Goal: Task Accomplishment & Management: Use online tool/utility

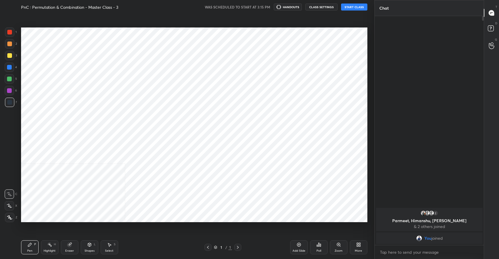
scroll to position [29019, 28890]
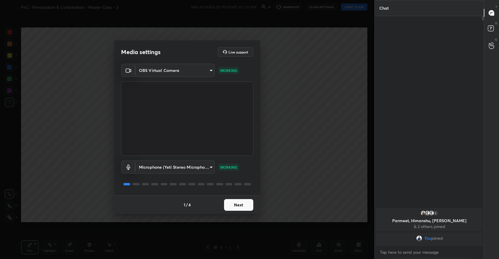
click at [244, 202] on button "Next" at bounding box center [238, 205] width 29 height 12
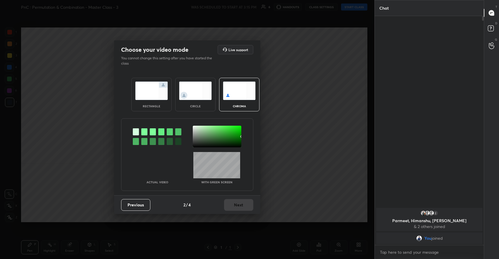
click at [156, 86] on img at bounding box center [151, 91] width 33 height 18
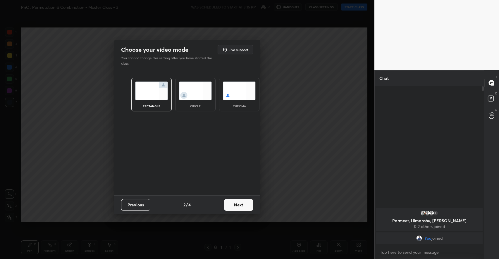
click at [239, 202] on button "Next" at bounding box center [238, 205] width 29 height 12
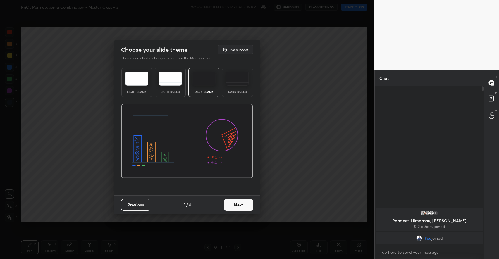
click at [237, 206] on button "Next" at bounding box center [238, 205] width 29 height 12
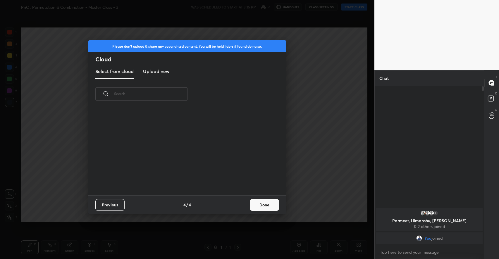
scroll to position [86, 188]
click at [256, 206] on button "Done" at bounding box center [264, 205] width 29 height 12
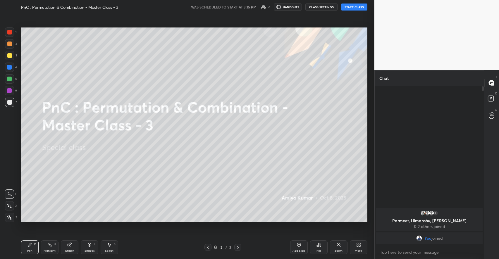
click at [349, 5] on button "START CLASS" at bounding box center [354, 7] width 26 height 7
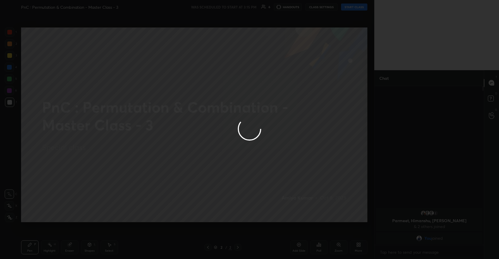
type textarea "x"
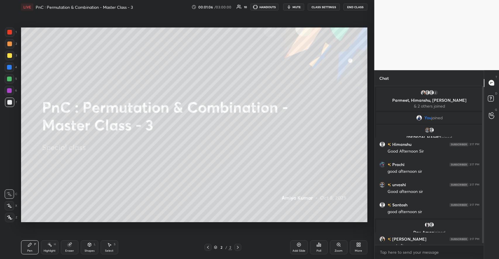
click at [89, 242] on div "Shapes L" at bounding box center [90, 247] width 18 height 14
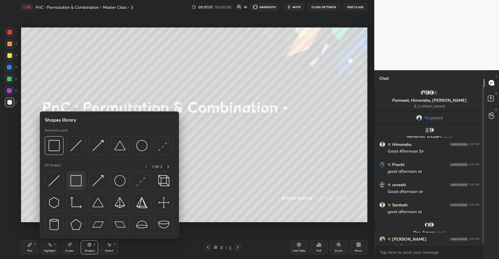
click at [73, 181] on img at bounding box center [75, 180] width 11 height 11
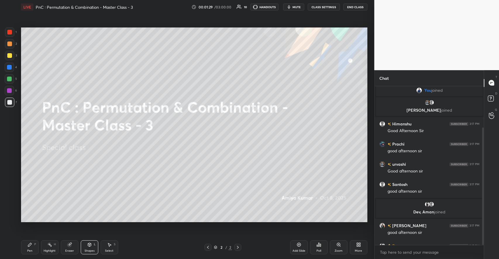
scroll to position [56, 0]
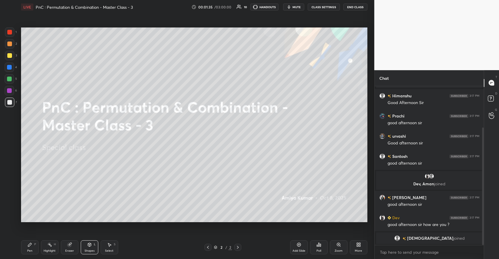
click at [355, 247] on div "More" at bounding box center [359, 247] width 18 height 14
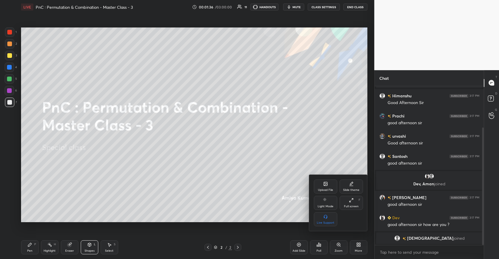
click at [330, 187] on div "Upload File" at bounding box center [325, 187] width 23 height 14
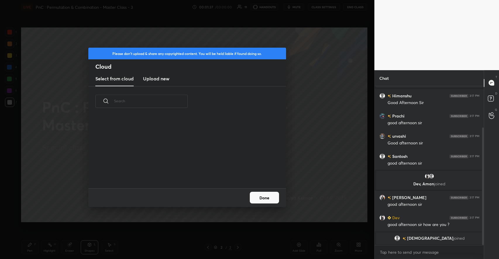
scroll to position [72, 188]
click at [153, 77] on h3 "Upload new" at bounding box center [156, 78] width 26 height 7
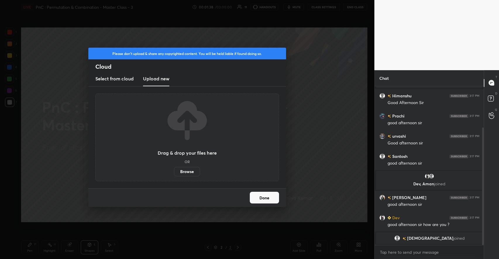
click at [180, 171] on label "Browse" at bounding box center [187, 171] width 26 height 9
click at [174, 171] on input "Browse" at bounding box center [174, 171] width 0 height 9
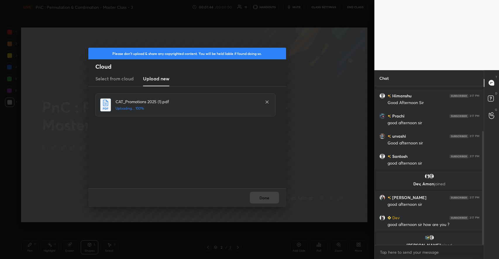
scroll to position [63, 0]
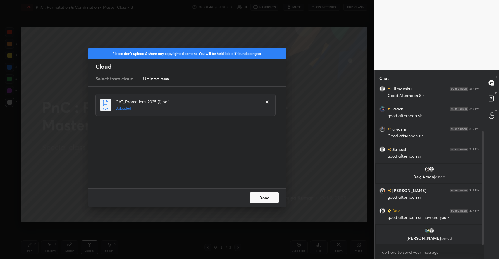
click at [267, 198] on button "Done" at bounding box center [264, 198] width 29 height 12
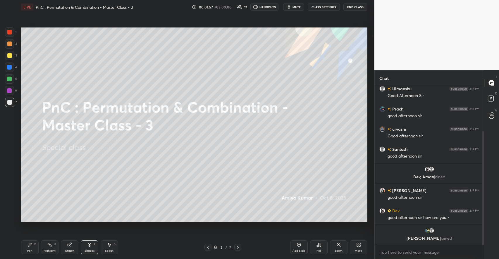
click at [10, 55] on div at bounding box center [9, 55] width 5 height 5
click at [29, 247] on icon at bounding box center [29, 244] width 5 height 5
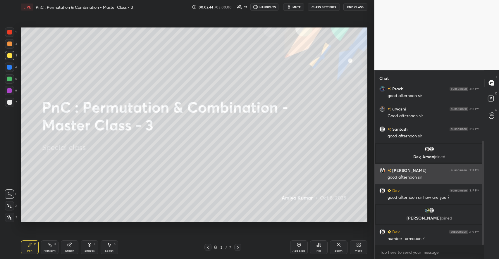
scroll to position [89, 0]
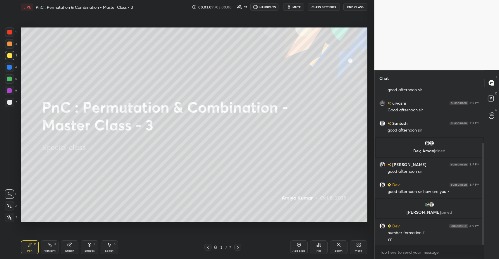
click at [237, 248] on icon at bounding box center [237, 247] width 5 height 5
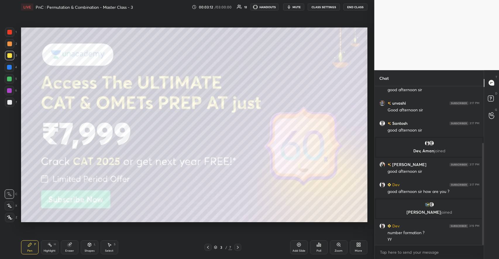
click at [90, 246] on icon at bounding box center [89, 245] width 3 height 4
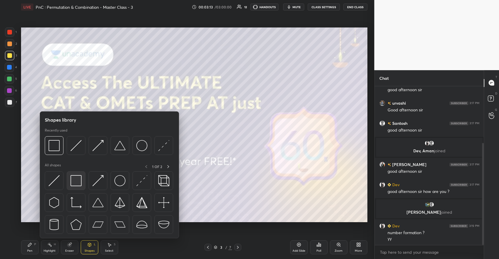
click at [77, 179] on img at bounding box center [75, 180] width 11 height 11
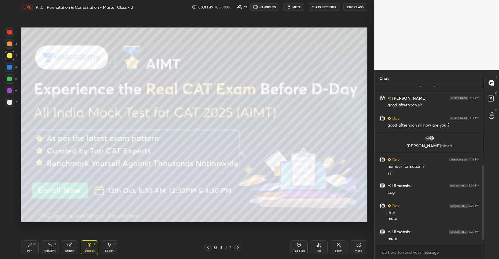
scroll to position [175, 0]
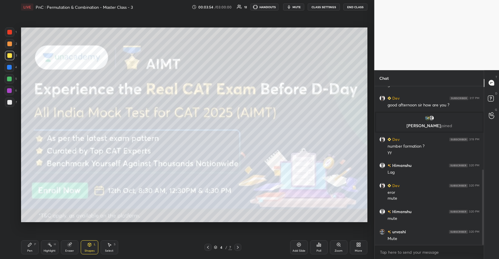
click at [333, 8] on button "CLASS SETTINGS" at bounding box center [324, 7] width 32 height 7
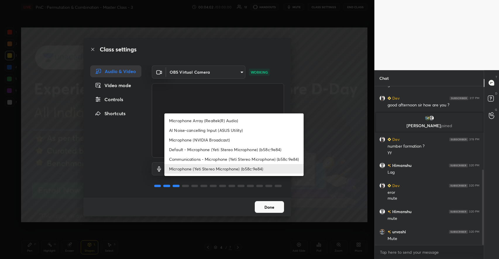
click at [209, 169] on body "1 2 3 4 5 6 7 C X Z C X Z E E Erase all H H LIVE PnC : Permutation & Combinatio…" at bounding box center [249, 129] width 499 height 259
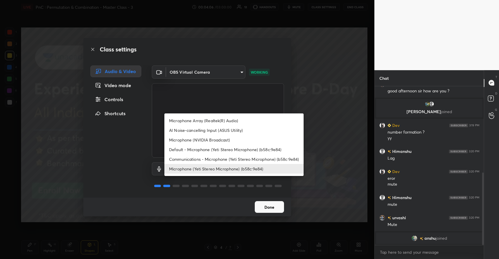
scroll to position [229, 0]
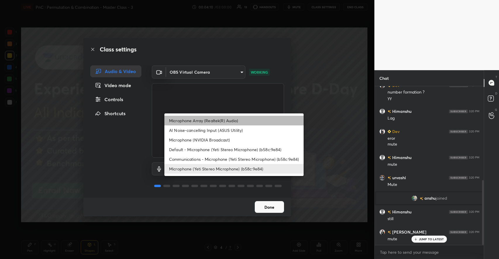
click at [210, 120] on li "Microphone Array (Realtek(R) Audio)" at bounding box center [233, 121] width 139 height 10
type input "92940e4c5c24c984c0801b53d5ca5a997e132666c44b581e05635dfce5600f4b"
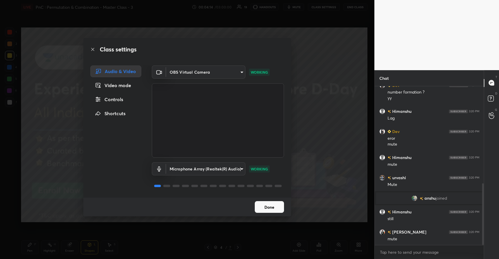
scroll to position [250, 0]
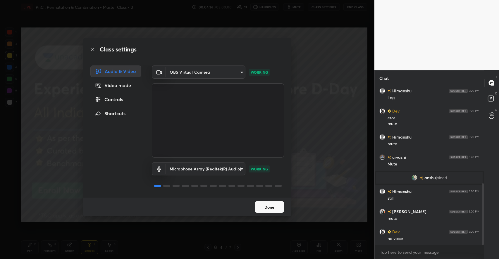
click at [258, 205] on button "Done" at bounding box center [269, 207] width 29 height 12
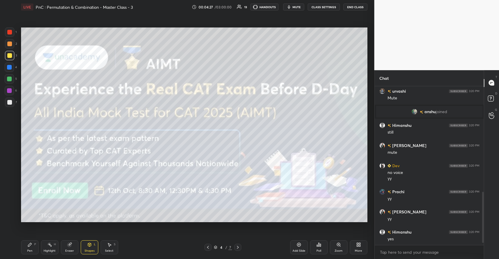
scroll to position [336, 0]
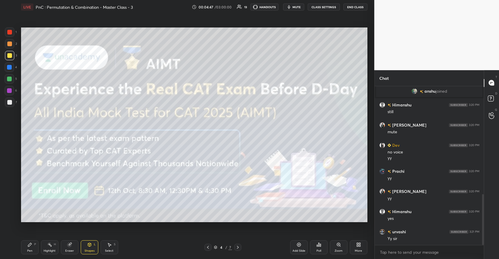
click at [235, 249] on div at bounding box center [237, 247] width 7 height 7
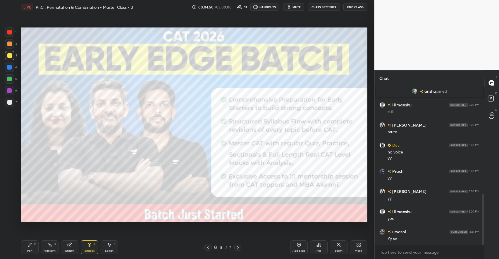
click at [236, 247] on div at bounding box center [237, 247] width 7 height 7
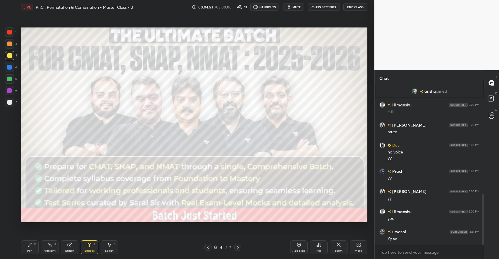
click at [301, 246] on icon at bounding box center [299, 244] width 5 height 5
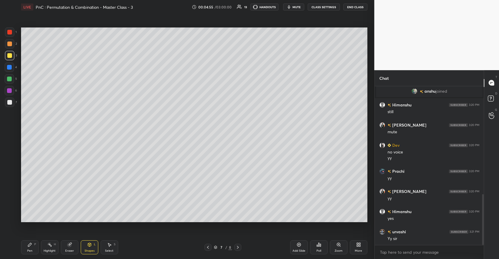
click at [28, 246] on icon at bounding box center [29, 244] width 5 height 5
click at [12, 215] on div at bounding box center [9, 217] width 9 height 9
click at [87, 246] on div "Shapes L" at bounding box center [90, 247] width 18 height 14
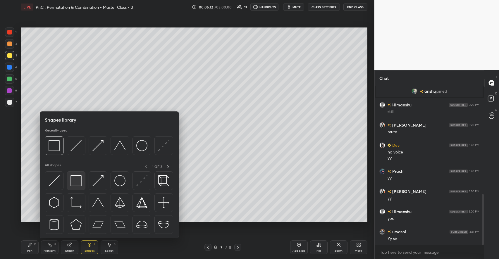
click at [75, 182] on img at bounding box center [75, 180] width 11 height 11
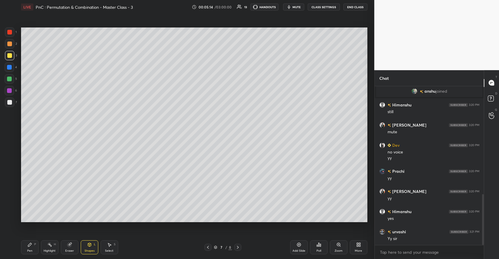
click at [34, 245] on div "Pen P" at bounding box center [30, 247] width 18 height 14
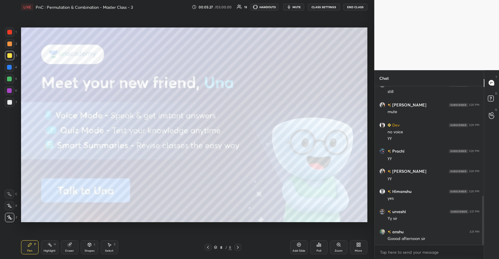
click at [91, 249] on div "Shapes L" at bounding box center [90, 247] width 18 height 14
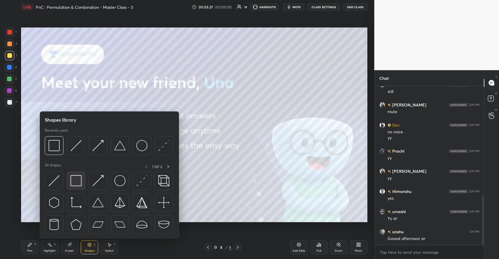
click at [78, 184] on img at bounding box center [75, 180] width 11 height 11
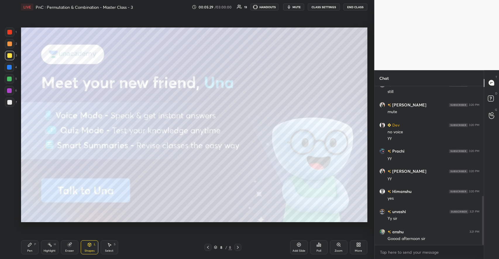
click at [30, 245] on icon at bounding box center [30, 245] width 4 height 4
click at [299, 249] on div "Add Slide" at bounding box center [298, 250] width 13 height 3
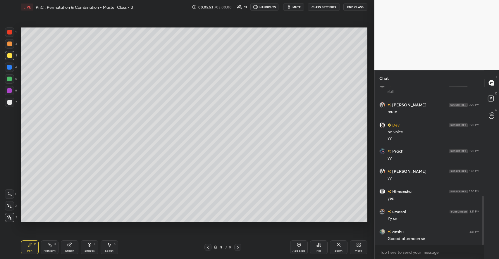
click at [87, 246] on icon at bounding box center [89, 244] width 5 height 5
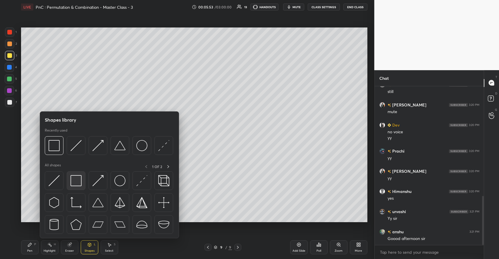
click at [78, 182] on img at bounding box center [75, 180] width 11 height 11
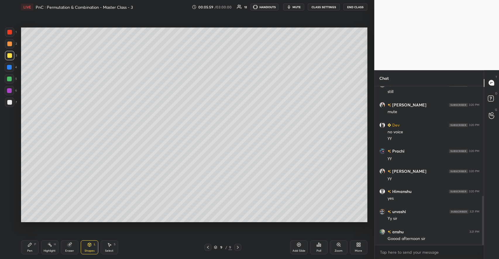
click at [30, 244] on icon at bounding box center [30, 245] width 4 height 4
click at [12, 101] on div at bounding box center [9, 102] width 9 height 9
click at [92, 246] on div "Shapes L" at bounding box center [90, 247] width 18 height 14
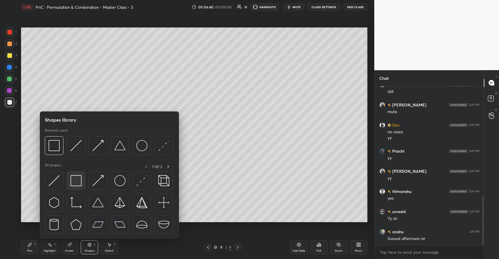
click at [79, 183] on img at bounding box center [75, 180] width 11 height 11
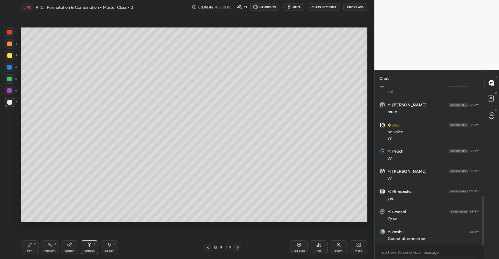
click at [32, 246] on icon at bounding box center [29, 244] width 5 height 5
click at [89, 248] on div "Shapes L" at bounding box center [90, 247] width 18 height 14
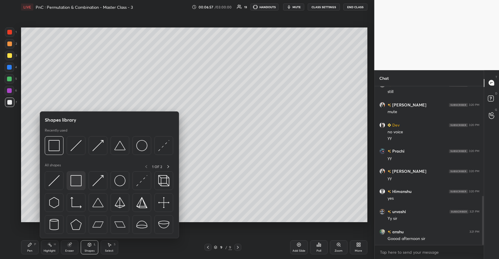
click at [75, 178] on img at bounding box center [75, 180] width 11 height 11
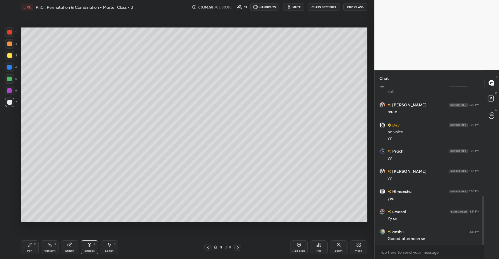
scroll to position [370, 0]
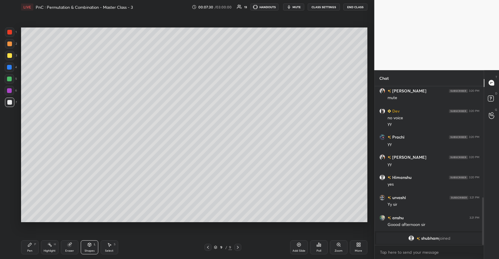
click at [303, 245] on div "Add Slide" at bounding box center [299, 247] width 18 height 14
click at [32, 245] on icon at bounding box center [29, 244] width 5 height 5
click at [11, 56] on div at bounding box center [9, 55] width 5 height 5
click at [12, 45] on div at bounding box center [9, 43] width 9 height 9
click at [9, 77] on div at bounding box center [9, 79] width 5 height 5
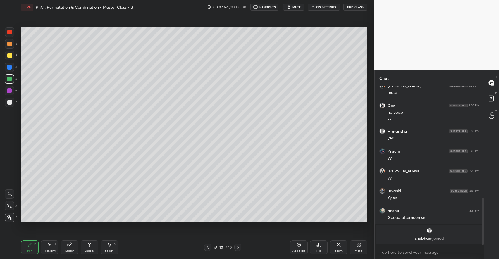
scroll to position [222, 351]
click at [12, 56] on div at bounding box center [9, 55] width 9 height 9
click at [9, 78] on div at bounding box center [9, 79] width 5 height 5
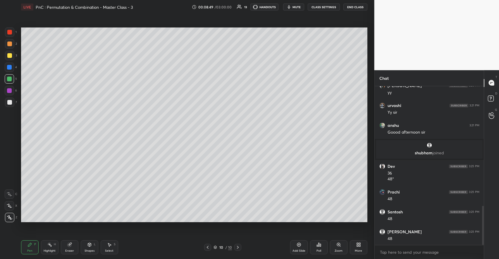
scroll to position [484, 0]
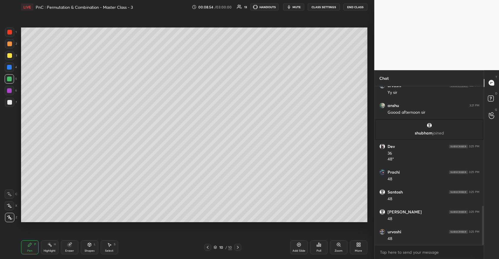
click at [107, 245] on icon at bounding box center [109, 244] width 5 height 5
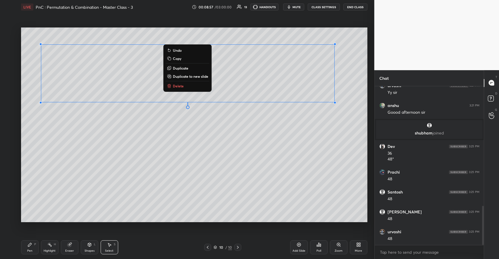
click at [178, 79] on button "Duplicate to new slide" at bounding box center [188, 76] width 44 height 7
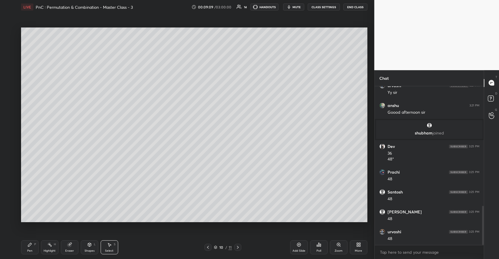
scroll to position [505, 0]
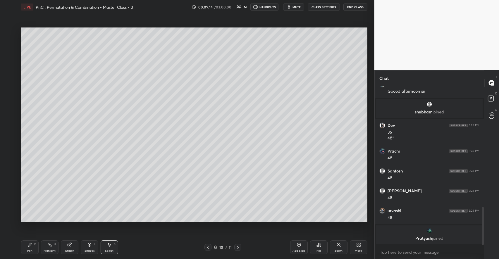
click at [33, 245] on div "Pen P" at bounding box center [30, 247] width 18 height 14
click at [12, 102] on div at bounding box center [9, 102] width 9 height 9
click at [72, 244] on icon at bounding box center [69, 244] width 5 height 5
click at [31, 244] on icon at bounding box center [30, 245] width 4 height 4
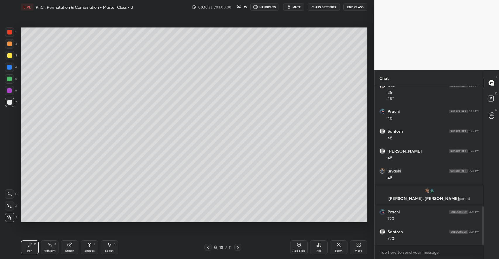
scroll to position [495, 0]
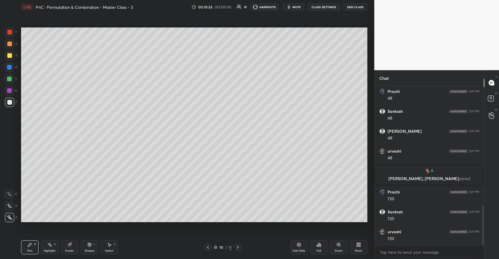
click at [11, 58] on div at bounding box center [9, 55] width 9 height 9
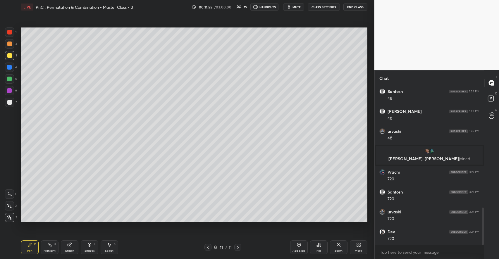
click at [12, 78] on div at bounding box center [9, 79] width 5 height 5
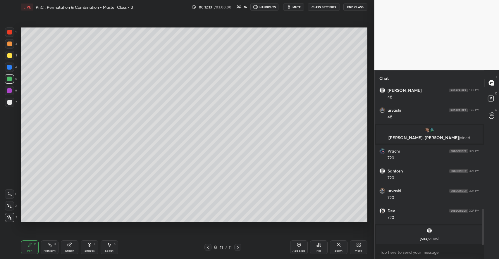
click at [51, 248] on div "Highlight H" at bounding box center [50, 247] width 18 height 14
click at [33, 245] on div "Pen P" at bounding box center [30, 247] width 18 height 14
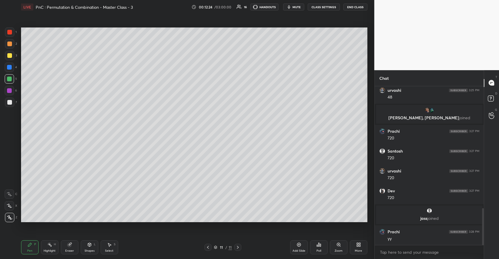
scroll to position [529, 0]
click at [90, 244] on icon at bounding box center [89, 244] width 3 height 1
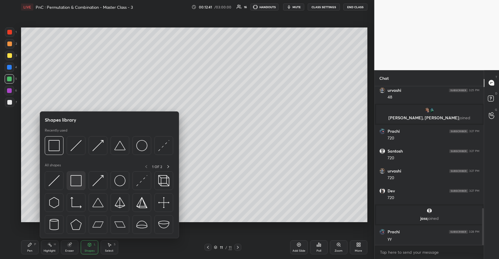
click at [78, 184] on img at bounding box center [75, 180] width 11 height 11
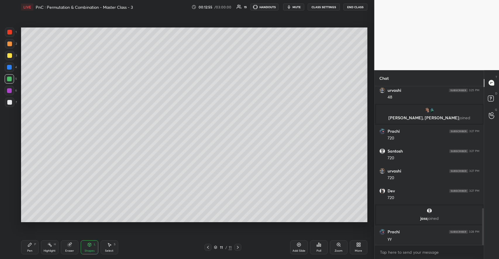
click at [295, 248] on div "Add Slide" at bounding box center [299, 247] width 18 height 14
click at [31, 246] on icon at bounding box center [29, 244] width 5 height 5
click at [9, 104] on div at bounding box center [9, 102] width 5 height 5
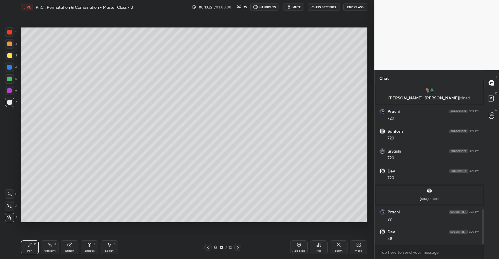
scroll to position [568, 0]
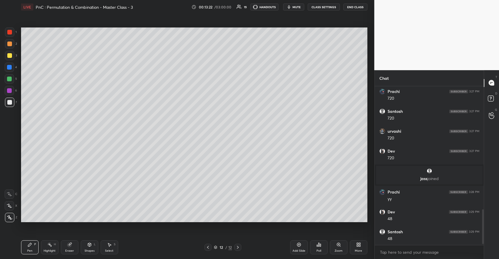
click at [68, 247] on icon at bounding box center [69, 244] width 5 height 5
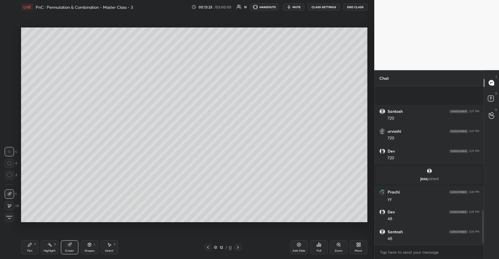
scroll to position [608, 0]
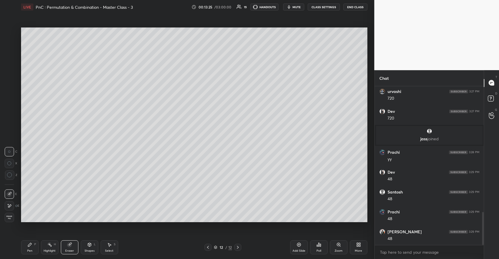
click at [33, 244] on div "Pen P" at bounding box center [30, 247] width 18 height 14
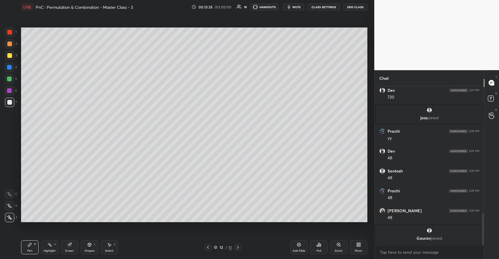
click at [8, 54] on div at bounding box center [9, 55] width 5 height 5
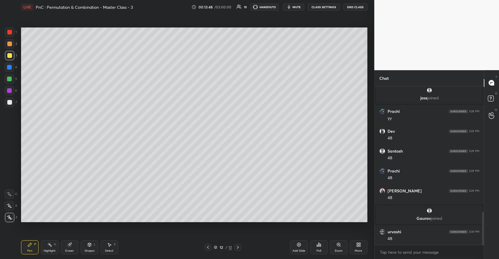
scroll to position [625, 0]
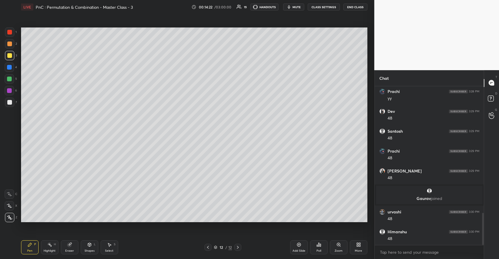
click at [9, 102] on div at bounding box center [9, 102] width 5 height 5
click at [8, 92] on div at bounding box center [9, 90] width 5 height 5
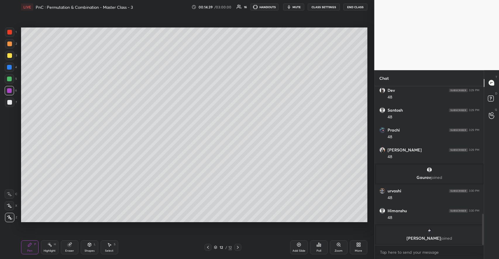
scroll to position [649, 0]
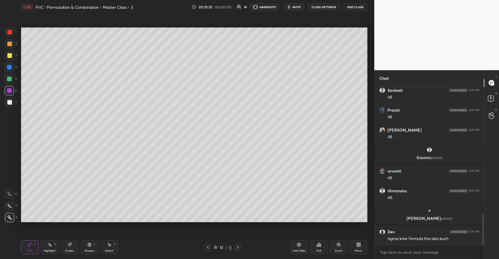
click at [91, 247] on div "Shapes L" at bounding box center [90, 247] width 18 height 14
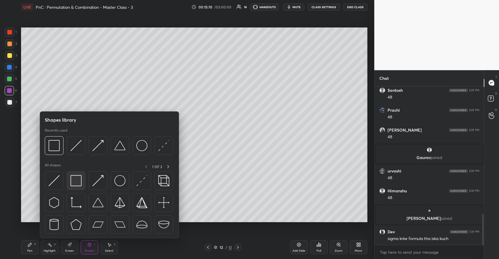
click at [78, 183] on img at bounding box center [75, 180] width 11 height 11
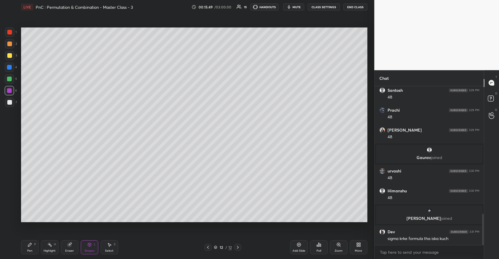
click at [297, 247] on icon at bounding box center [299, 244] width 5 height 5
click at [32, 246] on div "Pen P" at bounding box center [30, 247] width 18 height 14
click at [11, 99] on div at bounding box center [9, 102] width 9 height 9
click at [12, 56] on div at bounding box center [9, 55] width 9 height 9
click at [110, 244] on icon at bounding box center [109, 244] width 5 height 5
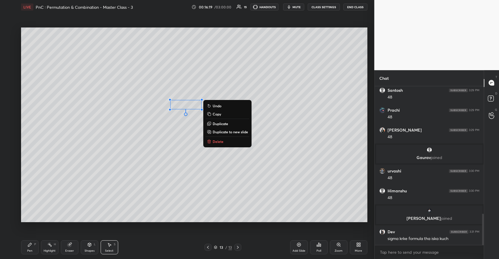
click at [220, 142] on p "Delete" at bounding box center [218, 141] width 11 height 5
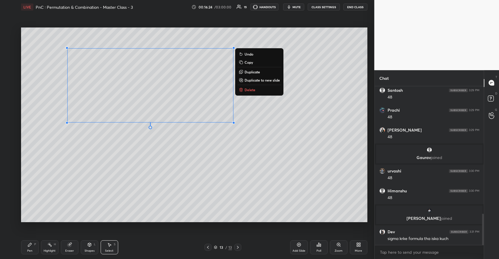
click at [181, 162] on div "0 ° Undo Copy Duplicate Duplicate to new slide Delete" at bounding box center [194, 124] width 346 height 195
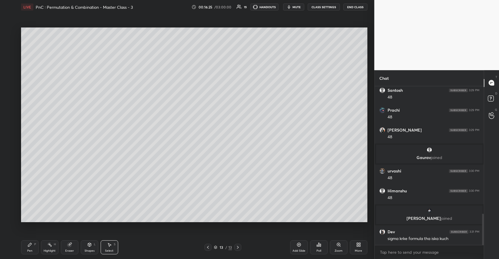
click at [33, 246] on div "Pen P" at bounding box center [30, 247] width 18 height 14
click at [10, 80] on div at bounding box center [9, 79] width 5 height 5
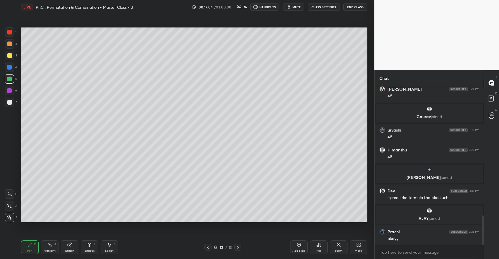
scroll to position [695, 0]
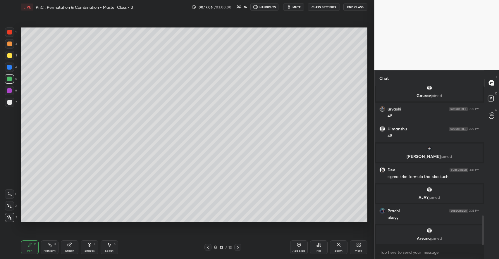
click at [298, 248] on div "Add Slide" at bounding box center [299, 247] width 18 height 14
click at [9, 54] on div at bounding box center [9, 55] width 5 height 5
click at [12, 101] on div at bounding box center [9, 102] width 9 height 9
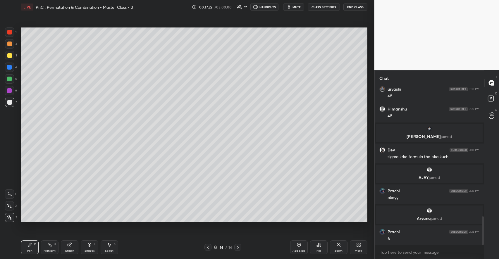
scroll to position [725, 0]
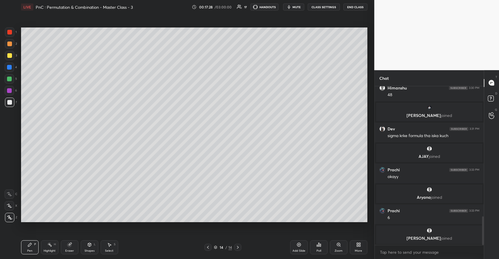
click at [12, 42] on div at bounding box center [9, 43] width 9 height 9
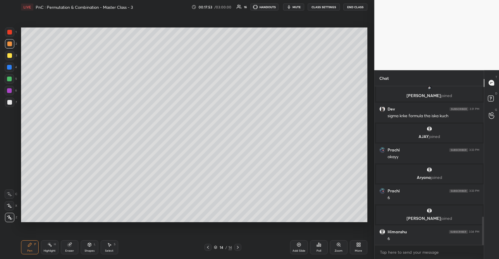
click at [9, 104] on div at bounding box center [9, 102] width 5 height 5
click at [112, 245] on div "Select S" at bounding box center [110, 247] width 18 height 14
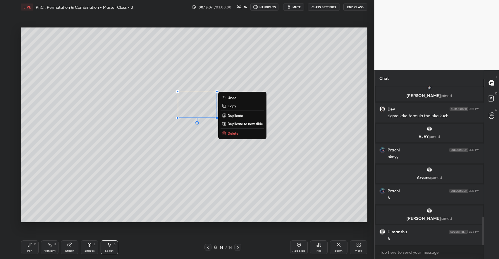
click at [232, 131] on p "Delete" at bounding box center [232, 133] width 11 height 5
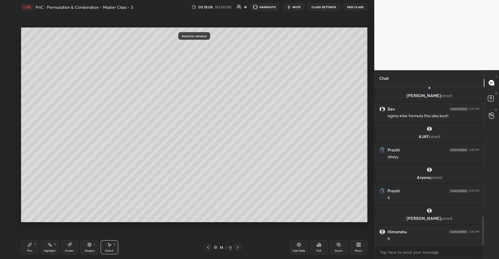
click at [33, 248] on div "Pen P" at bounding box center [30, 247] width 18 height 14
click at [9, 58] on div at bounding box center [9, 55] width 9 height 9
click at [112, 248] on div "Select S" at bounding box center [110, 247] width 18 height 14
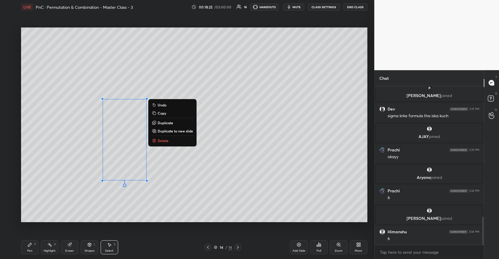
click at [29, 251] on div "Pen" at bounding box center [29, 250] width 5 height 3
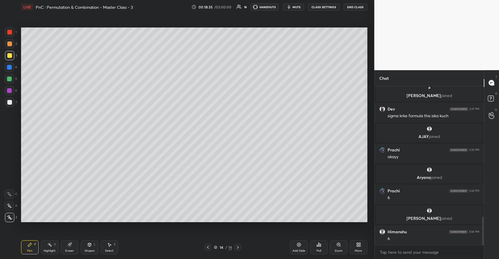
click at [10, 78] on div at bounding box center [9, 79] width 5 height 5
click at [87, 248] on div "Shapes L" at bounding box center [90, 247] width 18 height 14
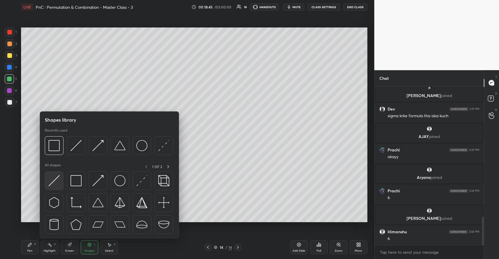
click at [60, 180] on div at bounding box center [54, 180] width 19 height 19
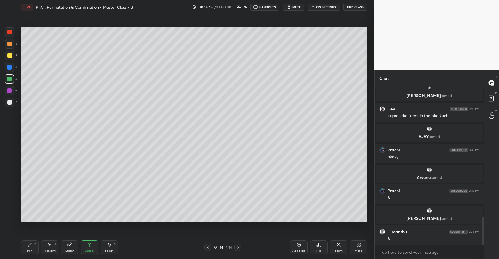
click at [32, 246] on icon at bounding box center [29, 244] width 5 height 5
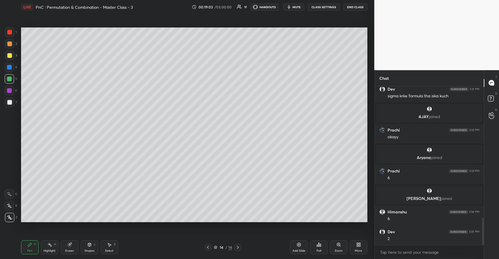
scroll to position [774, 0]
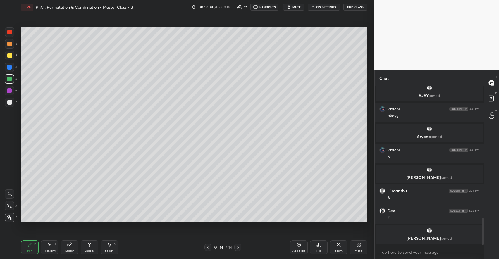
click at [14, 44] on div "2" at bounding box center [11, 43] width 12 height 9
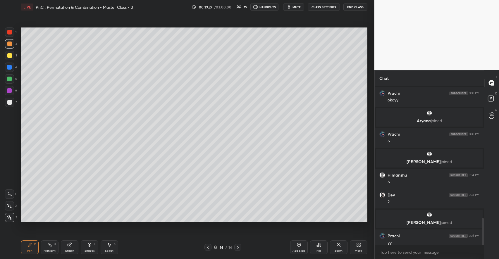
scroll to position [778, 0]
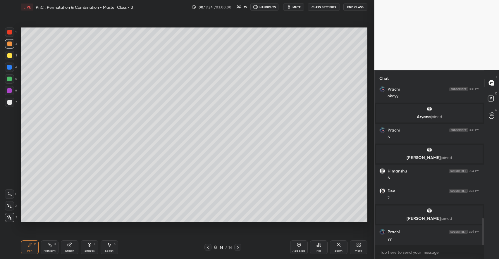
click at [296, 244] on div "Add Slide" at bounding box center [299, 247] width 18 height 14
click at [10, 58] on div at bounding box center [9, 55] width 5 height 5
click at [9, 77] on div at bounding box center [9, 79] width 5 height 5
click at [11, 55] on div at bounding box center [9, 55] width 5 height 5
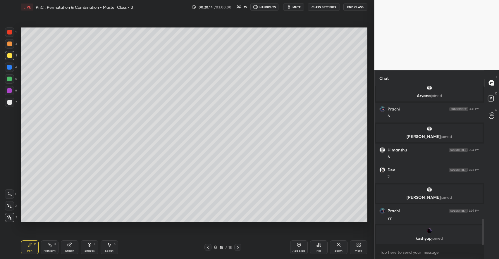
click at [11, 104] on div at bounding box center [9, 102] width 5 height 5
click at [88, 244] on icon at bounding box center [89, 244] width 3 height 1
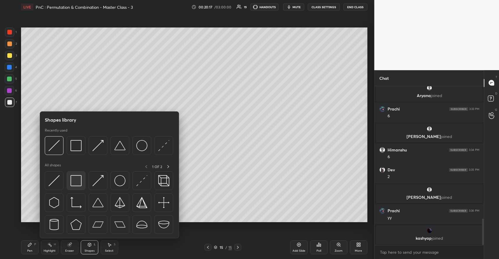
click at [76, 182] on img at bounding box center [75, 180] width 11 height 11
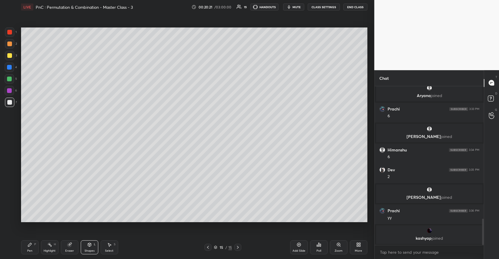
click at [34, 245] on div "P" at bounding box center [35, 244] width 2 height 3
click at [11, 78] on div at bounding box center [9, 79] width 5 height 5
click at [55, 247] on div "Highlight H" at bounding box center [50, 247] width 18 height 14
click at [33, 250] on div "Pen P" at bounding box center [30, 247] width 18 height 14
click at [17, 82] on div "1 2 3 4 5 6 7" at bounding box center [11, 68] width 12 height 82
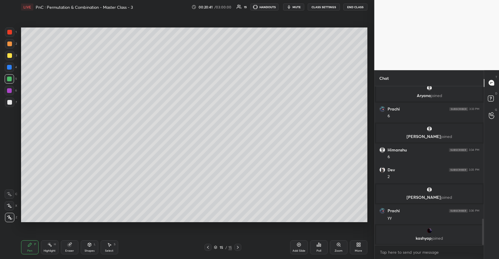
click at [11, 57] on div at bounding box center [9, 55] width 5 height 5
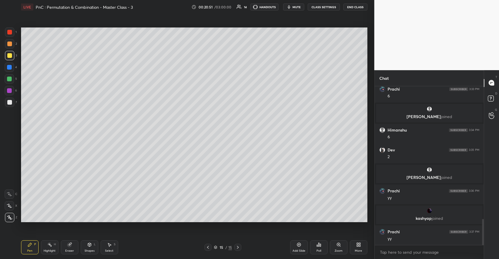
scroll to position [828, 0]
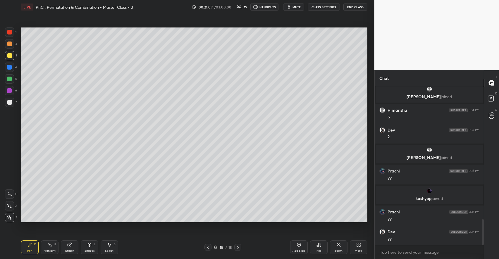
click at [13, 46] on div at bounding box center [9, 43] width 9 height 9
click at [112, 247] on div "Select S" at bounding box center [110, 247] width 18 height 14
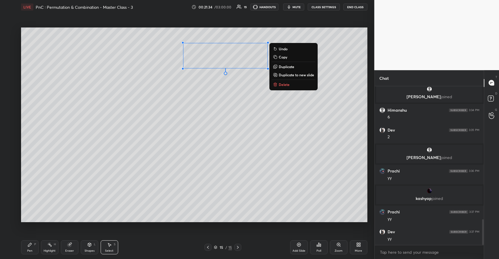
click at [292, 75] on p "Duplicate to new slide" at bounding box center [296, 75] width 35 height 5
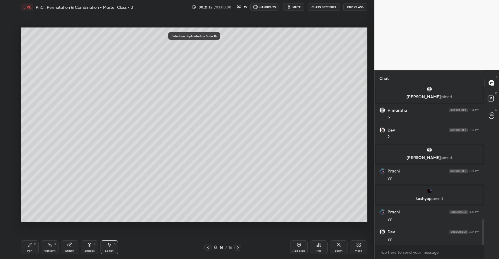
click at [26, 251] on div "Pen P" at bounding box center [30, 247] width 18 height 14
click at [10, 79] on div at bounding box center [9, 79] width 5 height 5
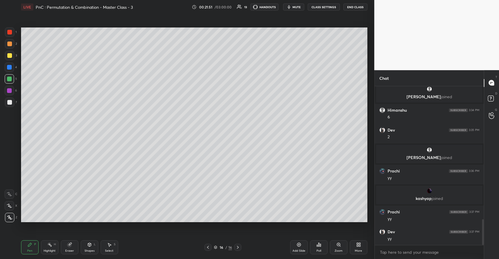
click at [8, 58] on div at bounding box center [9, 55] width 9 height 9
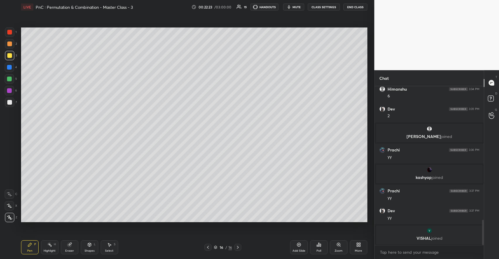
click at [89, 244] on icon at bounding box center [89, 244] width 3 height 1
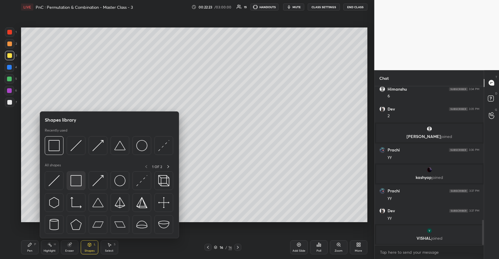
click at [74, 183] on img at bounding box center [75, 180] width 11 height 11
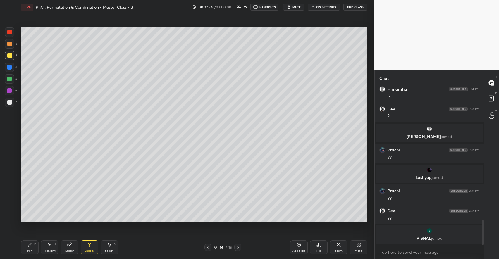
click at [292, 246] on div "Add Slide" at bounding box center [299, 247] width 18 height 14
click at [29, 247] on icon at bounding box center [29, 244] width 5 height 5
click at [7, 103] on div at bounding box center [9, 102] width 9 height 9
click at [10, 56] on div at bounding box center [9, 55] width 5 height 5
click at [9, 102] on div at bounding box center [9, 102] width 5 height 5
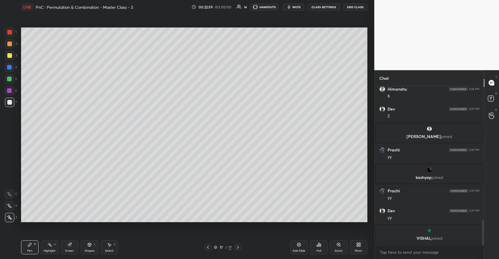
click at [9, 55] on div at bounding box center [9, 55] width 5 height 5
click at [8, 78] on div at bounding box center [9, 79] width 5 height 5
click at [53, 243] on div "Highlight H" at bounding box center [50, 247] width 18 height 14
click at [33, 245] on div "Pen P" at bounding box center [30, 247] width 18 height 14
click at [11, 54] on div at bounding box center [9, 55] width 5 height 5
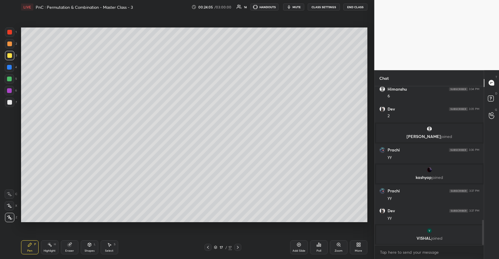
click at [9, 80] on div at bounding box center [9, 79] width 5 height 5
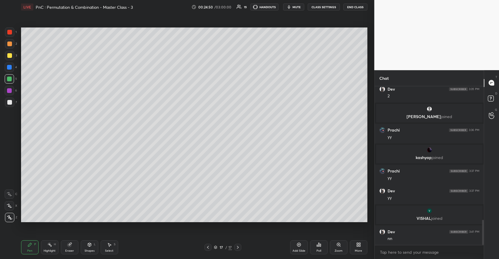
click at [299, 244] on icon at bounding box center [299, 245] width 2 height 2
click at [11, 55] on div at bounding box center [9, 55] width 5 height 5
click at [11, 101] on div at bounding box center [9, 102] width 5 height 5
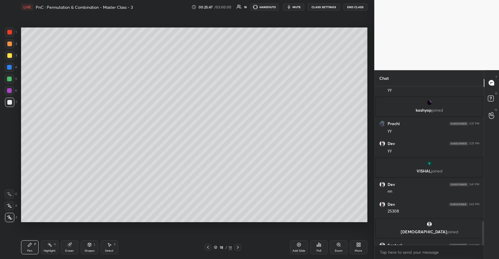
scroll to position [897, 0]
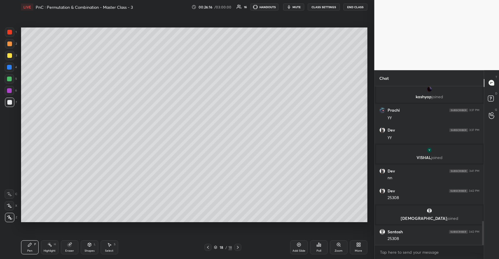
click at [8, 32] on div at bounding box center [9, 32] width 5 height 5
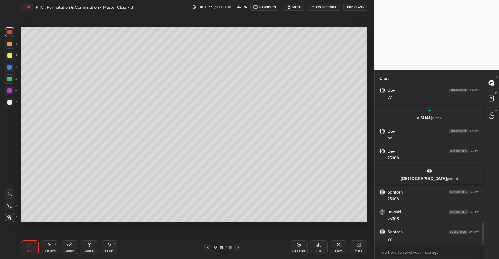
scroll to position [956, 0]
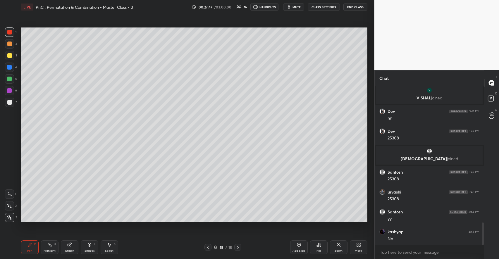
click at [297, 248] on div "Add Slide" at bounding box center [299, 247] width 18 height 14
click at [12, 101] on div at bounding box center [9, 102] width 9 height 9
click at [74, 242] on div "Eraser" at bounding box center [70, 247] width 18 height 14
click at [34, 246] on div "P" at bounding box center [35, 244] width 2 height 3
click at [88, 248] on div "Shapes L" at bounding box center [90, 247] width 18 height 14
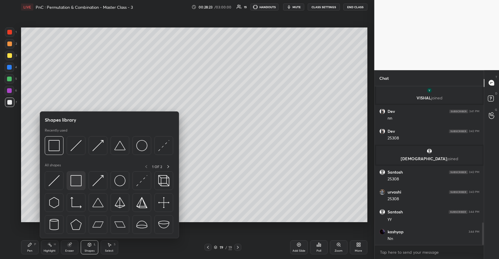
click at [76, 182] on img at bounding box center [75, 180] width 11 height 11
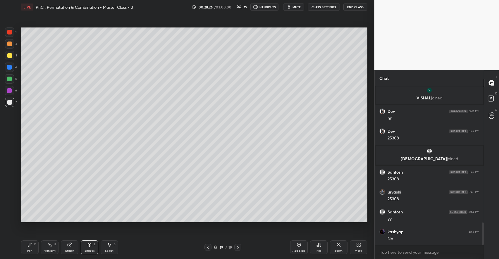
click at [34, 244] on div "Pen P" at bounding box center [30, 247] width 18 height 14
click at [13, 80] on div at bounding box center [9, 78] width 9 height 9
click at [301, 248] on div "Add Slide" at bounding box center [299, 247] width 18 height 14
click at [12, 98] on div at bounding box center [9, 102] width 9 height 9
click at [72, 245] on div "Eraser" at bounding box center [70, 247] width 18 height 14
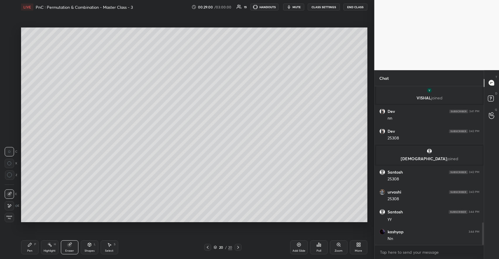
click at [36, 244] on div "Pen P" at bounding box center [30, 247] width 18 height 14
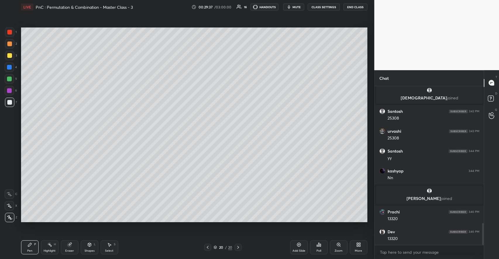
scroll to position [1008, 0]
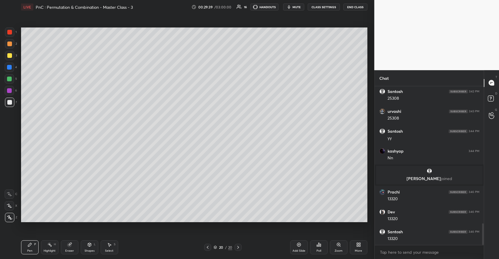
click at [9, 54] on div at bounding box center [9, 55] width 5 height 5
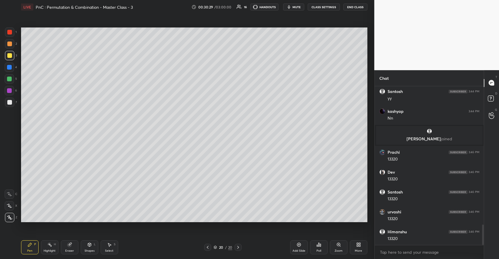
scroll to position [1068, 0]
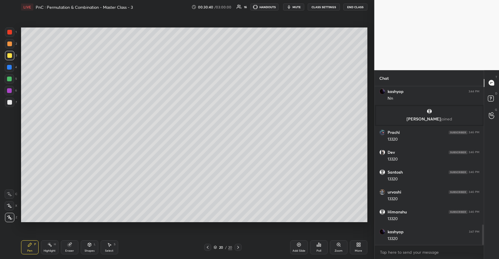
click at [11, 58] on div at bounding box center [9, 55] width 5 height 5
click at [8, 44] on div at bounding box center [9, 44] width 5 height 5
click at [88, 246] on icon at bounding box center [89, 245] width 3 height 4
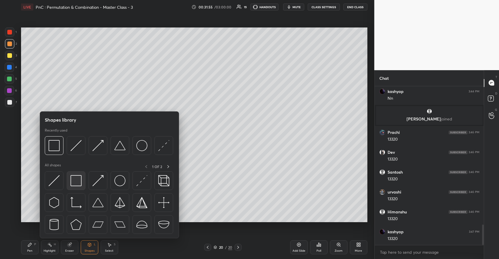
click at [80, 182] on img at bounding box center [75, 180] width 11 height 11
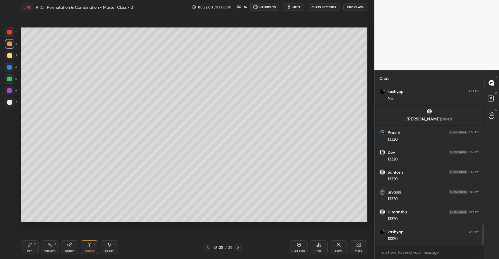
click at [293, 248] on div "Add Slide" at bounding box center [299, 247] width 18 height 14
click at [9, 102] on div at bounding box center [9, 102] width 5 height 5
click at [32, 241] on div "Pen P" at bounding box center [30, 247] width 18 height 14
click at [11, 56] on div at bounding box center [9, 55] width 5 height 5
click at [11, 77] on div at bounding box center [9, 79] width 5 height 5
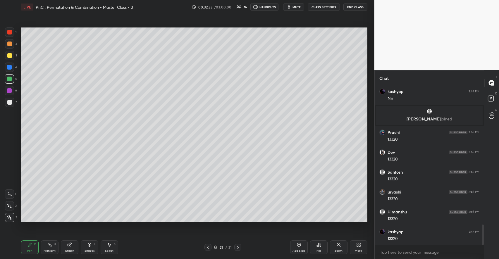
scroll to position [1088, 0]
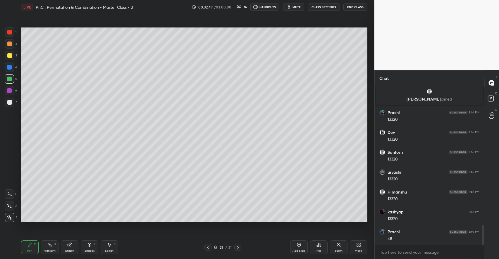
click at [74, 248] on div "Eraser" at bounding box center [70, 247] width 18 height 14
click at [29, 250] on div "Pen" at bounding box center [29, 250] width 5 height 3
click at [52, 250] on div "Highlight" at bounding box center [50, 250] width 12 height 3
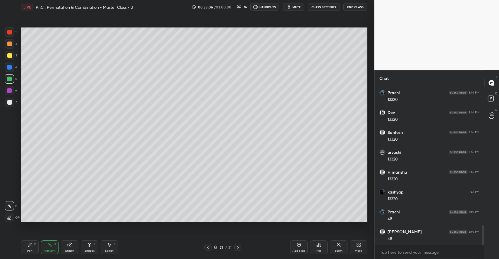
click at [33, 246] on div "Pen P" at bounding box center [30, 247] width 18 height 14
click at [11, 54] on div at bounding box center [9, 55] width 5 height 5
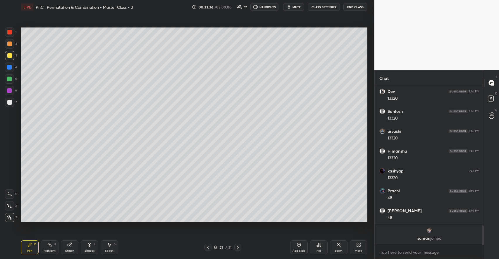
click at [10, 80] on div at bounding box center [9, 79] width 5 height 5
click at [106, 249] on div "Select S" at bounding box center [110, 247] width 18 height 14
click at [38, 244] on div "Pen P" at bounding box center [30, 247] width 18 height 14
click at [90, 246] on icon at bounding box center [89, 245] width 3 height 4
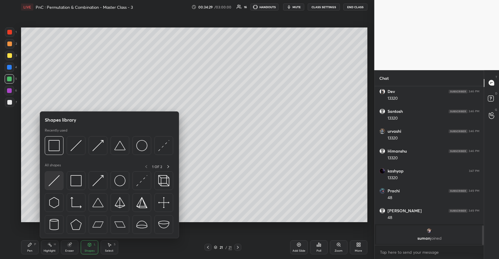
click at [57, 184] on img at bounding box center [54, 180] width 11 height 11
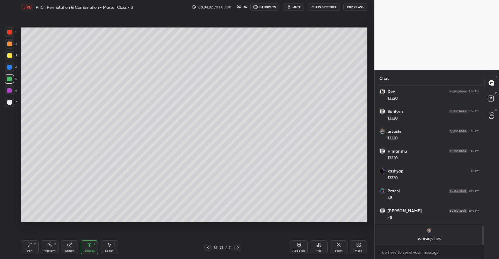
click at [32, 248] on div "Pen P" at bounding box center [30, 247] width 18 height 14
click at [13, 105] on div at bounding box center [9, 102] width 9 height 9
click at [113, 249] on div "Select" at bounding box center [109, 250] width 8 height 3
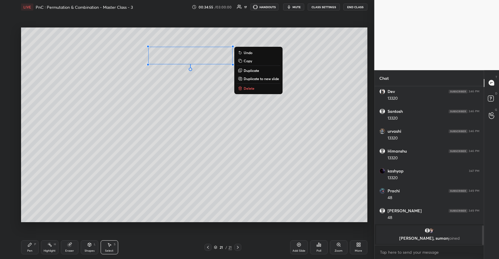
click at [255, 78] on p "Duplicate to new slide" at bounding box center [261, 78] width 35 height 5
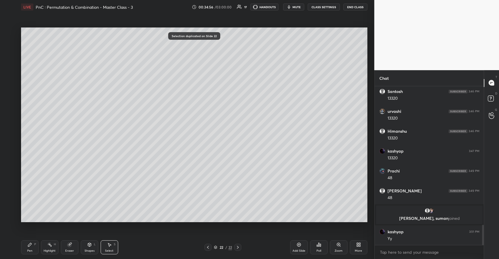
scroll to position [1097, 0]
click at [32, 246] on div "Pen P" at bounding box center [30, 247] width 18 height 14
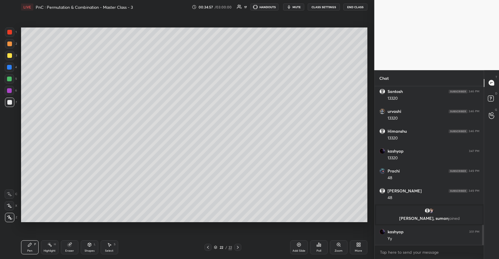
click at [12, 57] on div at bounding box center [9, 55] width 9 height 9
click at [113, 245] on div "Select S" at bounding box center [110, 247] width 18 height 14
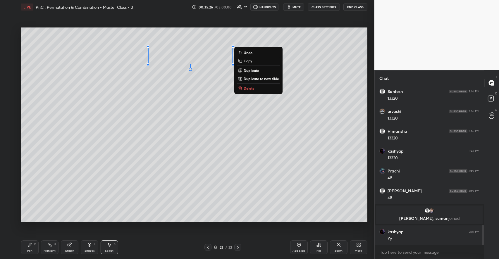
click at [260, 77] on p "Duplicate to new slide" at bounding box center [261, 78] width 35 height 5
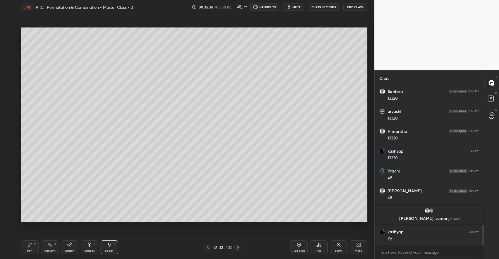
click at [30, 245] on icon at bounding box center [30, 245] width 4 height 4
click at [9, 81] on div at bounding box center [9, 79] width 5 height 5
click at [93, 247] on div "Shapes L" at bounding box center [90, 247] width 18 height 14
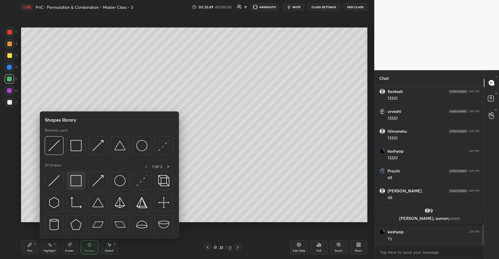
click at [81, 183] on img at bounding box center [75, 180] width 11 height 11
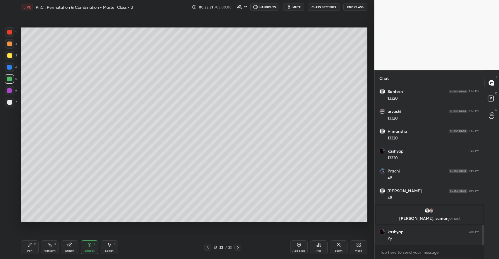
click at [35, 245] on div "P" at bounding box center [35, 244] width 2 height 3
click at [54, 248] on div "Highlight H" at bounding box center [50, 247] width 18 height 14
click at [77, 246] on div "Eraser" at bounding box center [70, 247] width 18 height 14
click at [32, 248] on div "Pen P" at bounding box center [30, 247] width 18 height 14
click at [13, 57] on div at bounding box center [9, 55] width 9 height 9
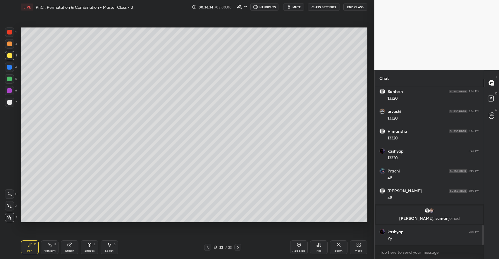
scroll to position [1118, 0]
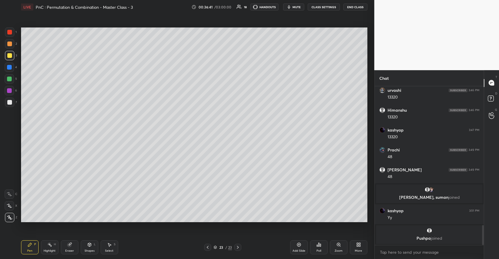
click at [10, 77] on div at bounding box center [9, 79] width 5 height 5
click at [71, 246] on icon at bounding box center [69, 244] width 5 height 5
click at [37, 244] on div "Pen P" at bounding box center [30, 247] width 18 height 14
click at [70, 246] on icon at bounding box center [69, 245] width 4 height 4
click at [36, 248] on div "Pen P" at bounding box center [30, 247] width 18 height 14
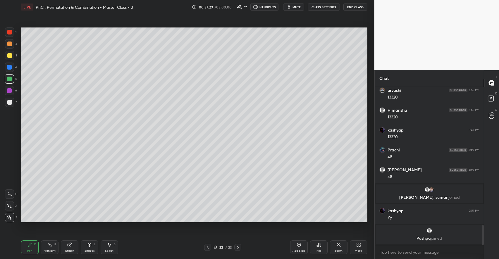
click at [295, 246] on div "Add Slide" at bounding box center [299, 247] width 18 height 14
click at [10, 56] on div at bounding box center [9, 55] width 5 height 5
click at [12, 81] on div at bounding box center [9, 78] width 9 height 9
click at [11, 55] on div at bounding box center [9, 55] width 5 height 5
click at [56, 242] on div "Highlight H" at bounding box center [50, 247] width 18 height 14
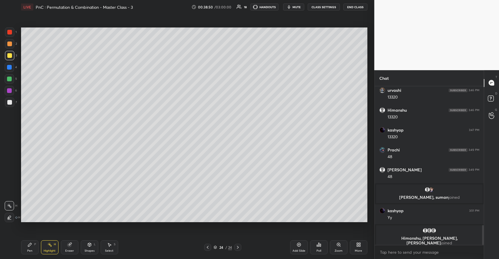
click at [29, 246] on icon at bounding box center [30, 245] width 4 height 4
click at [8, 66] on div at bounding box center [9, 67] width 5 height 5
click at [89, 243] on icon at bounding box center [89, 244] width 5 height 5
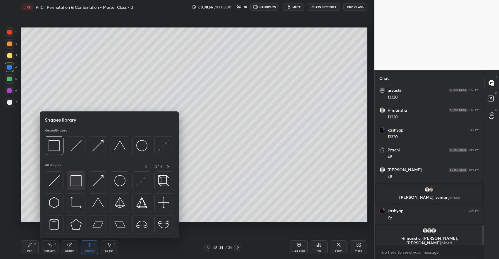
click at [77, 183] on img at bounding box center [75, 180] width 11 height 11
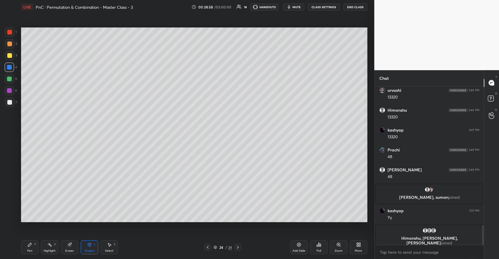
click at [30, 245] on icon at bounding box center [30, 245] width 4 height 4
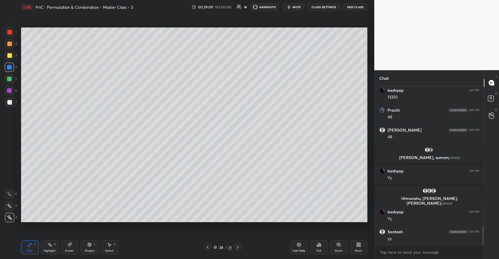
scroll to position [1167, 0]
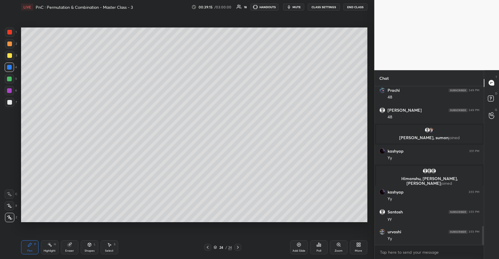
click at [297, 246] on icon at bounding box center [299, 244] width 5 height 5
click at [11, 103] on div at bounding box center [9, 102] width 5 height 5
click at [12, 55] on div at bounding box center [9, 55] width 5 height 5
click at [11, 43] on div at bounding box center [9, 44] width 5 height 5
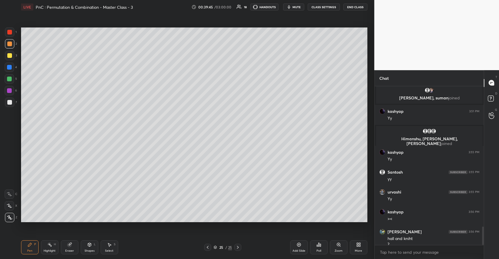
scroll to position [1212, 0]
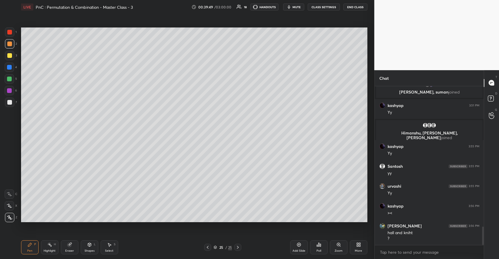
click at [10, 56] on div at bounding box center [9, 55] width 5 height 5
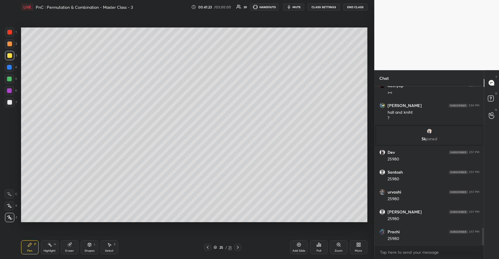
scroll to position [1313, 0]
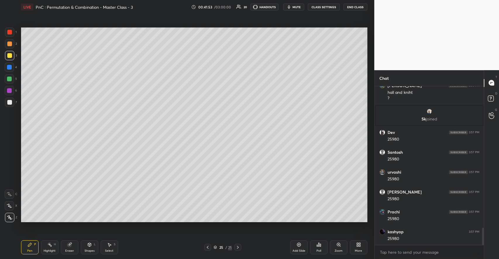
click at [9, 101] on div at bounding box center [9, 102] width 5 height 5
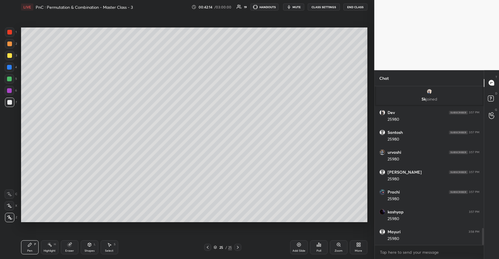
click at [14, 57] on div at bounding box center [9, 55] width 9 height 9
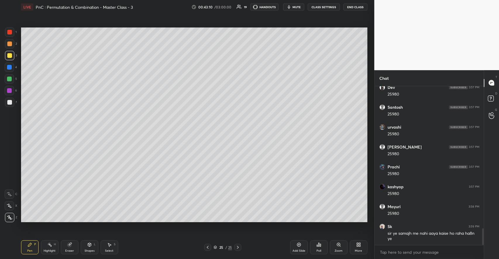
scroll to position [1378, 0]
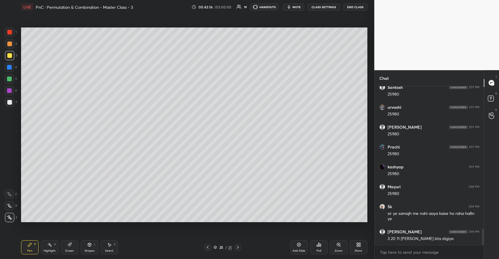
click at [50, 245] on rect at bounding box center [50, 245] width 3 height 3
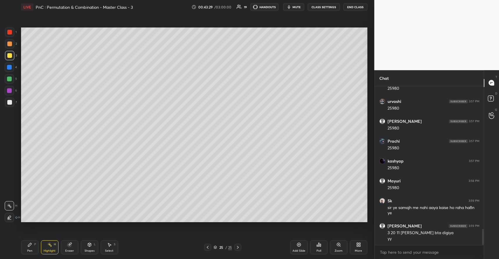
scroll to position [1404, 0]
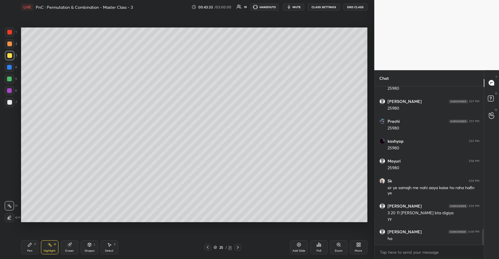
click at [32, 242] on icon at bounding box center [29, 244] width 5 height 5
click at [66, 243] on div "Eraser" at bounding box center [70, 247] width 18 height 14
click at [35, 246] on div "Pen P" at bounding box center [30, 247] width 18 height 14
click at [54, 244] on div "H" at bounding box center [55, 244] width 2 height 3
click at [38, 243] on div "Pen P" at bounding box center [30, 247] width 18 height 14
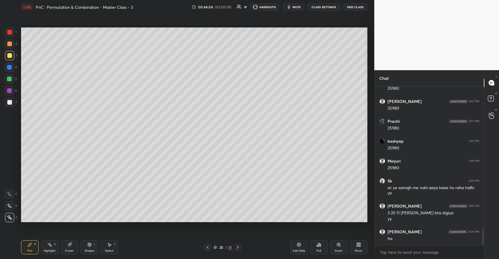
scroll to position [1410, 0]
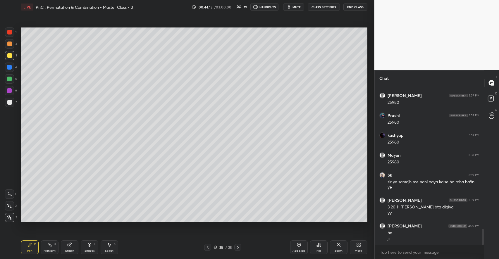
click at [111, 243] on icon at bounding box center [109, 244] width 5 height 5
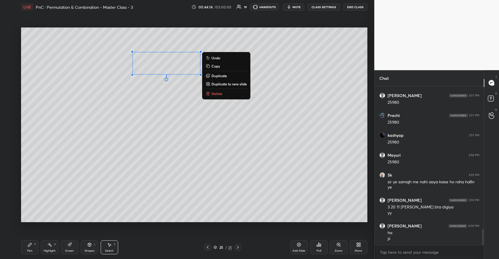
click at [221, 85] on p "Duplicate to new slide" at bounding box center [228, 84] width 35 height 5
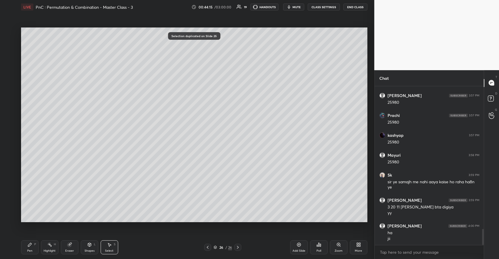
click at [32, 245] on div "Pen P" at bounding box center [30, 247] width 18 height 14
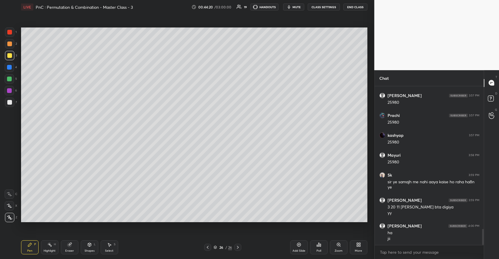
click at [70, 246] on icon at bounding box center [69, 245] width 4 height 4
click at [33, 245] on div "Pen P" at bounding box center [30, 247] width 18 height 14
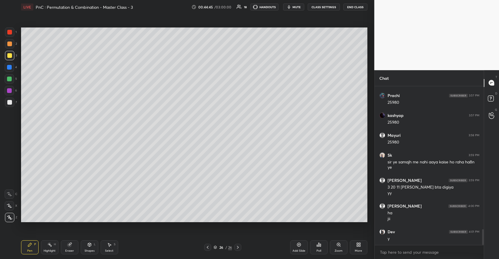
scroll to position [1450, 0]
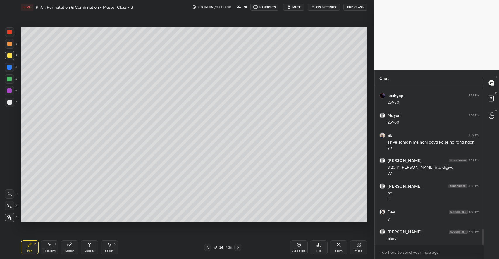
click at [53, 242] on div "Highlight H" at bounding box center [50, 247] width 18 height 14
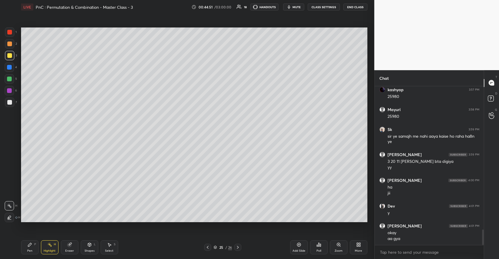
click at [49, 243] on icon at bounding box center [49, 244] width 5 height 5
click at [238, 246] on icon at bounding box center [237, 247] width 5 height 5
click at [295, 246] on div "Add Slide" at bounding box center [299, 247] width 18 height 14
click at [12, 102] on div at bounding box center [9, 102] width 9 height 9
click at [32, 245] on div "Pen P" at bounding box center [30, 247] width 18 height 14
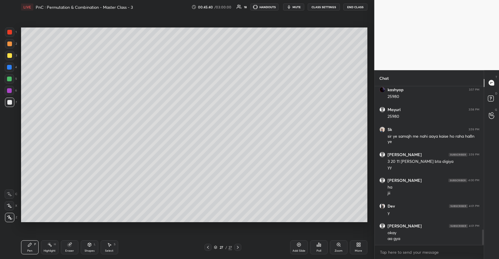
click at [297, 247] on div "Add Slide" at bounding box center [299, 247] width 18 height 14
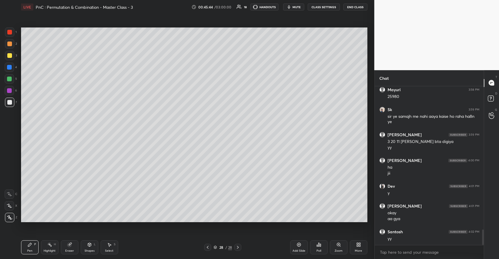
click at [11, 54] on div at bounding box center [9, 55] width 5 height 5
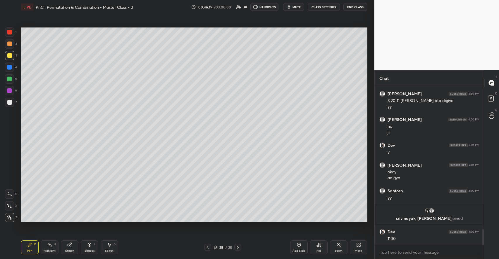
scroll to position [1439, 0]
click at [10, 101] on div at bounding box center [9, 102] width 5 height 5
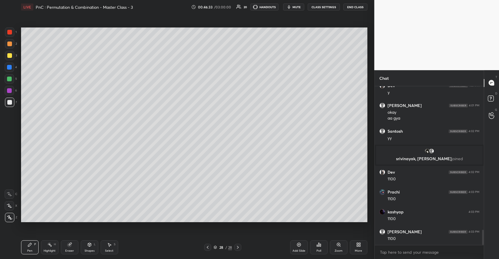
scroll to position [1519, 0]
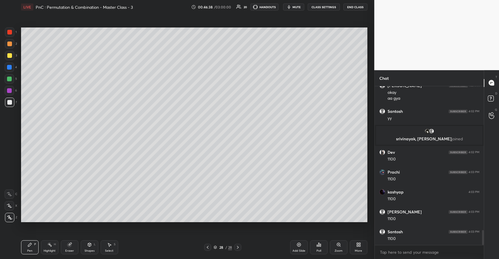
click at [10, 33] on div at bounding box center [9, 32] width 5 height 5
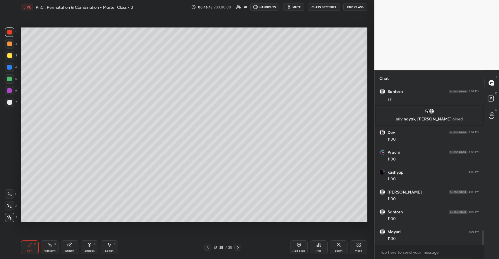
scroll to position [1559, 0]
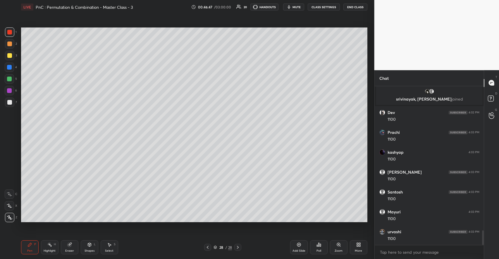
click at [89, 247] on icon at bounding box center [89, 244] width 5 height 5
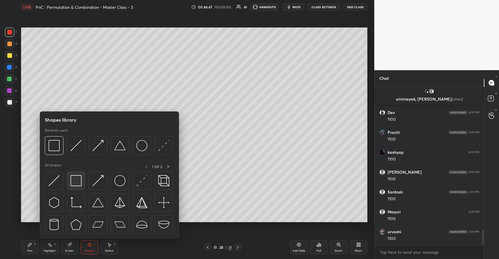
click at [78, 182] on img at bounding box center [75, 180] width 11 height 11
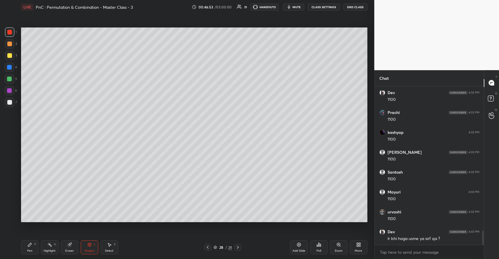
scroll to position [1599, 0]
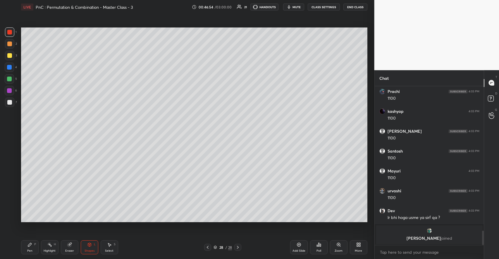
click at [34, 246] on div "Pen P" at bounding box center [30, 247] width 18 height 14
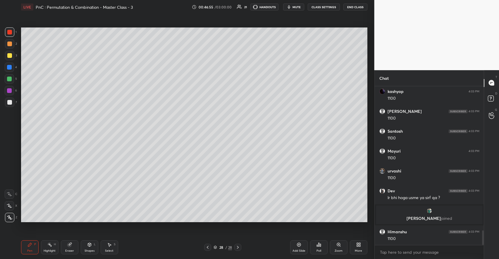
click at [10, 102] on div at bounding box center [9, 102] width 5 height 5
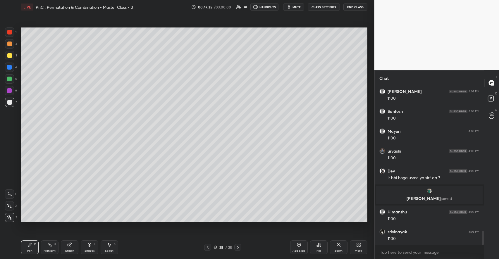
click at [301, 245] on div "Add Slide" at bounding box center [299, 247] width 18 height 14
click at [9, 56] on div at bounding box center [9, 55] width 5 height 5
click at [12, 44] on div at bounding box center [9, 44] width 5 height 5
click at [88, 244] on icon at bounding box center [89, 245] width 3 height 4
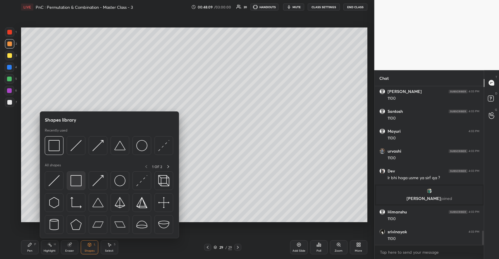
click at [79, 179] on img at bounding box center [75, 180] width 11 height 11
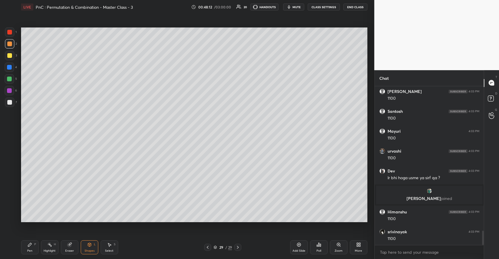
click at [32, 240] on div "Pen P Highlight H Eraser Shapes L Select S 29 / 29 Add Slide Poll Zoom More" at bounding box center [194, 247] width 346 height 23
click at [31, 243] on icon at bounding box center [30, 245] width 4 height 4
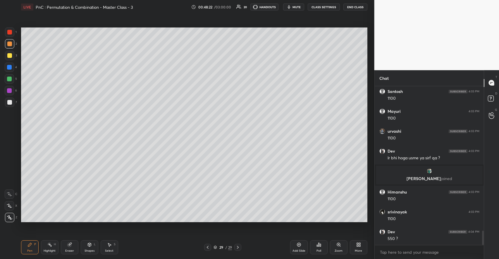
click at [11, 101] on div at bounding box center [9, 102] width 5 height 5
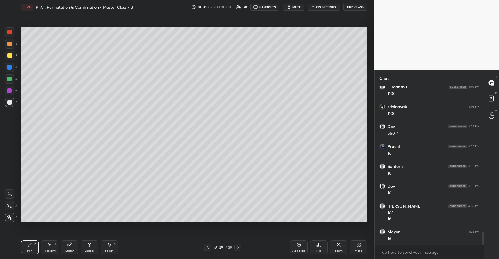
scroll to position [1746, 0]
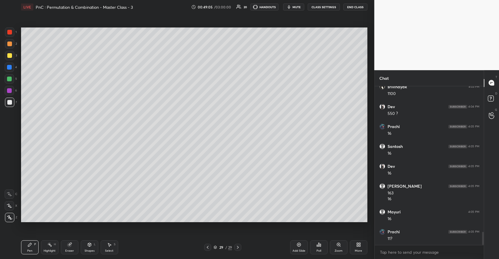
click at [12, 44] on div at bounding box center [9, 44] width 5 height 5
click at [69, 245] on icon at bounding box center [69, 245] width 4 height 4
click at [31, 246] on icon at bounding box center [29, 244] width 5 height 5
click at [70, 243] on icon at bounding box center [69, 244] width 5 height 5
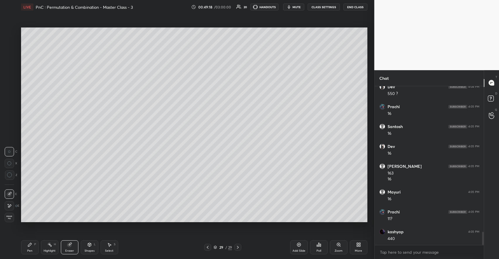
click at [28, 244] on icon at bounding box center [29, 244] width 5 height 5
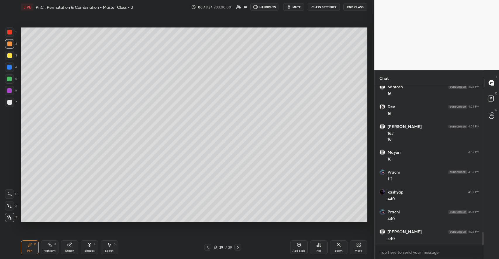
scroll to position [1825, 0]
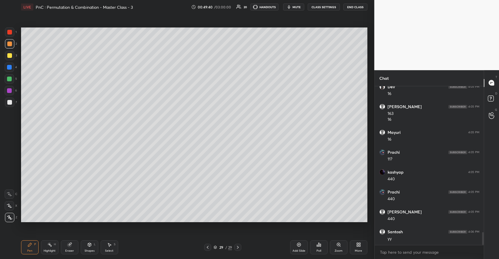
click at [299, 244] on icon at bounding box center [299, 245] width 2 height 2
click at [12, 56] on div at bounding box center [9, 55] width 9 height 9
click at [10, 45] on div at bounding box center [9, 44] width 5 height 5
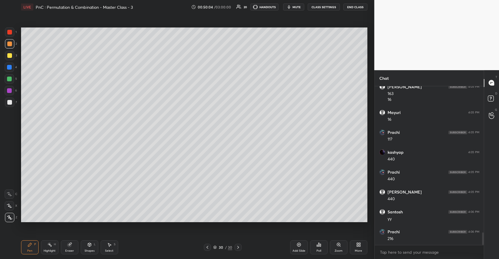
click at [12, 53] on div at bounding box center [9, 55] width 9 height 9
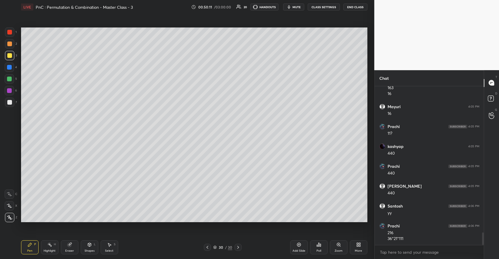
click at [87, 245] on div "Shapes L" at bounding box center [90, 247] width 18 height 14
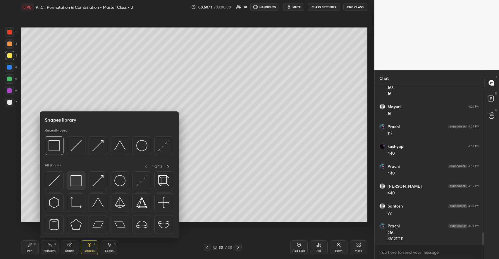
click at [78, 179] on img at bounding box center [75, 180] width 11 height 11
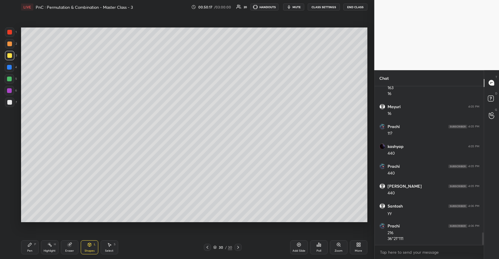
click at [33, 242] on div "Pen P" at bounding box center [30, 247] width 18 height 14
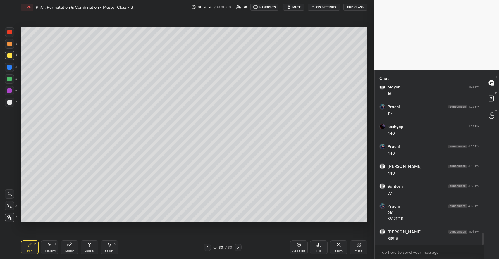
scroll to position [1891, 0]
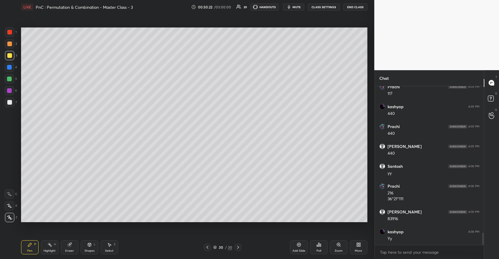
click at [10, 45] on div at bounding box center [9, 44] width 5 height 5
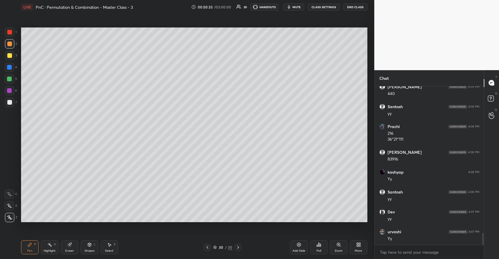
scroll to position [1970, 0]
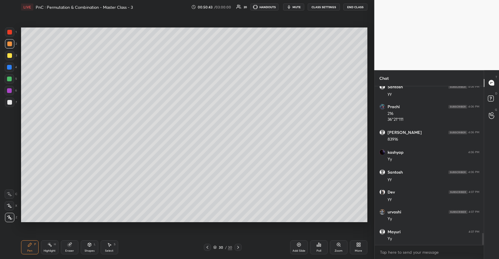
click at [301, 249] on div "Add Slide" at bounding box center [298, 250] width 13 height 3
click at [11, 53] on div at bounding box center [9, 55] width 5 height 5
click at [12, 44] on div at bounding box center [9, 43] width 9 height 9
click at [6, 80] on div at bounding box center [9, 78] width 9 height 9
click at [12, 55] on div at bounding box center [9, 55] width 9 height 9
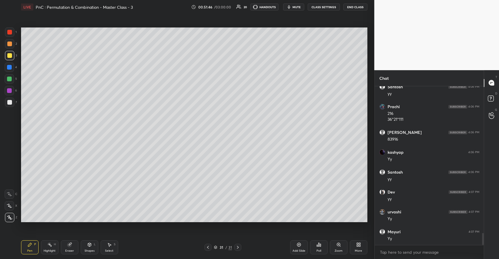
click at [88, 242] on icon at bounding box center [89, 244] width 5 height 5
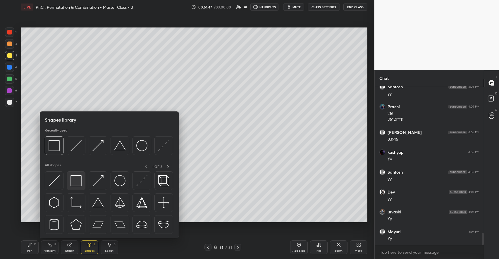
click at [77, 179] on img at bounding box center [75, 180] width 11 height 11
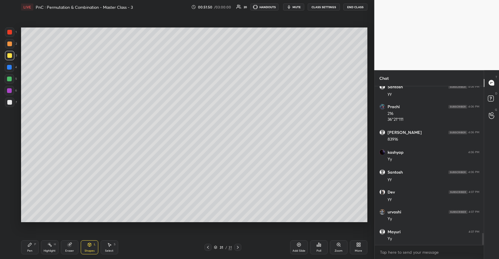
click at [49, 244] on rect at bounding box center [50, 245] width 3 height 3
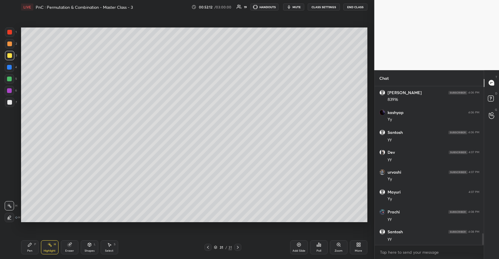
scroll to position [2030, 0]
click at [31, 243] on icon at bounding box center [29, 244] width 5 height 5
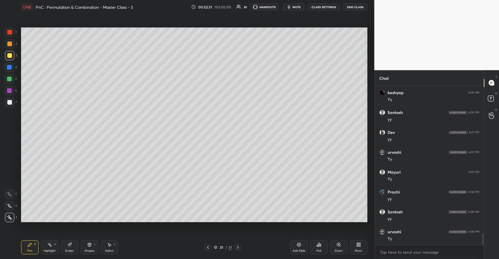
scroll to position [2050, 0]
click at [87, 243] on icon at bounding box center [89, 244] width 5 height 5
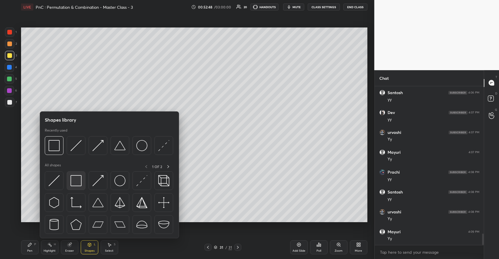
click at [76, 182] on img at bounding box center [75, 180] width 11 height 11
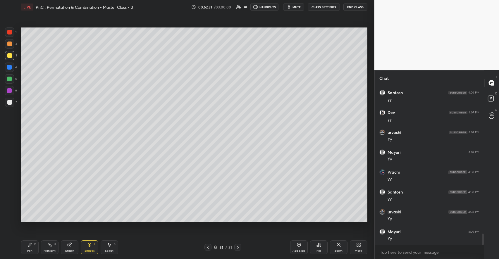
scroll to position [2071, 0]
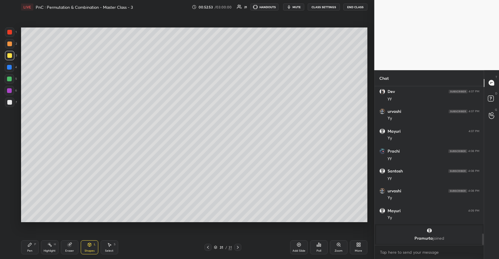
click at [302, 247] on div "Add Slide" at bounding box center [299, 247] width 18 height 14
click at [10, 78] on div at bounding box center [9, 79] width 5 height 5
click at [29, 241] on div "Pen P" at bounding box center [30, 247] width 18 height 14
click at [13, 56] on div at bounding box center [9, 55] width 9 height 9
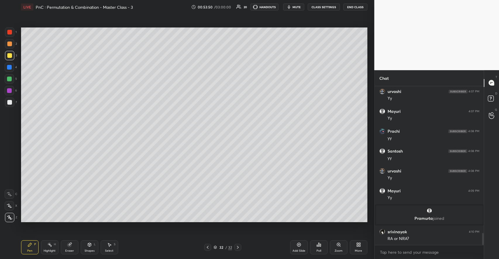
scroll to position [1929, 0]
click at [319, 248] on div "Poll" at bounding box center [319, 247] width 18 height 14
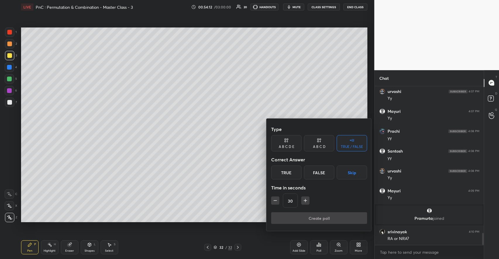
scroll to position [1949, 0]
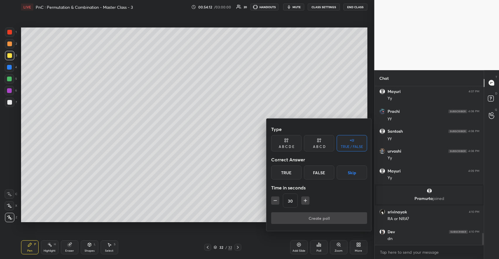
click at [315, 144] on div "A B C D" at bounding box center [319, 143] width 30 height 16
click at [318, 173] on div "C" at bounding box center [318, 173] width 17 height 14
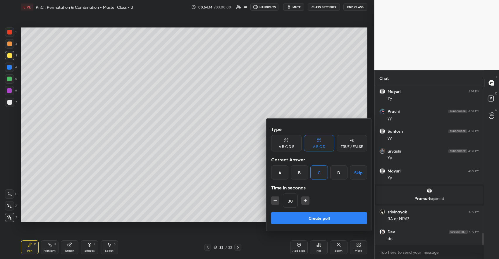
click at [304, 199] on icon "button" at bounding box center [305, 201] width 6 height 6
click at [304, 198] on icon "button" at bounding box center [305, 201] width 6 height 6
click at [305, 198] on icon "button" at bounding box center [305, 201] width 6 height 6
click at [304, 198] on icon "button" at bounding box center [305, 201] width 6 height 6
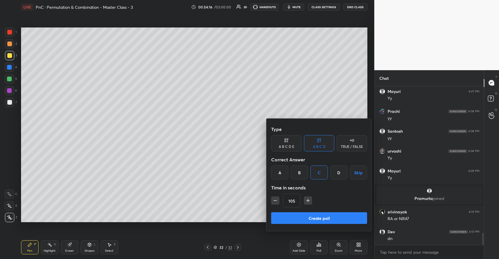
click at [306, 200] on icon "button" at bounding box center [308, 201] width 6 height 6
click at [308, 201] on icon "button" at bounding box center [308, 201] width 6 height 6
type input "135"
click at [311, 218] on button "Create poll" at bounding box center [319, 218] width 96 height 12
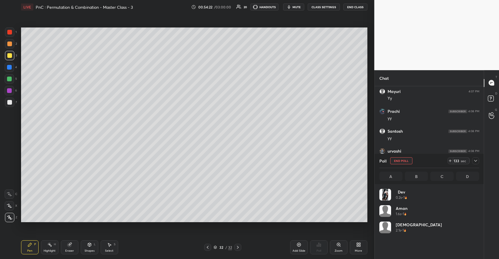
scroll to position [68, 98]
click at [86, 247] on div "Shapes L" at bounding box center [90, 247] width 18 height 14
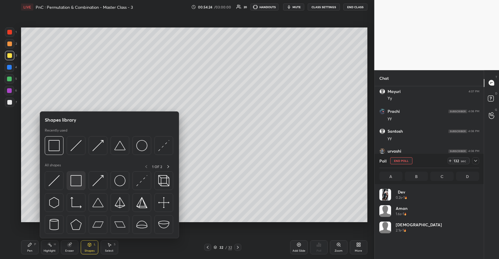
click at [79, 184] on img at bounding box center [75, 180] width 11 height 11
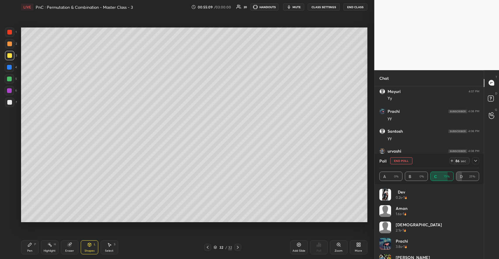
click at [10, 45] on div at bounding box center [9, 44] width 5 height 5
click at [10, 101] on div at bounding box center [9, 102] width 5 height 5
click at [35, 244] on div "P" at bounding box center [35, 244] width 2 height 3
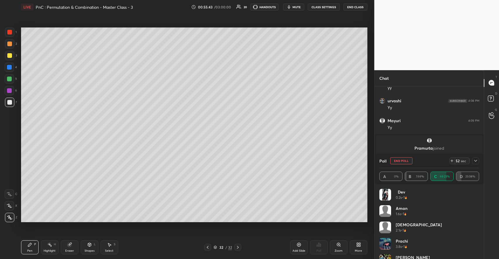
click at [92, 246] on div "Shapes L" at bounding box center [90, 247] width 18 height 14
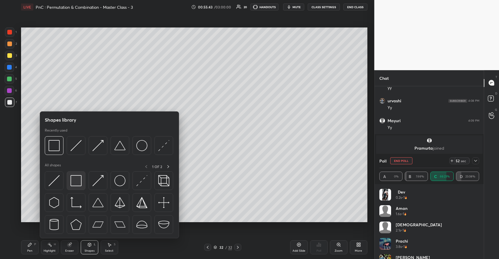
click at [78, 180] on img at bounding box center [75, 180] width 11 height 11
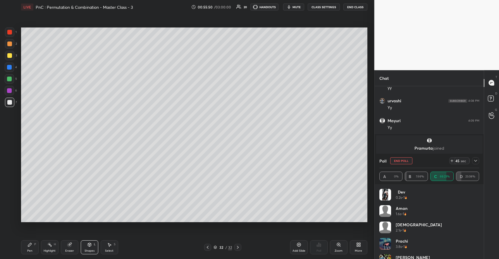
click at [401, 163] on button "End Poll" at bounding box center [401, 160] width 22 height 7
type textarea "x"
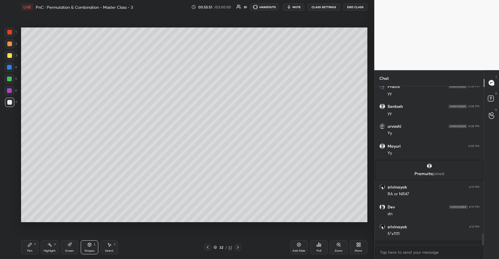
scroll to position [0, 0]
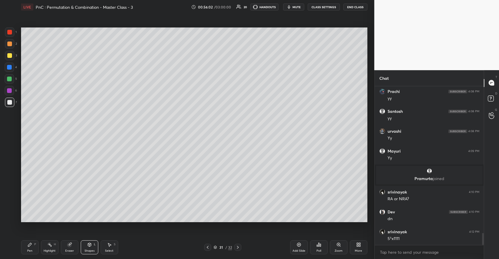
click at [73, 243] on div "Eraser" at bounding box center [70, 247] width 18 height 14
click at [299, 247] on div "Add Slide" at bounding box center [299, 247] width 18 height 14
click at [32, 246] on div "Pen P" at bounding box center [30, 247] width 18 height 14
click at [11, 57] on div at bounding box center [9, 55] width 5 height 5
click at [11, 81] on div at bounding box center [9, 79] width 5 height 5
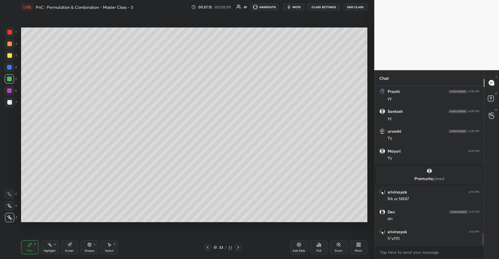
scroll to position [1990, 0]
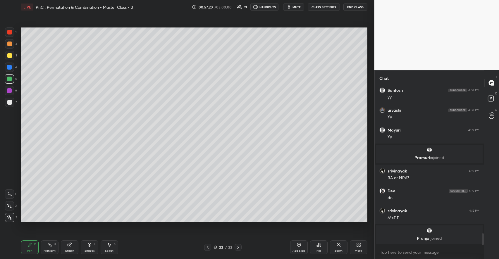
click at [88, 243] on icon at bounding box center [89, 244] width 5 height 5
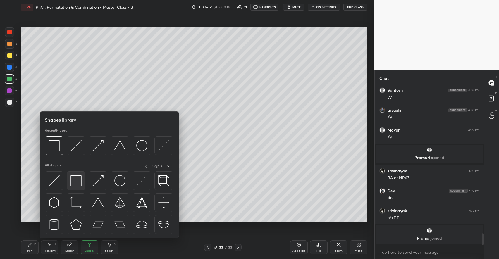
click at [77, 181] on img at bounding box center [75, 180] width 11 height 11
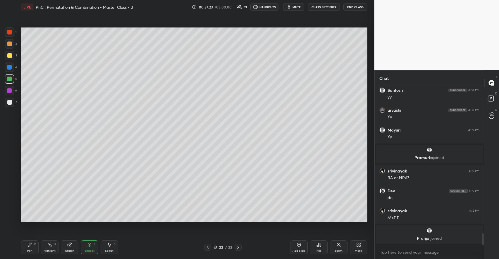
click at [31, 245] on icon at bounding box center [29, 244] width 5 height 5
click at [8, 57] on div at bounding box center [9, 55] width 5 height 5
click at [11, 101] on div at bounding box center [9, 102] width 5 height 5
click at [11, 56] on div at bounding box center [9, 55] width 5 height 5
click at [93, 246] on div "Shapes L" at bounding box center [90, 247] width 18 height 14
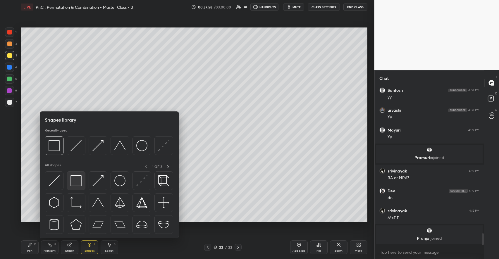
click at [79, 182] on img at bounding box center [75, 180] width 11 height 11
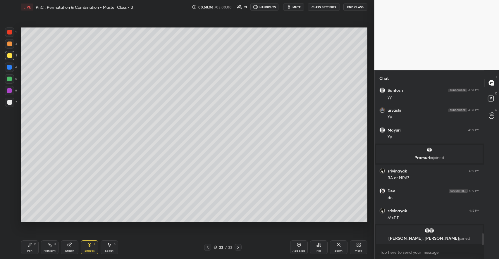
click at [109, 245] on icon at bounding box center [109, 245] width 3 height 4
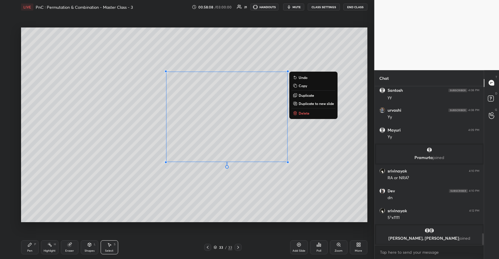
click at [303, 113] on p "Delete" at bounding box center [304, 113] width 11 height 5
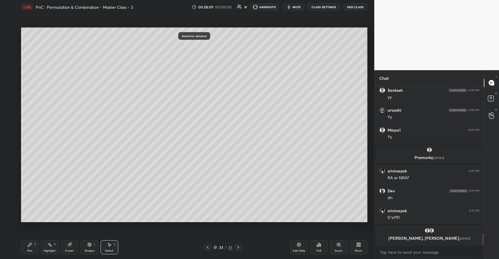
click at [36, 244] on div "Pen P" at bounding box center [30, 247] width 18 height 14
click at [11, 78] on div at bounding box center [9, 79] width 5 height 5
click at [12, 57] on div at bounding box center [9, 55] width 9 height 9
click at [89, 245] on icon at bounding box center [89, 245] width 0 height 2
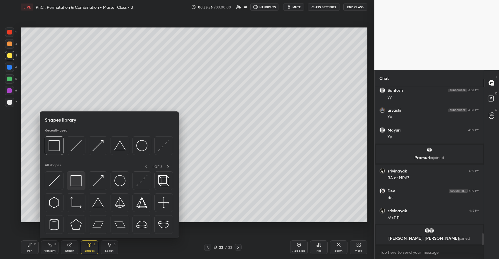
click at [76, 181] on img at bounding box center [75, 180] width 11 height 11
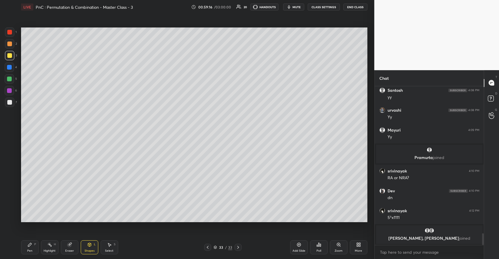
click at [299, 249] on div "Add Slide" at bounding box center [299, 247] width 18 height 14
click at [6, 102] on div at bounding box center [9, 102] width 9 height 9
click at [32, 245] on div "Pen P" at bounding box center [30, 247] width 18 height 14
click at [11, 55] on div at bounding box center [9, 55] width 5 height 5
click at [87, 247] on icon at bounding box center [89, 244] width 5 height 5
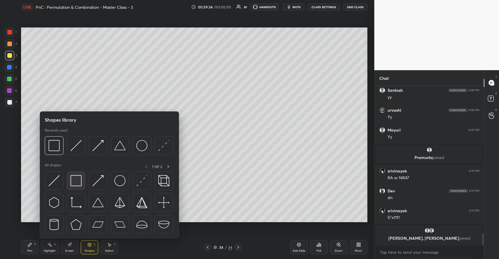
click at [79, 179] on img at bounding box center [75, 180] width 11 height 11
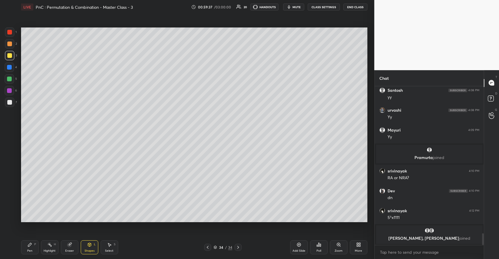
click at [34, 246] on div "P" at bounding box center [35, 244] width 2 height 3
click at [12, 40] on div at bounding box center [9, 43] width 9 height 9
click at [113, 246] on div "Select S" at bounding box center [110, 247] width 18 height 14
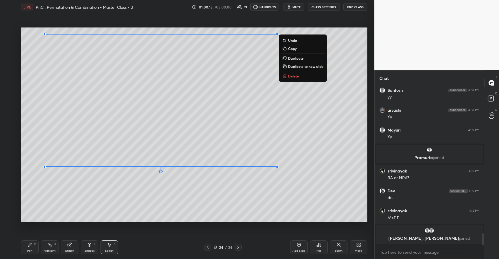
click at [299, 67] on p "Duplicate to new slide" at bounding box center [305, 66] width 35 height 5
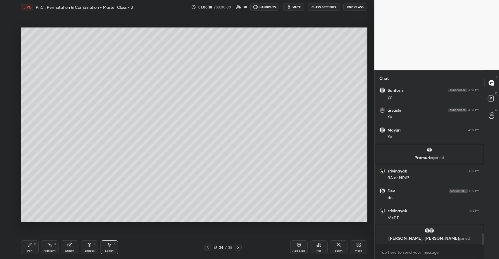
click at [32, 246] on icon at bounding box center [29, 244] width 5 height 5
click at [10, 56] on div at bounding box center [9, 55] width 5 height 5
click at [73, 243] on div "Eraser" at bounding box center [70, 247] width 18 height 14
click at [34, 245] on div "P" at bounding box center [35, 244] width 2 height 3
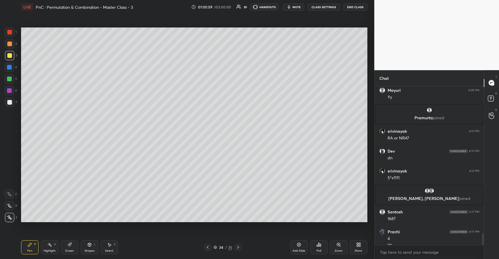
scroll to position [1998, 0]
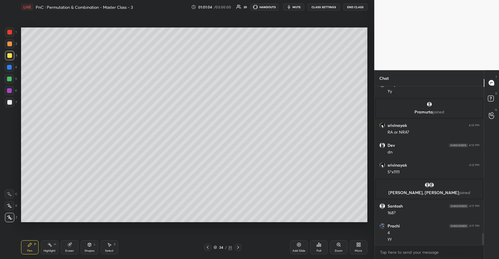
click at [10, 78] on div at bounding box center [9, 79] width 5 height 5
click at [92, 246] on div "Shapes L" at bounding box center [90, 247] width 18 height 14
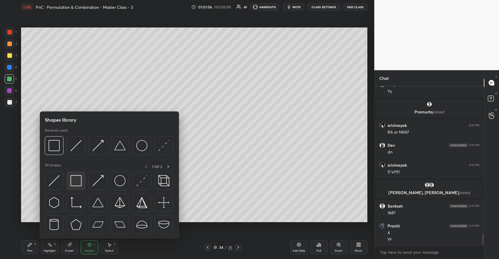
click at [77, 185] on img at bounding box center [75, 180] width 11 height 11
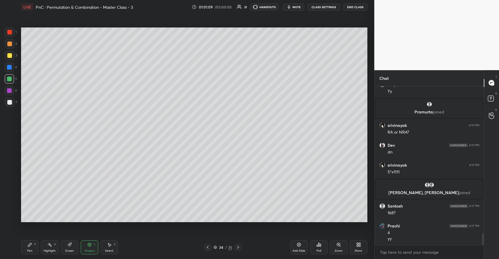
scroll to position [2018, 0]
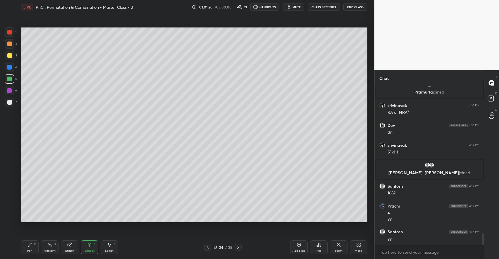
click at [37, 246] on div "Pen P" at bounding box center [30, 247] width 18 height 14
click at [297, 245] on icon at bounding box center [299, 245] width 4 height 4
click at [12, 57] on div at bounding box center [9, 55] width 9 height 9
click at [9, 45] on div at bounding box center [9, 44] width 5 height 5
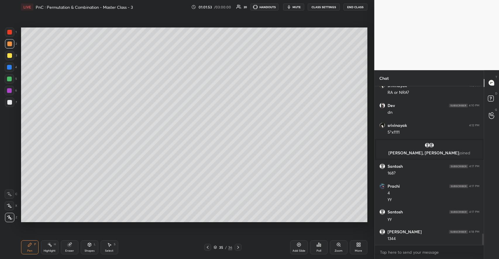
click at [9, 101] on div at bounding box center [9, 102] width 5 height 5
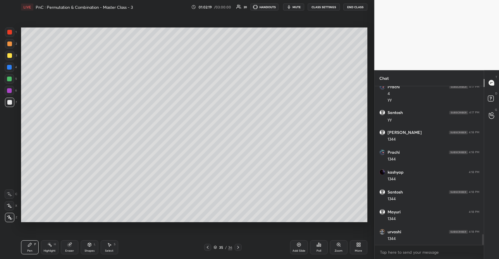
scroll to position [2157, 0]
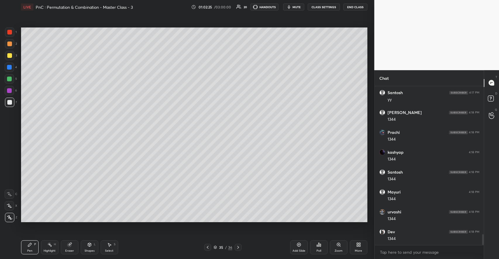
click at [88, 247] on icon at bounding box center [89, 244] width 5 height 5
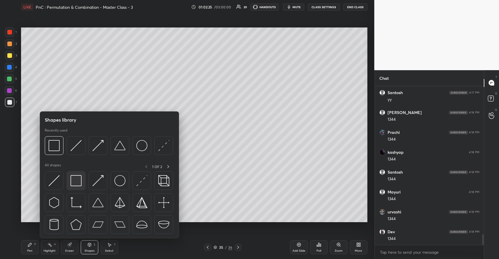
click at [76, 179] on img at bounding box center [75, 180] width 11 height 11
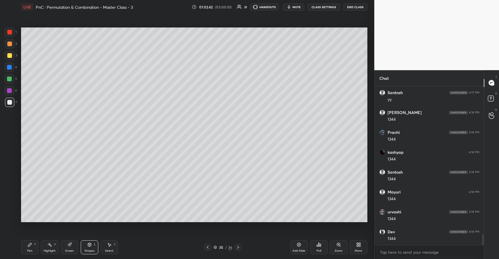
click at [297, 244] on icon at bounding box center [299, 245] width 4 height 4
click at [34, 246] on div "P" at bounding box center [35, 244] width 2 height 3
click at [11, 56] on div at bounding box center [9, 55] width 5 height 5
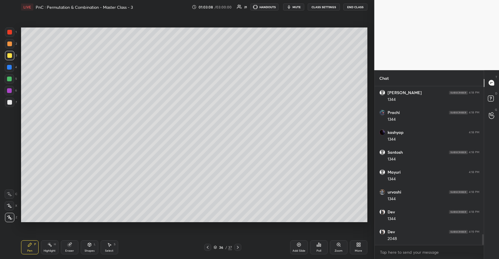
scroll to position [2197, 0]
click at [11, 99] on div at bounding box center [9, 102] width 9 height 9
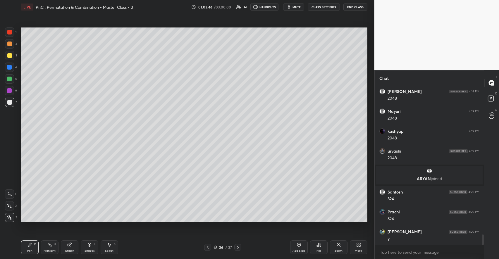
scroll to position [2271, 0]
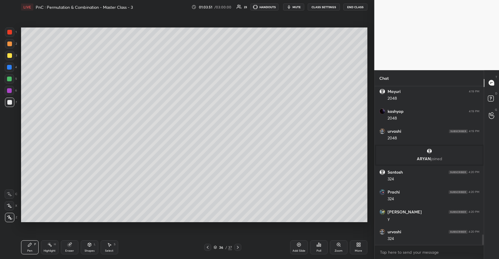
click at [44, 246] on div "Highlight H" at bounding box center [50, 247] width 18 height 14
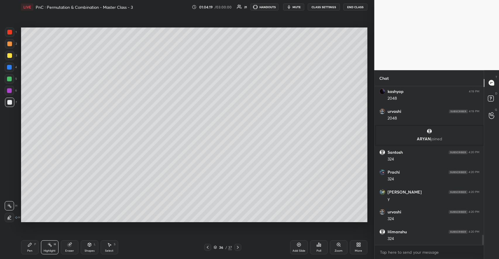
click at [297, 248] on div "Add Slide" at bounding box center [299, 247] width 18 height 14
click at [28, 244] on icon at bounding box center [29, 244] width 5 height 5
click at [10, 57] on div at bounding box center [9, 55] width 5 height 5
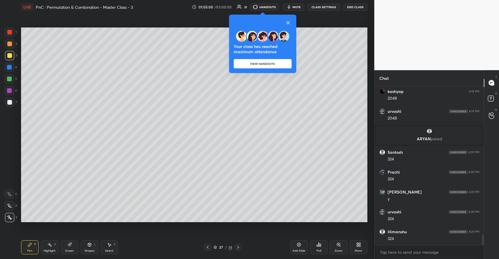
scroll to position [2311, 0]
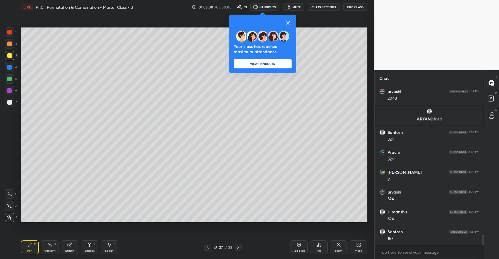
click at [289, 21] on icon at bounding box center [288, 22] width 7 height 7
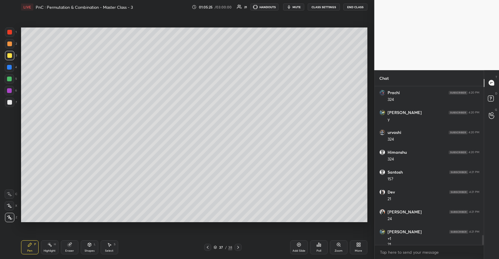
scroll to position [2376, 0]
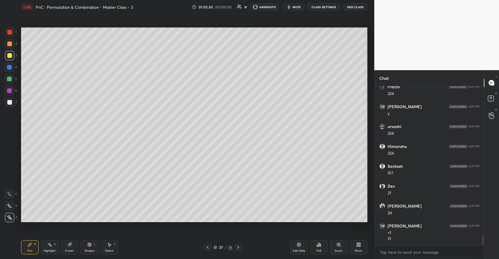
click at [113, 247] on div "Select S" at bounding box center [110, 247] width 18 height 14
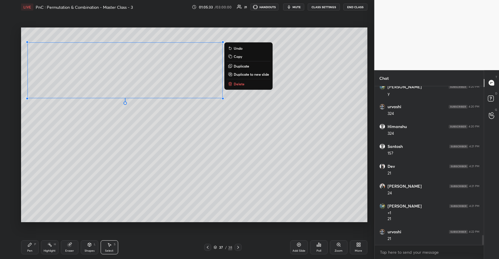
click at [242, 75] on p "Duplicate to new slide" at bounding box center [251, 74] width 35 height 5
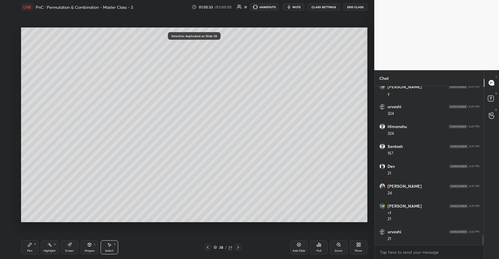
scroll to position [2416, 0]
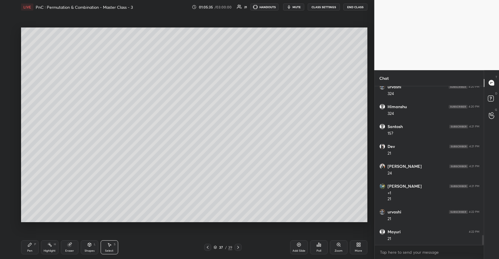
click at [34, 245] on div "P" at bounding box center [35, 244] width 2 height 3
click at [8, 103] on div at bounding box center [9, 102] width 5 height 5
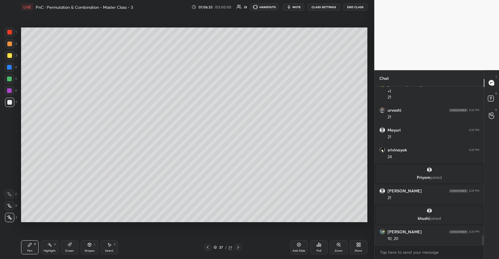
scroll to position [2452, 0]
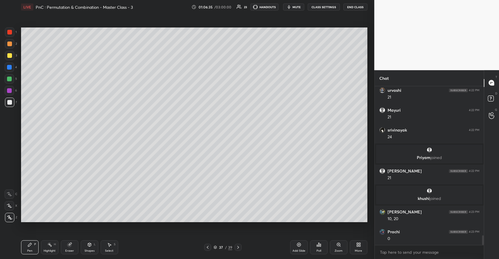
click at [10, 56] on div at bounding box center [9, 55] width 5 height 5
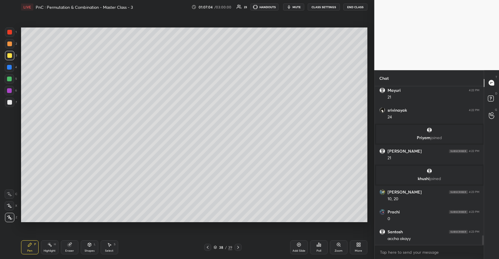
click at [11, 101] on div at bounding box center [9, 102] width 5 height 5
click at [65, 245] on div "Eraser" at bounding box center [70, 247] width 18 height 14
click at [34, 245] on div "Pen P" at bounding box center [30, 247] width 18 height 14
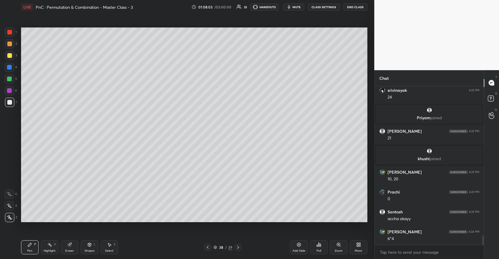
click at [72, 246] on div "Eraser" at bounding box center [70, 247] width 18 height 14
click at [30, 243] on icon at bounding box center [30, 245] width 4 height 4
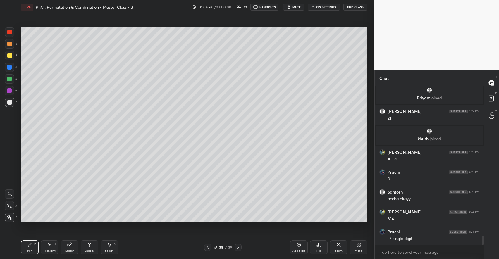
click at [54, 245] on div "H" at bounding box center [55, 244] width 2 height 3
click at [30, 244] on icon at bounding box center [30, 245] width 4 height 4
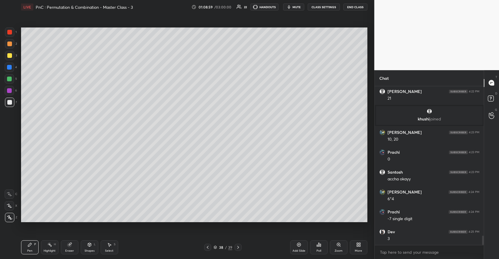
click at [50, 246] on rect at bounding box center [50, 245] width 3 height 3
click at [27, 242] on div "Pen P" at bounding box center [30, 247] width 18 height 14
click at [90, 247] on icon at bounding box center [89, 244] width 5 height 5
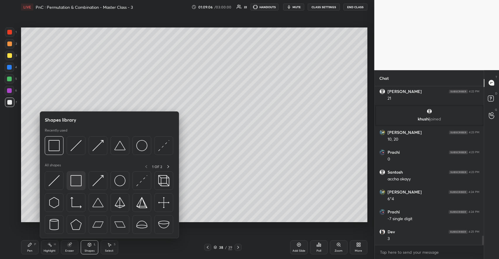
click at [81, 182] on img at bounding box center [75, 180] width 11 height 11
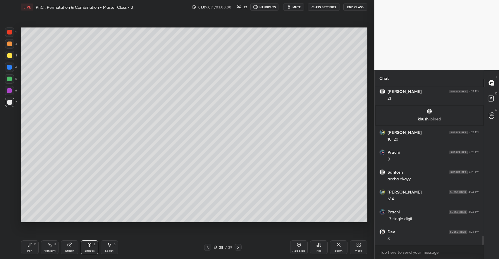
click at [32, 242] on div "Pen P" at bounding box center [30, 247] width 18 height 14
click at [12, 56] on div at bounding box center [9, 55] width 9 height 9
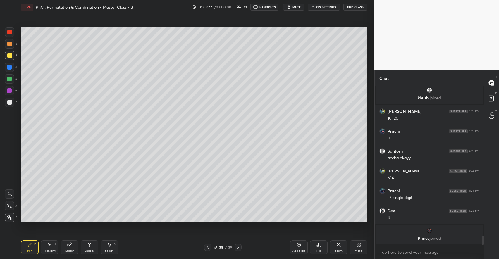
click at [301, 247] on div "Add Slide" at bounding box center [299, 247] width 18 height 14
click at [11, 99] on div at bounding box center [9, 102] width 9 height 9
click at [13, 57] on div at bounding box center [9, 55] width 9 height 9
click at [14, 102] on div at bounding box center [9, 102] width 9 height 9
click at [51, 245] on icon at bounding box center [49, 244] width 5 height 5
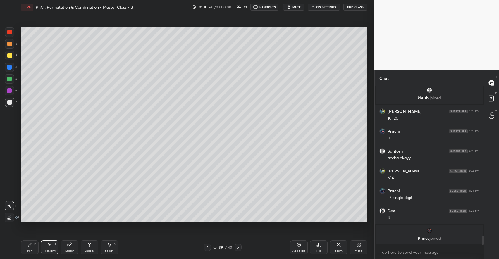
click at [33, 245] on div "Pen P" at bounding box center [30, 247] width 18 height 14
click at [11, 57] on div at bounding box center [9, 55] width 5 height 5
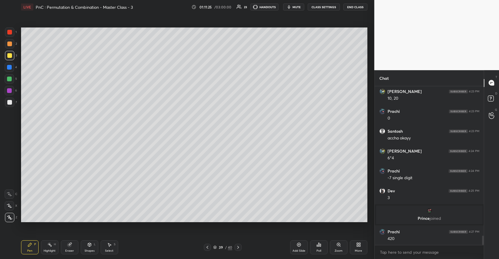
click at [50, 243] on circle at bounding box center [50, 243] width 1 height 1
click at [90, 247] on icon at bounding box center [89, 244] width 5 height 5
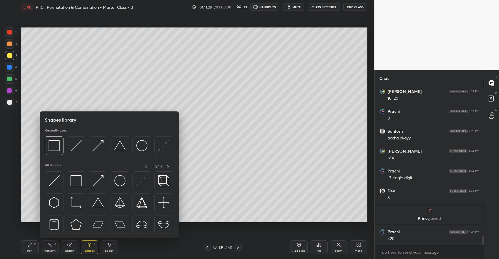
click at [73, 246] on div "Eraser" at bounding box center [70, 247] width 18 height 14
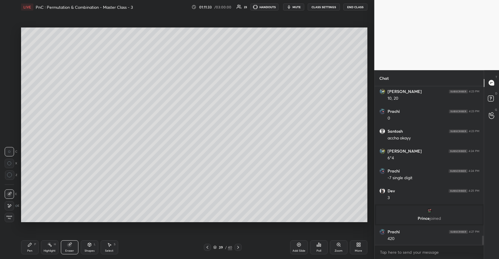
click at [37, 246] on div "Pen P" at bounding box center [30, 247] width 18 height 14
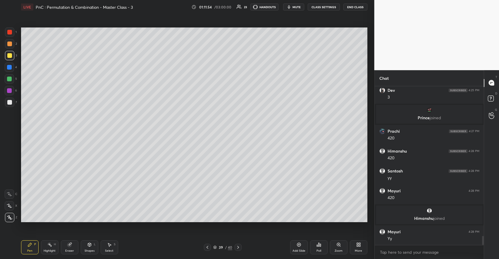
scroll to position [2592, 0]
click at [90, 246] on icon at bounding box center [89, 244] width 5 height 5
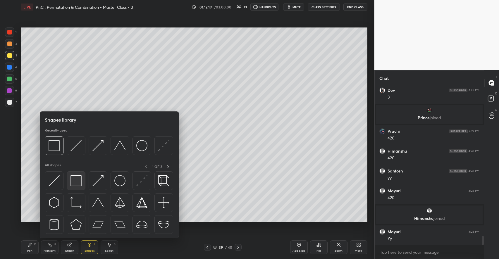
click at [75, 179] on img at bounding box center [75, 180] width 11 height 11
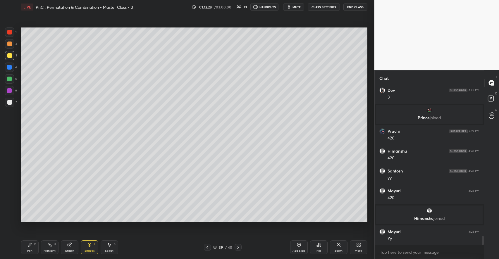
click at [237, 247] on icon at bounding box center [238, 247] width 5 height 5
click at [35, 244] on div "P" at bounding box center [35, 244] width 2 height 3
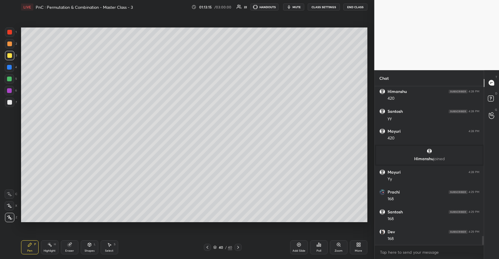
scroll to position [2671, 0]
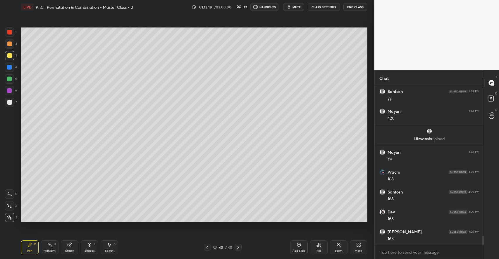
click at [13, 101] on div at bounding box center [9, 102] width 9 height 9
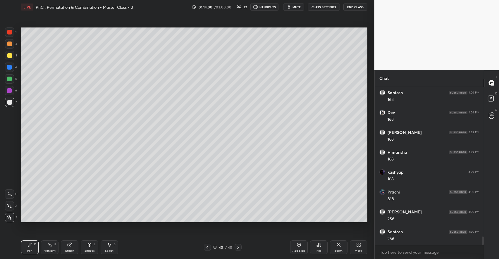
scroll to position [2777, 0]
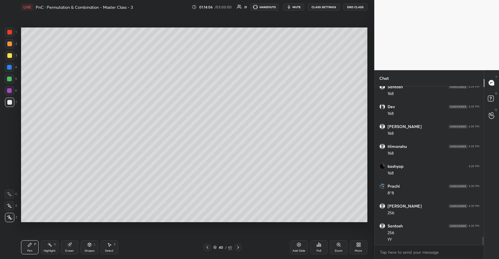
click at [301, 243] on icon at bounding box center [299, 244] width 5 height 5
click at [9, 57] on div at bounding box center [9, 55] width 5 height 5
click at [90, 247] on div "Shapes L" at bounding box center [90, 247] width 18 height 14
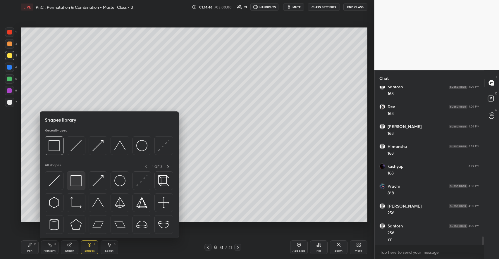
click at [77, 181] on img at bounding box center [75, 180] width 11 height 11
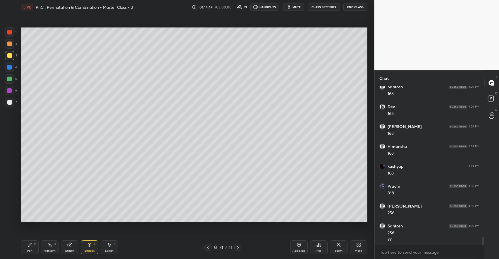
click at [11, 43] on div at bounding box center [9, 44] width 5 height 5
click at [34, 247] on div "Pen P" at bounding box center [30, 247] width 18 height 14
click at [91, 247] on div "Shapes L" at bounding box center [90, 247] width 18 height 14
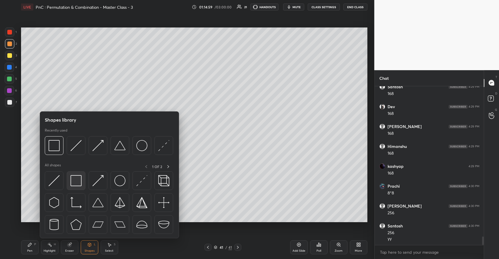
click at [77, 180] on img at bounding box center [75, 180] width 11 height 11
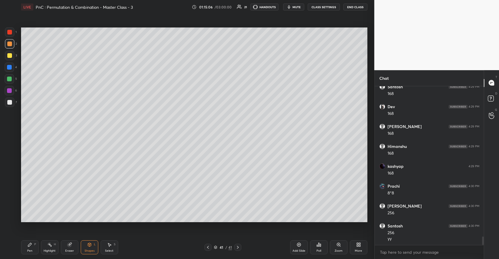
scroll to position [2798, 0]
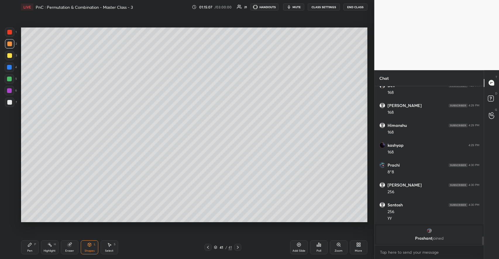
click at [39, 246] on div "Pen P Highlight H Eraser Shapes L Select S" at bounding box center [88, 247] width 135 height 14
click at [30, 248] on div "Pen P" at bounding box center [30, 247] width 18 height 14
click at [13, 79] on div at bounding box center [9, 78] width 9 height 9
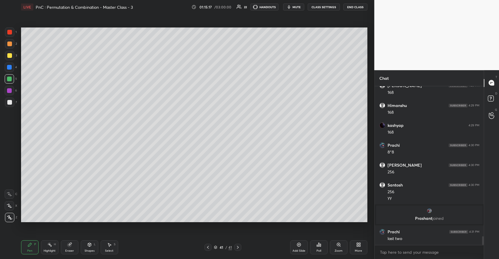
scroll to position [2768, 0]
click at [295, 241] on div "Add Slide" at bounding box center [299, 247] width 18 height 14
click at [11, 57] on div at bounding box center [9, 55] width 5 height 5
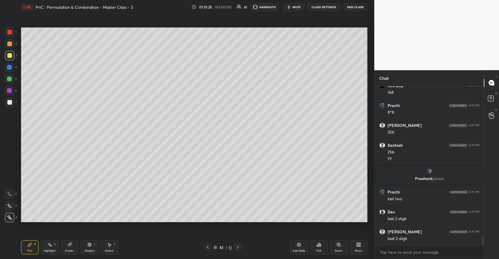
scroll to position [2828, 0]
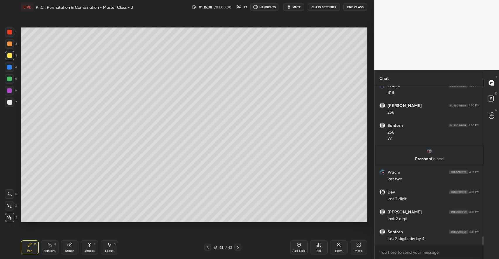
click at [11, 45] on div at bounding box center [9, 44] width 5 height 5
click at [92, 248] on div "Shapes L" at bounding box center [90, 247] width 18 height 14
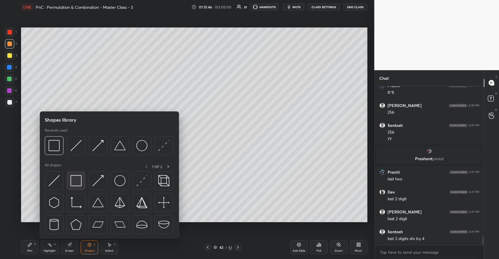
click at [77, 180] on img at bounding box center [75, 180] width 11 height 11
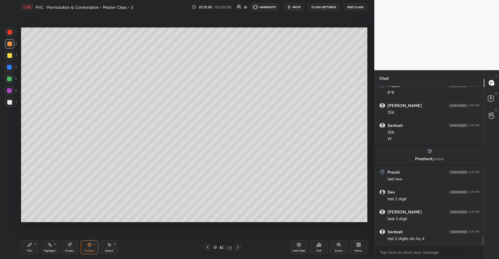
click at [31, 245] on icon at bounding box center [29, 244] width 5 height 5
click at [10, 58] on div at bounding box center [9, 55] width 5 height 5
click at [72, 246] on div "Eraser" at bounding box center [70, 247] width 18 height 14
click at [32, 246] on div "Pen P" at bounding box center [30, 247] width 18 height 14
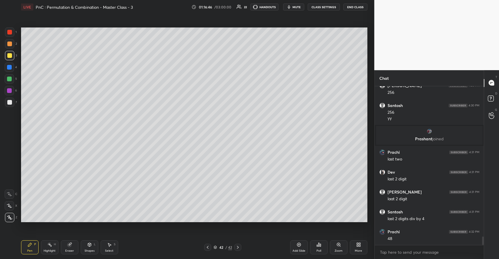
click at [8, 80] on div at bounding box center [9, 79] width 5 height 5
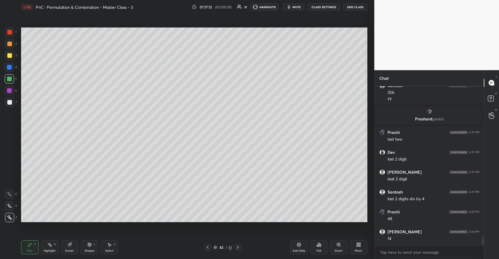
click at [58, 247] on div "Highlight H" at bounding box center [50, 247] width 18 height 14
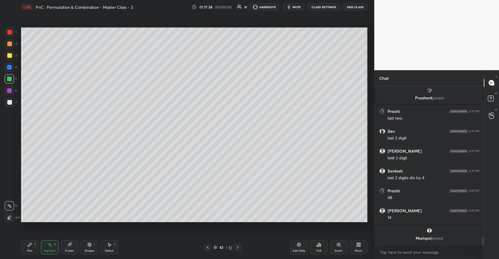
click at [34, 247] on div "Pen P" at bounding box center [30, 247] width 18 height 14
click at [111, 246] on icon at bounding box center [109, 244] width 5 height 5
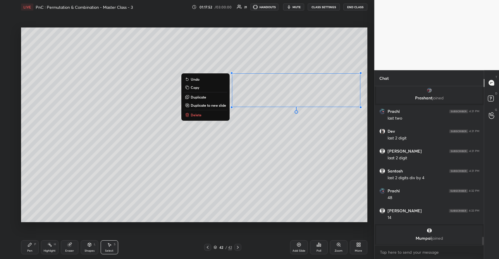
click at [199, 97] on p "Duplicate" at bounding box center [198, 97] width 15 height 5
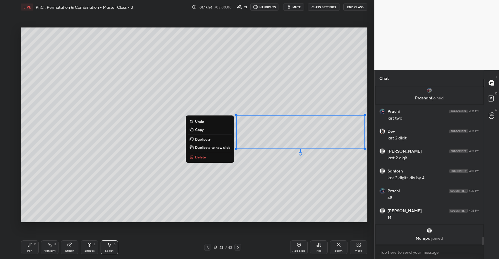
click at [238, 198] on div "0 ° Undo Copy Duplicate Duplicate to new slide Delete" at bounding box center [194, 124] width 346 height 195
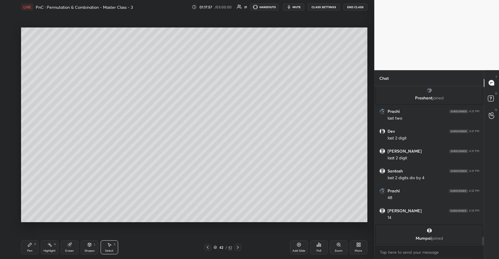
click at [70, 249] on div "Eraser" at bounding box center [70, 247] width 18 height 14
click at [111, 247] on icon at bounding box center [109, 244] width 5 height 5
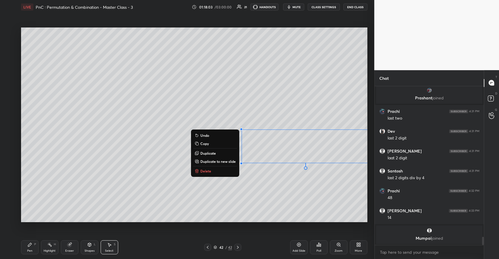
click at [30, 252] on div "Pen" at bounding box center [29, 250] width 5 height 3
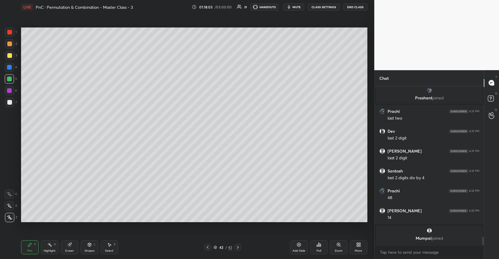
scroll to position [2859, 0]
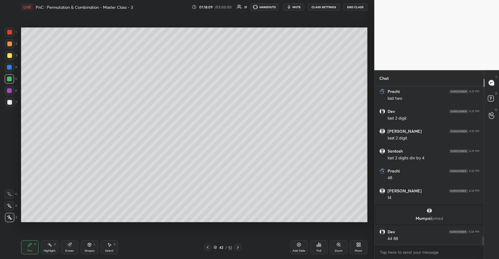
click at [11, 56] on div at bounding box center [9, 55] width 5 height 5
click at [11, 78] on div at bounding box center [9, 79] width 5 height 5
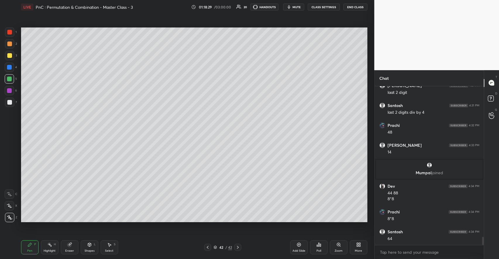
scroll to position [2924, 0]
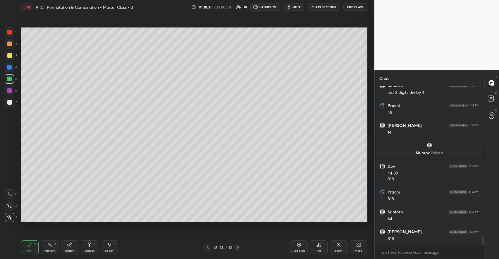
click at [70, 245] on icon at bounding box center [69, 245] width 4 height 4
click at [41, 248] on div "Highlight H" at bounding box center [50, 247] width 18 height 14
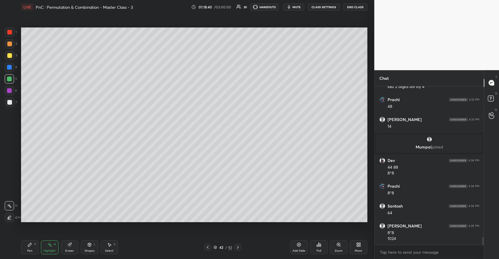
click at [34, 247] on div "Pen P" at bounding box center [30, 247] width 18 height 14
click at [12, 31] on div at bounding box center [9, 31] width 9 height 9
click at [88, 245] on icon at bounding box center [89, 245] width 3 height 4
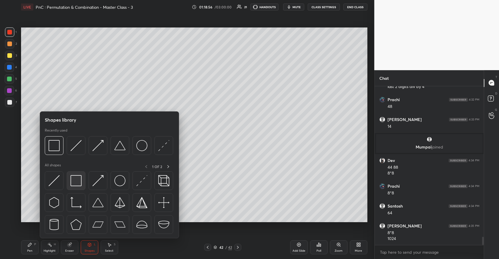
click at [81, 184] on img at bounding box center [75, 180] width 11 height 11
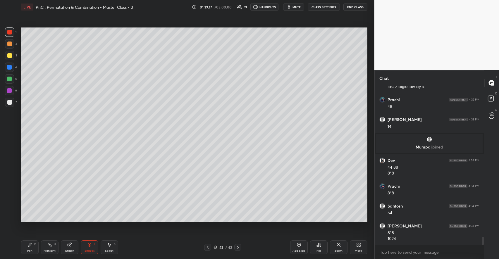
click at [301, 249] on div "Add Slide" at bounding box center [299, 247] width 18 height 14
click at [9, 77] on div at bounding box center [9, 79] width 5 height 5
click at [30, 247] on icon at bounding box center [29, 244] width 5 height 5
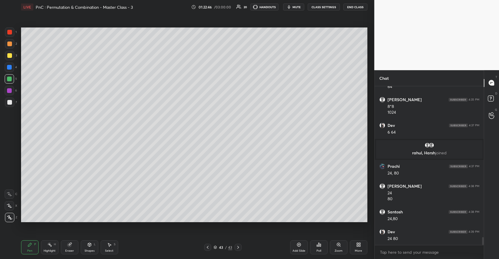
scroll to position [3056, 0]
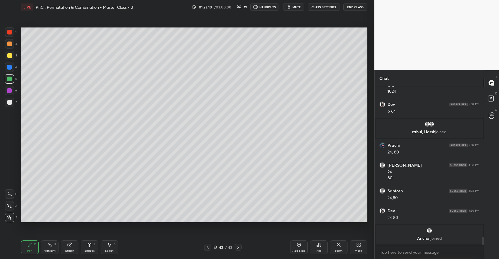
click at [89, 247] on icon at bounding box center [89, 244] width 5 height 5
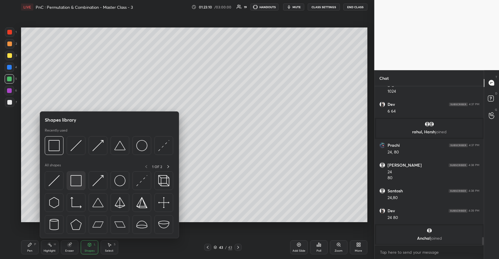
click at [76, 183] on img at bounding box center [75, 180] width 11 height 11
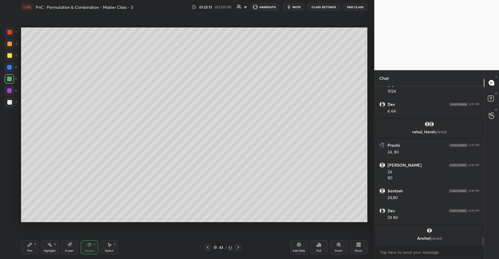
click at [32, 246] on icon at bounding box center [29, 244] width 5 height 5
click at [11, 101] on div at bounding box center [9, 102] width 5 height 5
click at [89, 247] on div "Shapes L" at bounding box center [90, 247] width 18 height 14
click at [29, 249] on div "Pen" at bounding box center [29, 250] width 5 height 3
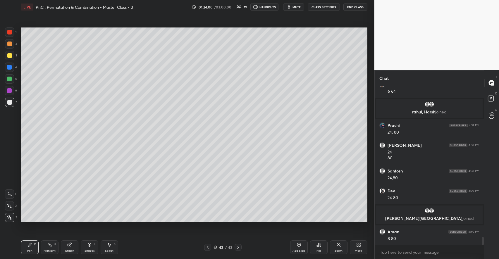
scroll to position [3070, 0]
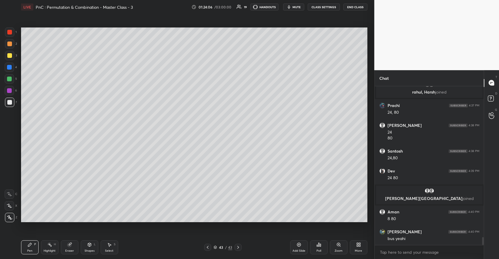
click at [89, 249] on div "Shapes" at bounding box center [90, 250] width 10 height 3
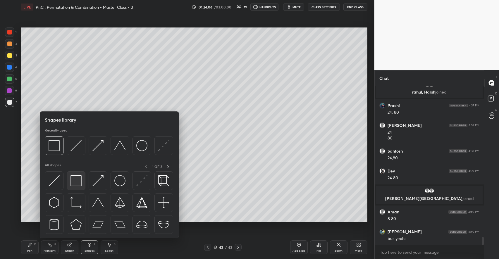
click at [76, 184] on img at bounding box center [75, 180] width 11 height 11
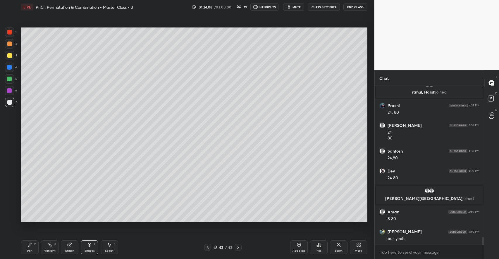
scroll to position [3090, 0]
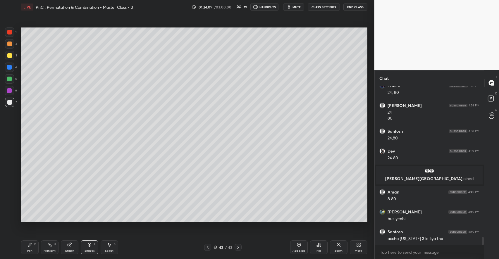
click at [34, 246] on div "P" at bounding box center [35, 244] width 2 height 3
click at [89, 248] on div "Shapes L" at bounding box center [90, 247] width 18 height 14
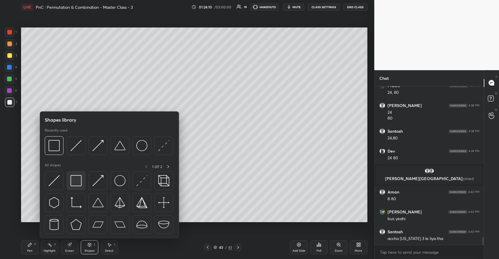
click at [77, 186] on img at bounding box center [75, 180] width 11 height 11
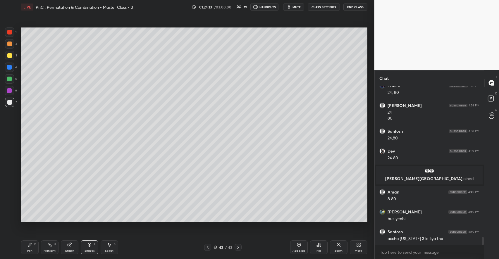
click at [29, 246] on icon at bounding box center [30, 245] width 4 height 4
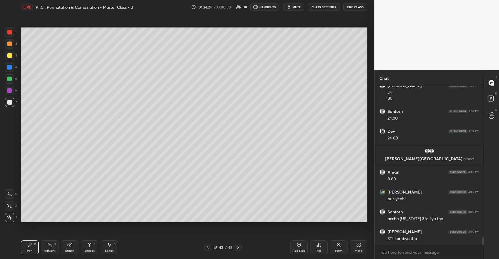
scroll to position [3129, 0]
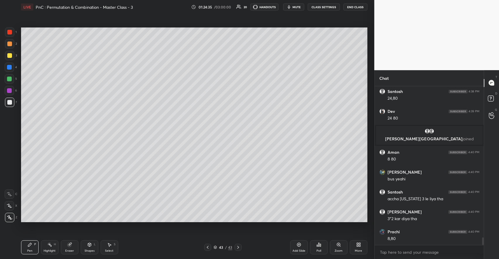
click at [57, 244] on div "Highlight H" at bounding box center [50, 247] width 18 height 14
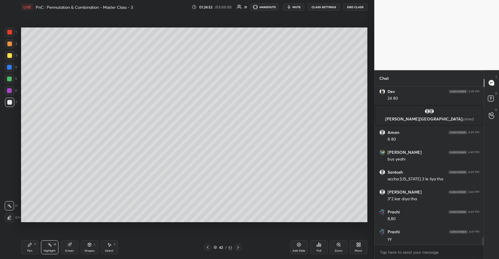
scroll to position [3169, 0]
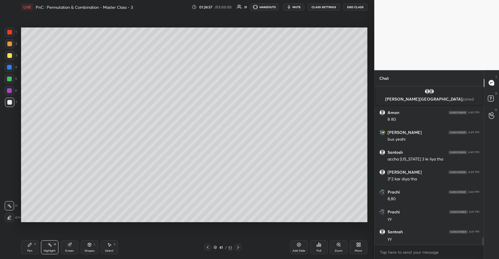
click at [87, 250] on div "Shapes" at bounding box center [90, 250] width 10 height 3
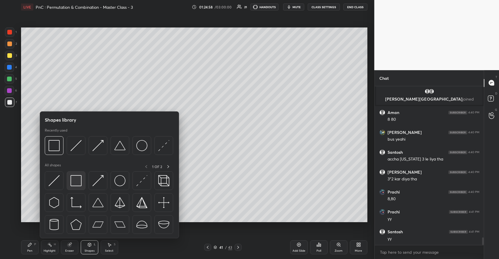
click at [74, 182] on img at bounding box center [75, 180] width 11 height 11
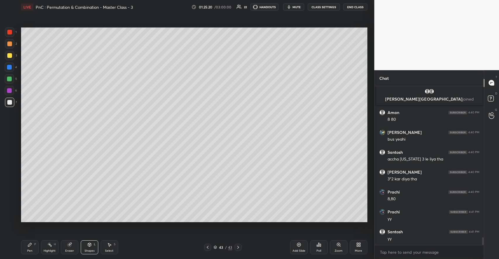
click at [298, 248] on div "Add Slide" at bounding box center [299, 247] width 18 height 14
click at [32, 245] on div "Pen P" at bounding box center [30, 247] width 18 height 14
click at [11, 77] on div at bounding box center [9, 79] width 5 height 5
click at [89, 246] on icon at bounding box center [89, 245] width 3 height 4
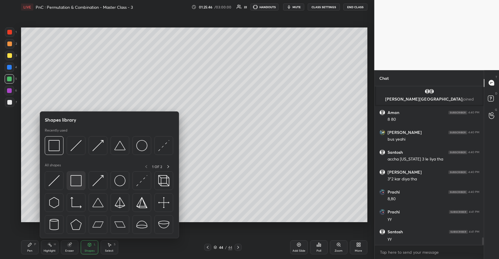
click at [78, 180] on img at bounding box center [75, 180] width 11 height 11
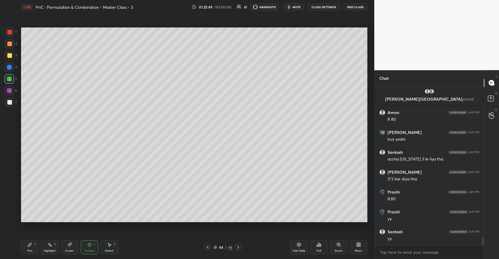
click at [30, 242] on div "Pen P" at bounding box center [30, 247] width 18 height 14
click at [11, 42] on div at bounding box center [9, 44] width 5 height 5
click at [112, 244] on div "Select S" at bounding box center [110, 247] width 18 height 14
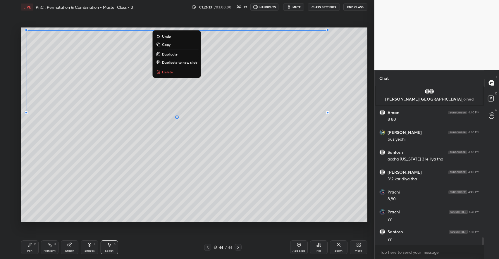
click at [172, 62] on p "Duplicate to new slide" at bounding box center [179, 62] width 35 height 5
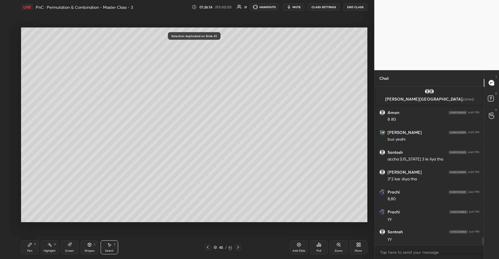
click at [76, 246] on div "Eraser" at bounding box center [70, 247] width 18 height 14
click at [30, 242] on div "Pen P" at bounding box center [30, 247] width 18 height 14
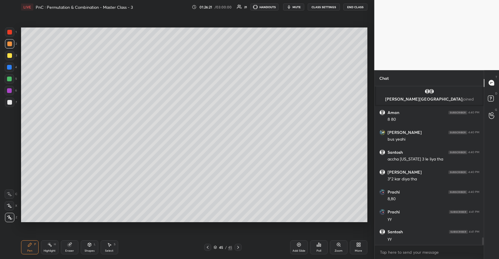
click at [71, 243] on icon at bounding box center [69, 244] width 3 height 3
click at [35, 244] on div "P" at bounding box center [35, 244] width 2 height 3
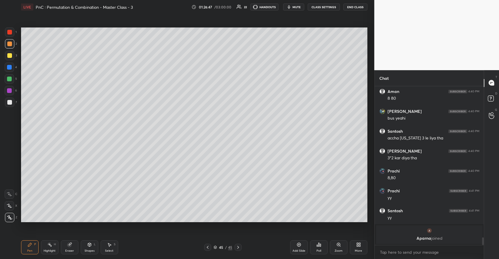
click at [10, 78] on div at bounding box center [9, 79] width 5 height 5
click at [11, 56] on div at bounding box center [9, 55] width 5 height 5
click at [11, 101] on div at bounding box center [9, 102] width 5 height 5
click at [111, 246] on icon at bounding box center [109, 244] width 5 height 5
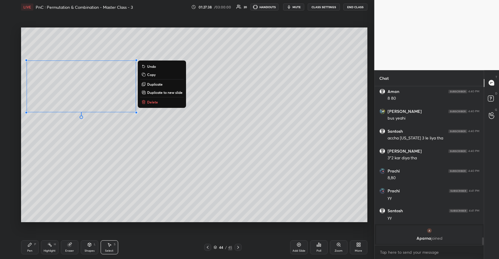
click at [156, 93] on p "Duplicate to new slide" at bounding box center [164, 92] width 35 height 5
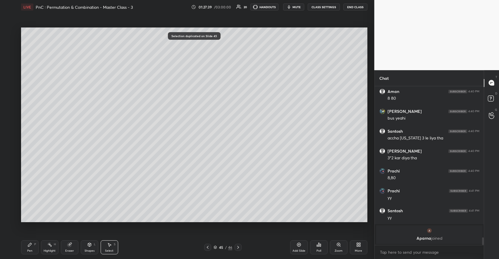
click at [36, 244] on div "Pen P" at bounding box center [30, 247] width 18 height 14
click at [10, 56] on div at bounding box center [9, 55] width 5 height 5
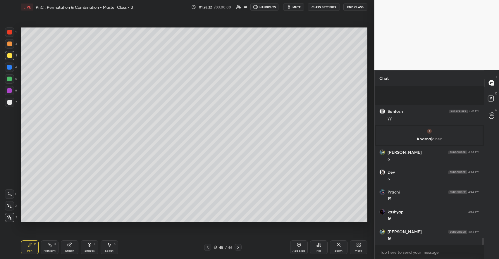
scroll to position [3285, 0]
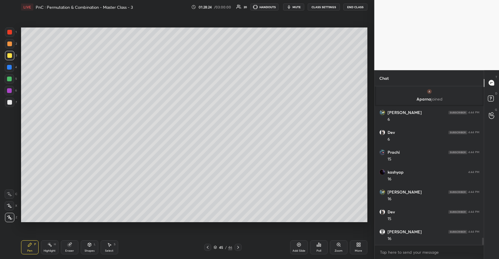
click at [71, 241] on div "Eraser" at bounding box center [70, 247] width 18 height 14
click at [32, 241] on div "Pen P" at bounding box center [30, 247] width 18 height 14
click at [111, 246] on icon at bounding box center [109, 244] width 5 height 5
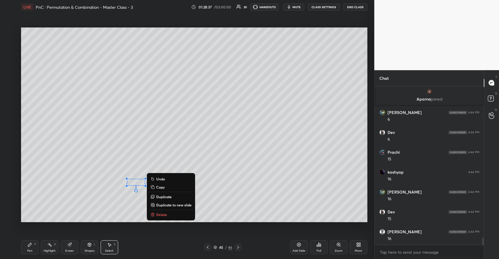
click at [158, 215] on p "Delete" at bounding box center [161, 214] width 11 height 5
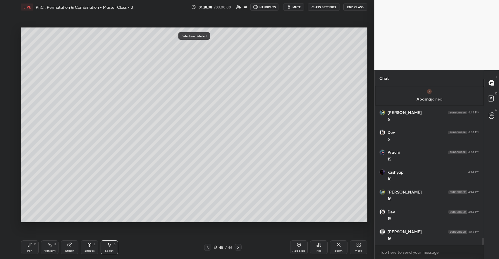
click at [32, 245] on icon at bounding box center [29, 244] width 5 height 5
click at [108, 244] on icon at bounding box center [109, 245] width 3 height 4
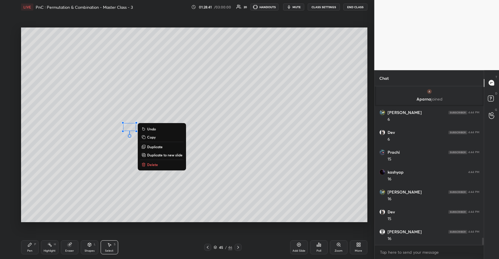
click at [152, 162] on p "Delete" at bounding box center [152, 164] width 11 height 5
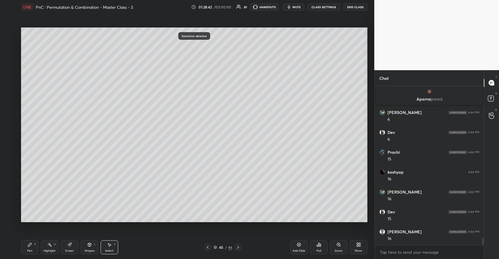
click at [31, 243] on icon at bounding box center [29, 244] width 5 height 5
click at [11, 102] on div at bounding box center [9, 102] width 5 height 5
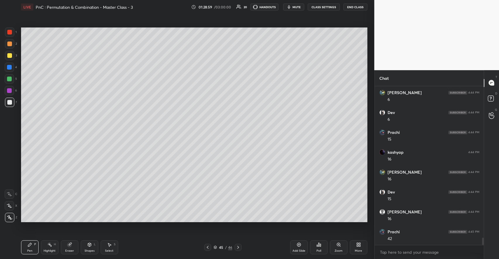
scroll to position [3325, 0]
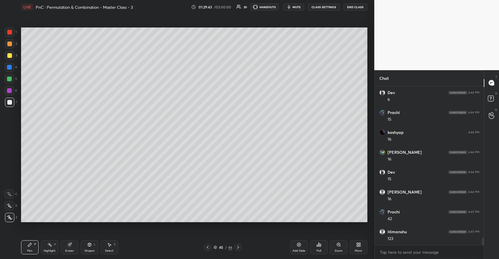
click at [91, 247] on icon at bounding box center [89, 244] width 5 height 5
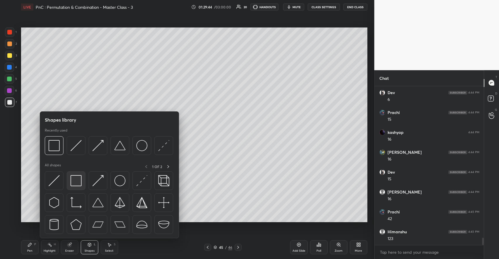
click at [77, 182] on img at bounding box center [75, 180] width 11 height 11
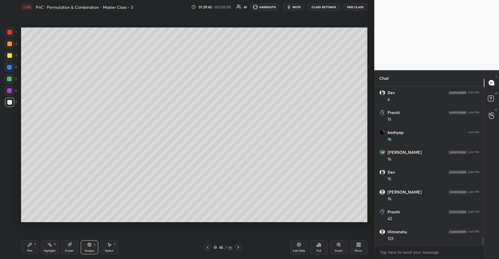
click at [30, 244] on icon at bounding box center [30, 245] width 4 height 4
click at [10, 34] on div at bounding box center [9, 32] width 5 height 5
click at [68, 246] on icon at bounding box center [69, 245] width 4 height 4
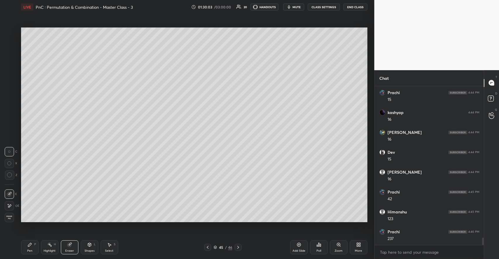
click at [35, 246] on div "P" at bounding box center [35, 244] width 2 height 3
click at [75, 248] on div "Eraser" at bounding box center [70, 247] width 18 height 14
click at [33, 243] on div "Pen P" at bounding box center [30, 247] width 18 height 14
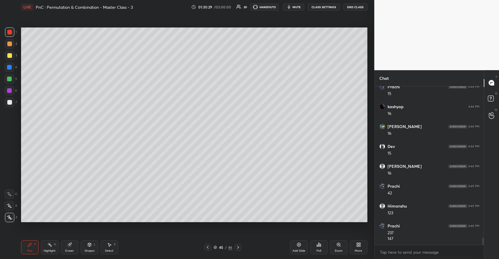
click at [71, 246] on icon at bounding box center [69, 244] width 5 height 5
click at [35, 246] on div "P" at bounding box center [35, 244] width 2 height 3
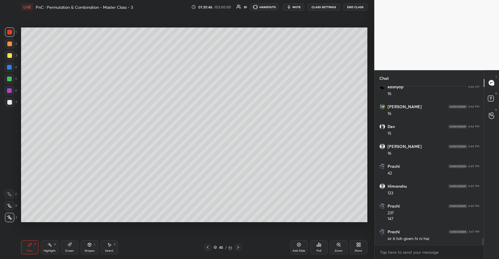
click at [69, 247] on icon at bounding box center [69, 245] width 4 height 4
click at [33, 249] on div "Pen P" at bounding box center [30, 247] width 18 height 14
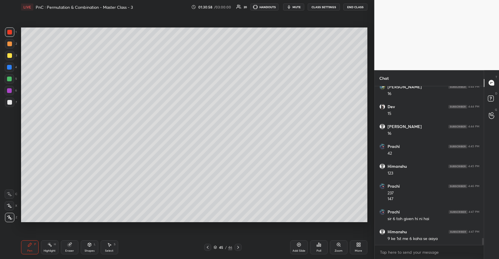
click at [64, 247] on div "Eraser" at bounding box center [70, 247] width 18 height 14
click at [32, 246] on icon at bounding box center [29, 244] width 5 height 5
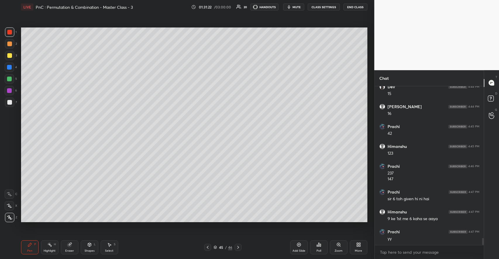
click at [73, 246] on div "Eraser" at bounding box center [70, 247] width 18 height 14
click at [40, 247] on div "Pen P Highlight H Eraser Shapes L Select S" at bounding box center [88, 247] width 135 height 14
click at [31, 249] on div "Pen P" at bounding box center [30, 247] width 18 height 14
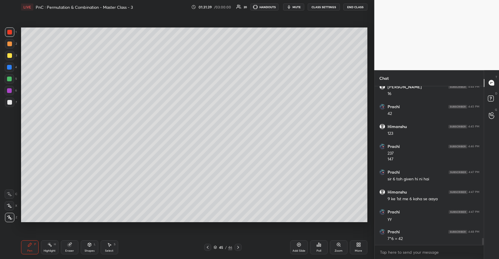
click at [91, 247] on icon at bounding box center [89, 244] width 5 height 5
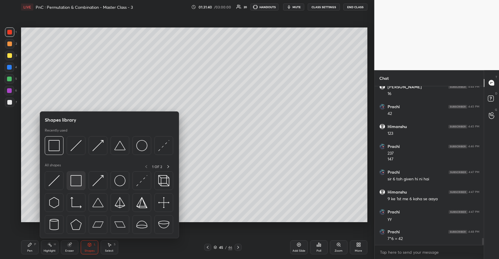
click at [75, 184] on img at bounding box center [75, 180] width 11 height 11
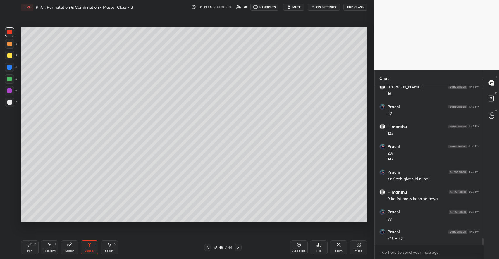
click at [69, 248] on div "Eraser" at bounding box center [70, 247] width 18 height 14
click at [87, 246] on div "Shapes L" at bounding box center [90, 247] width 18 height 14
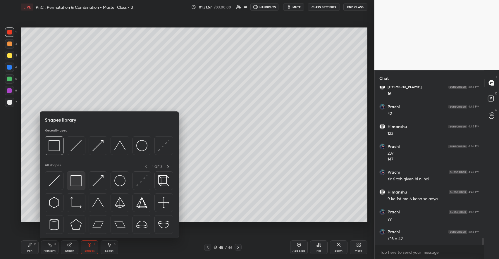
click at [75, 183] on img at bounding box center [75, 180] width 11 height 11
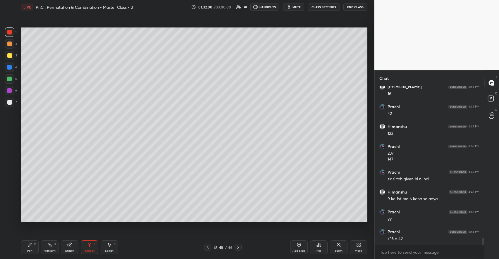
click at [35, 244] on div "P" at bounding box center [35, 244] width 2 height 3
click at [112, 245] on div "Select S" at bounding box center [110, 247] width 18 height 14
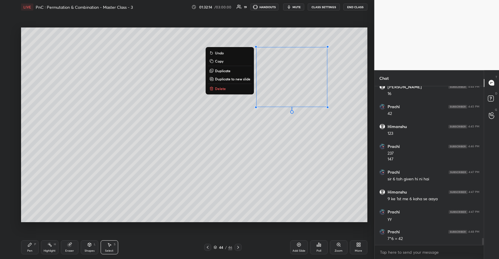
click at [220, 62] on p "Copy" at bounding box center [219, 61] width 8 height 5
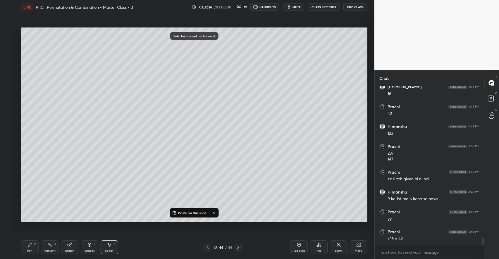
click at [237, 247] on icon at bounding box center [238, 247] width 5 height 5
click at [298, 245] on icon at bounding box center [299, 244] width 5 height 5
click at [193, 214] on p "Paste on this slide" at bounding box center [192, 213] width 29 height 5
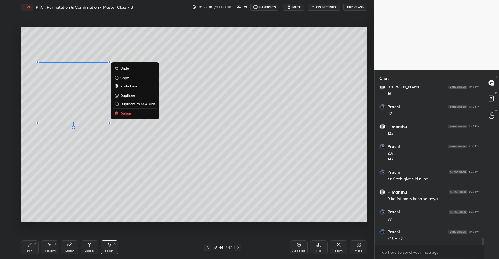
click at [35, 246] on div "P" at bounding box center [35, 244] width 2 height 3
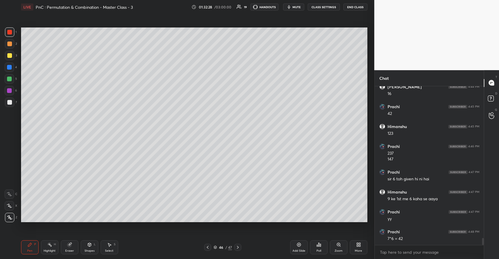
click at [9, 103] on div at bounding box center [9, 102] width 5 height 5
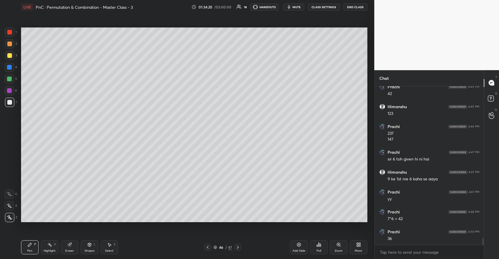
click at [9, 45] on div at bounding box center [9, 44] width 5 height 5
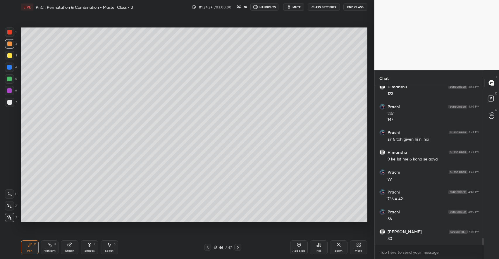
click at [12, 57] on div at bounding box center [9, 55] width 9 height 9
click at [90, 250] on div "Shapes" at bounding box center [90, 250] width 10 height 3
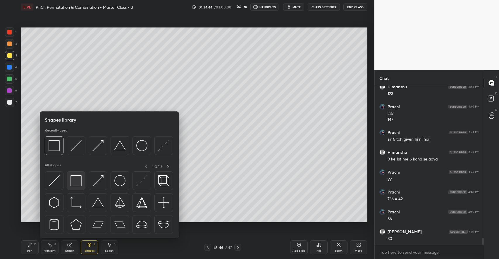
click at [75, 182] on img at bounding box center [75, 180] width 11 height 11
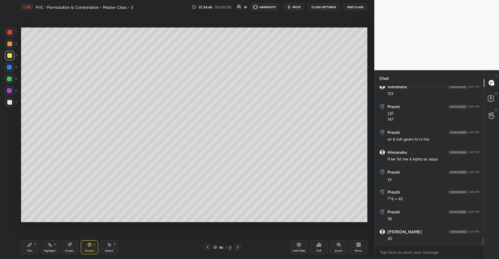
click at [89, 245] on icon at bounding box center [89, 245] width 3 height 4
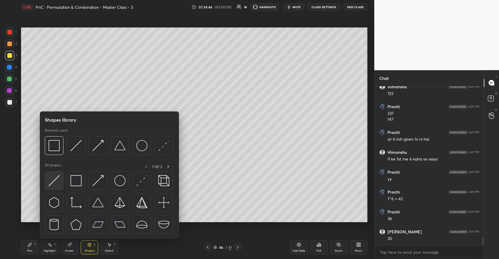
click at [57, 183] on img at bounding box center [54, 180] width 11 height 11
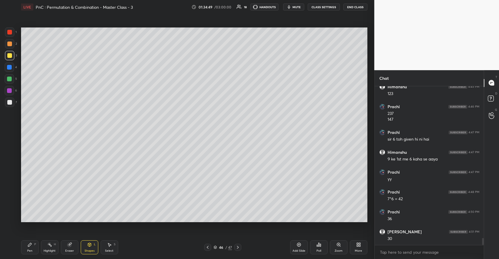
click at [31, 243] on icon at bounding box center [30, 245] width 4 height 4
click at [12, 102] on div at bounding box center [9, 102] width 9 height 9
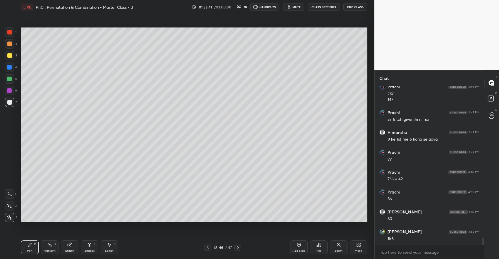
scroll to position [3510, 0]
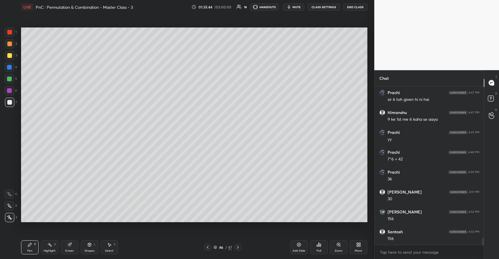
click at [73, 248] on div "Eraser" at bounding box center [70, 247] width 18 height 14
click at [37, 249] on div "Pen P" at bounding box center [30, 247] width 18 height 14
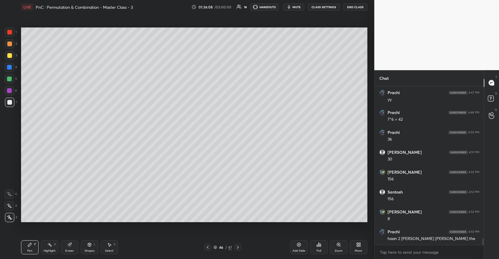
click at [89, 245] on icon at bounding box center [89, 245] width 3 height 4
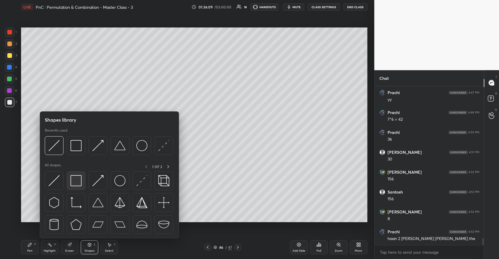
click at [75, 180] on img at bounding box center [75, 180] width 11 height 11
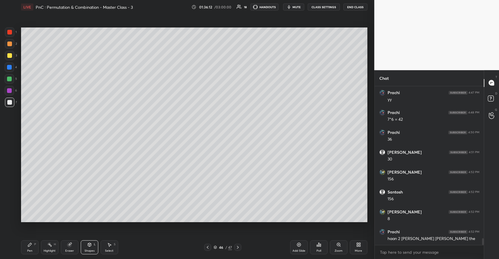
click at [33, 243] on div "Pen P" at bounding box center [30, 247] width 18 height 14
click at [326, 8] on button "CLASS SETTINGS" at bounding box center [324, 7] width 32 height 7
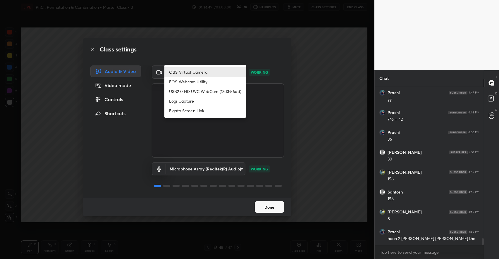
click at [210, 70] on body "1 2 3 4 5 6 7 C X Z C X Z E E Erase all H H LIVE PnC : Permutation & Combinatio…" at bounding box center [249, 129] width 499 height 259
click at [197, 82] on li "EOS Webcam Utility" at bounding box center [205, 82] width 82 height 10
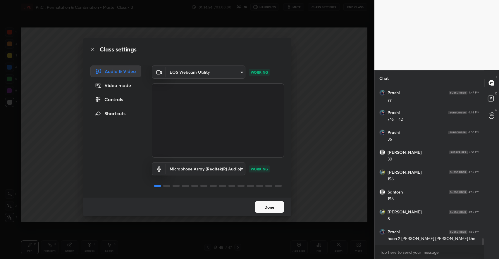
click at [198, 71] on body "1 2 3 4 5 6 7 C X Z C X Z E E Erase all H H LIVE PnC : Permutation & Combinatio…" at bounding box center [249, 129] width 499 height 259
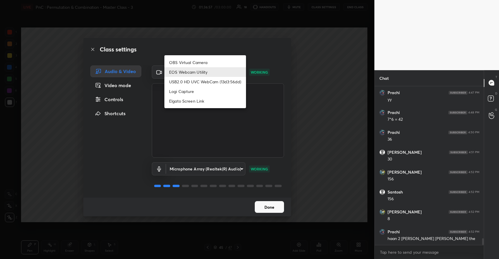
click at [193, 81] on li "USB2.0 HD UVC WebCam (13d3:56dd)" at bounding box center [205, 82] width 82 height 10
type input "aeedf1414ff41fece1221c45bf8906d9338fa809d13b1796f988785e974b5907"
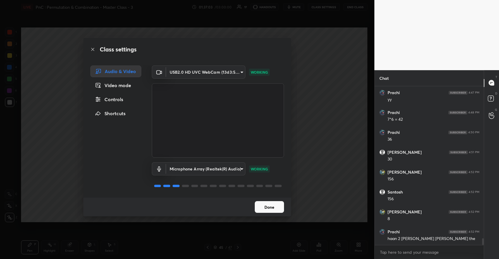
click at [273, 210] on button "Done" at bounding box center [269, 207] width 29 height 12
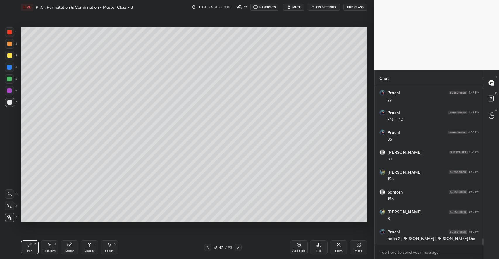
click at [9, 44] on div at bounding box center [9, 44] width 5 height 5
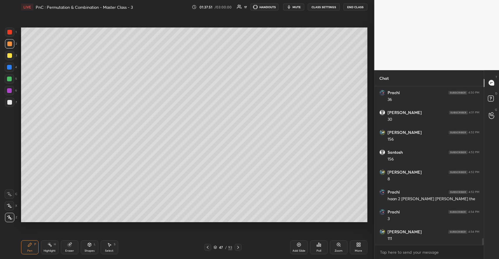
scroll to position [3609, 0]
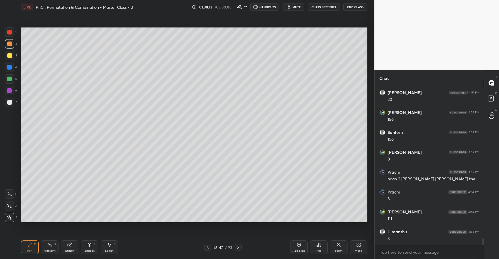
click at [90, 249] on div "Shapes L" at bounding box center [90, 247] width 18 height 14
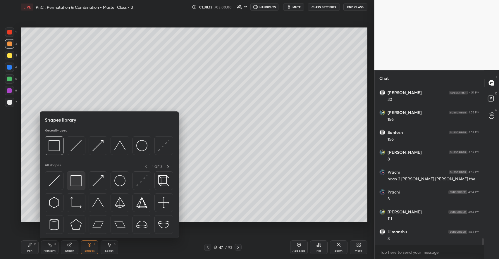
click at [78, 182] on img at bounding box center [75, 180] width 11 height 11
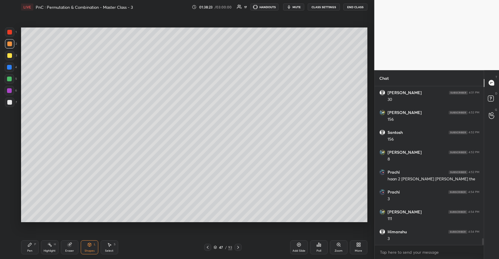
click at [297, 247] on icon at bounding box center [299, 244] width 5 height 5
click at [35, 247] on div "Pen P" at bounding box center [30, 247] width 18 height 14
click at [11, 100] on div at bounding box center [9, 102] width 5 height 5
click at [12, 56] on div at bounding box center [9, 55] width 9 height 9
click at [87, 247] on icon at bounding box center [89, 244] width 5 height 5
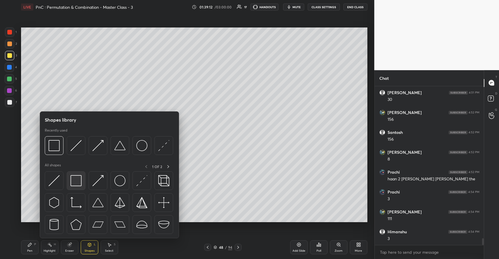
click at [78, 180] on img at bounding box center [75, 180] width 11 height 11
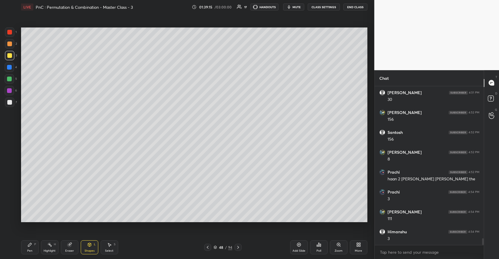
click at [13, 45] on div at bounding box center [9, 43] width 9 height 9
click at [31, 243] on icon at bounding box center [29, 244] width 5 height 5
click at [11, 196] on div at bounding box center [9, 193] width 9 height 9
click at [11, 101] on div at bounding box center [9, 102] width 5 height 5
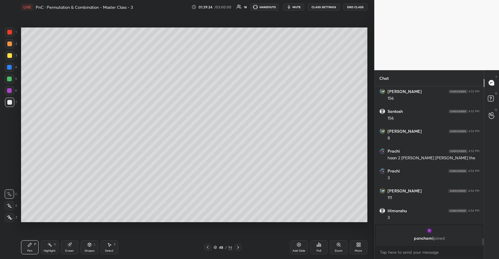
click at [91, 245] on icon at bounding box center [89, 245] width 3 height 4
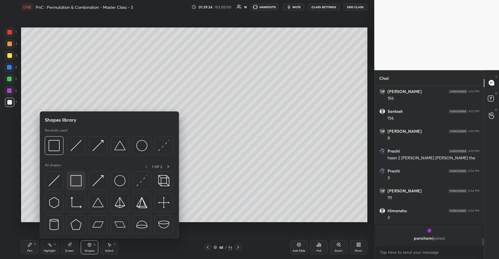
click at [81, 181] on img at bounding box center [75, 180] width 11 height 11
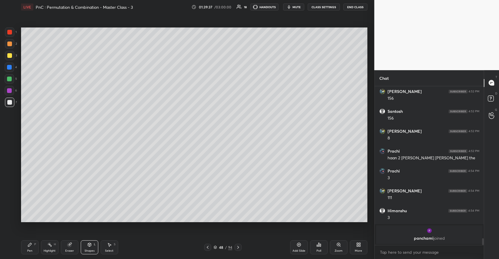
click at [32, 245] on div "Pen P" at bounding box center [30, 247] width 18 height 14
click at [88, 244] on icon at bounding box center [89, 245] width 3 height 4
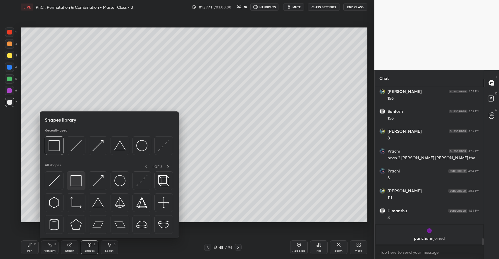
click at [76, 184] on img at bounding box center [75, 180] width 11 height 11
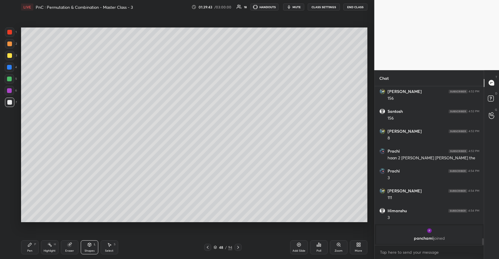
click at [32, 243] on icon at bounding box center [29, 244] width 5 height 5
click at [89, 246] on icon at bounding box center [89, 245] width 3 height 4
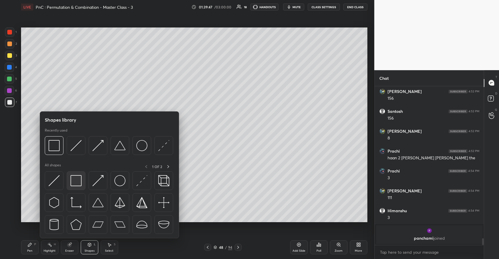
click at [77, 178] on img at bounding box center [75, 180] width 11 height 11
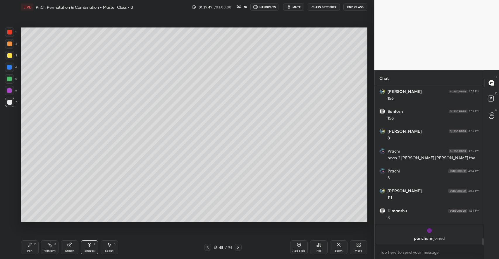
click at [90, 248] on div "Shapes L" at bounding box center [90, 247] width 18 height 14
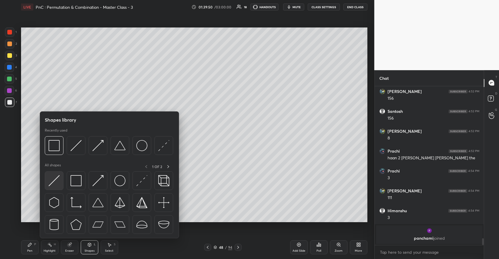
click at [62, 181] on div at bounding box center [54, 180] width 19 height 19
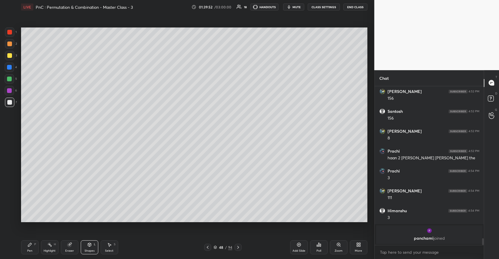
click at [32, 245] on div "Pen P" at bounding box center [30, 247] width 18 height 14
click at [12, 79] on div at bounding box center [9, 78] width 9 height 9
click at [91, 244] on icon at bounding box center [89, 244] width 3 height 1
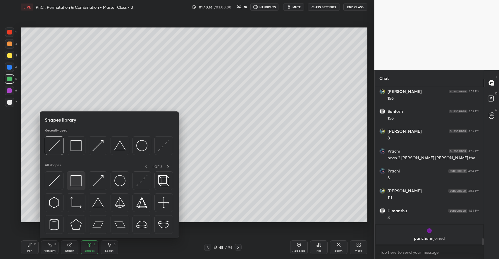
click at [76, 179] on img at bounding box center [75, 180] width 11 height 11
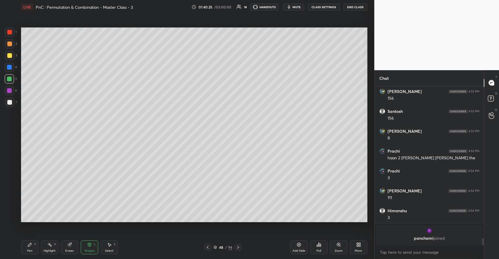
click at [32, 246] on icon at bounding box center [29, 244] width 5 height 5
click at [10, 55] on div at bounding box center [9, 55] width 5 height 5
click at [52, 249] on div "Highlight" at bounding box center [50, 250] width 12 height 3
click at [87, 248] on div "Shapes L" at bounding box center [90, 247] width 18 height 14
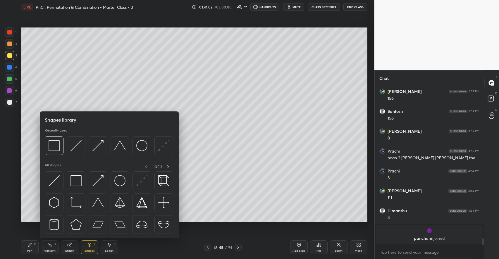
click at [70, 247] on div "Eraser" at bounding box center [70, 247] width 18 height 14
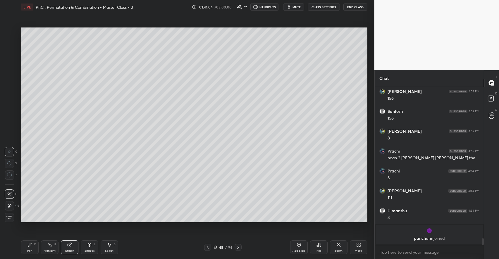
click at [29, 246] on icon at bounding box center [29, 244] width 5 height 5
click at [11, 102] on div at bounding box center [9, 102] width 5 height 5
click at [86, 246] on div "Shapes L" at bounding box center [90, 247] width 18 height 14
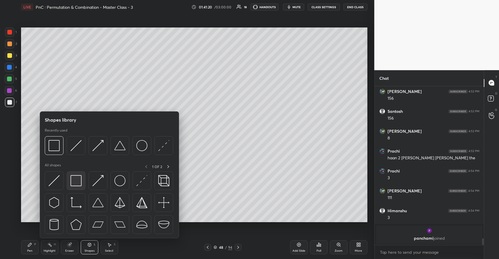
click at [77, 180] on img at bounding box center [75, 180] width 11 height 11
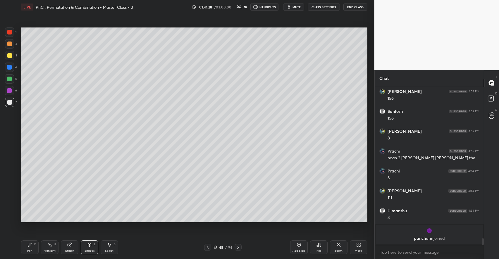
click at [28, 242] on div "Pen P" at bounding box center [30, 247] width 18 height 14
click at [73, 247] on div "Eraser" at bounding box center [70, 247] width 18 height 14
click at [91, 246] on icon at bounding box center [89, 244] width 5 height 5
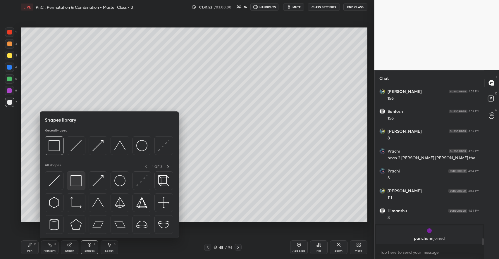
click at [78, 184] on img at bounding box center [75, 180] width 11 height 11
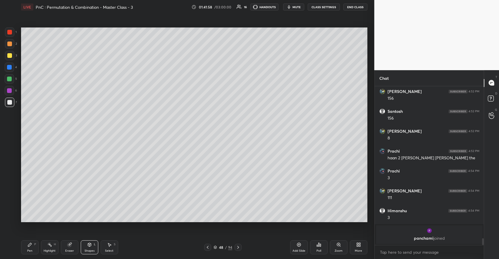
click at [28, 241] on div "Pen P" at bounding box center [30, 247] width 18 height 14
click at [298, 246] on icon at bounding box center [299, 244] width 5 height 5
click at [11, 55] on div at bounding box center [9, 55] width 5 height 5
click at [10, 103] on div at bounding box center [9, 102] width 5 height 5
click at [87, 246] on icon at bounding box center [89, 244] width 5 height 5
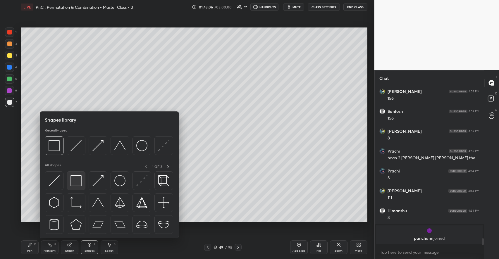
click at [80, 185] on img at bounding box center [75, 180] width 11 height 11
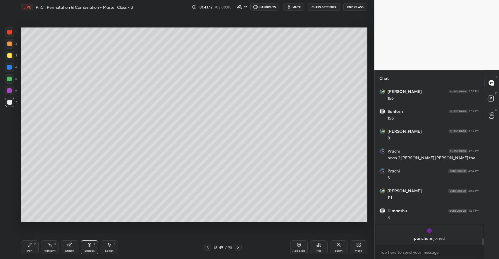
click at [105, 245] on div "Select S" at bounding box center [110, 247] width 18 height 14
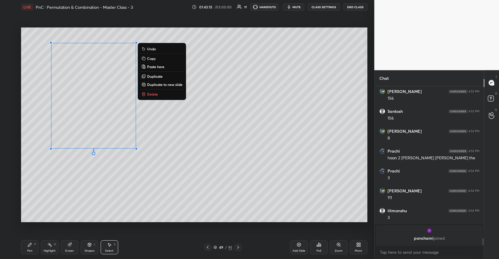
click at [160, 86] on p "Duplicate to new slide" at bounding box center [164, 84] width 35 height 5
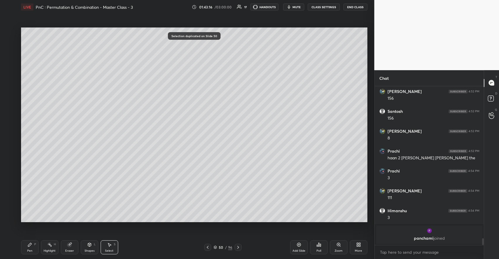
click at [70, 248] on div "Eraser" at bounding box center [70, 247] width 18 height 14
click at [114, 251] on div "Select S" at bounding box center [110, 247] width 18 height 14
click at [207, 200] on div "0 ° Undo Copy Paste here Duplicate Duplicate to new slide Delete" at bounding box center [194, 124] width 346 height 195
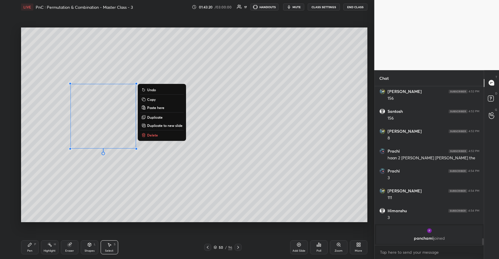
click at [152, 139] on button "Delete" at bounding box center [162, 135] width 44 height 7
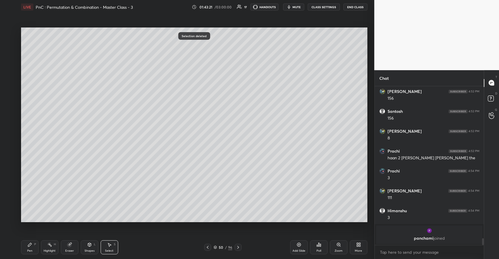
click at [32, 242] on div "Pen P" at bounding box center [30, 247] width 18 height 14
click at [11, 57] on div at bounding box center [9, 55] width 5 height 5
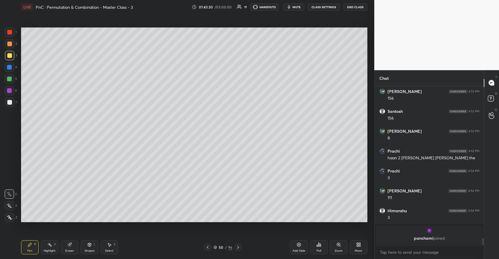
click at [88, 244] on icon at bounding box center [89, 245] width 3 height 4
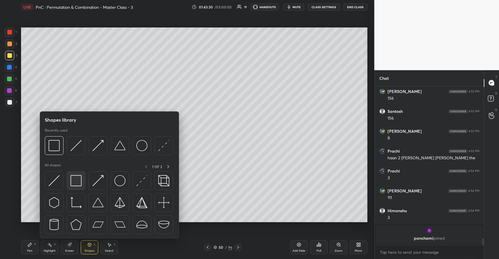
click at [79, 182] on img at bounding box center [75, 180] width 11 height 11
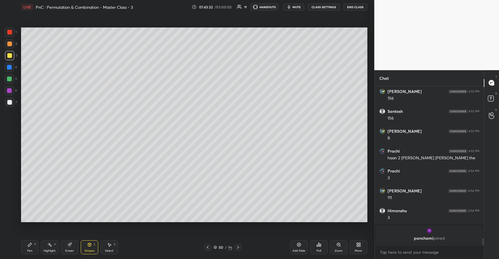
click at [28, 243] on icon at bounding box center [29, 244] width 5 height 5
click at [15, 44] on div "2" at bounding box center [11, 43] width 12 height 9
click at [90, 246] on icon at bounding box center [89, 245] width 3 height 4
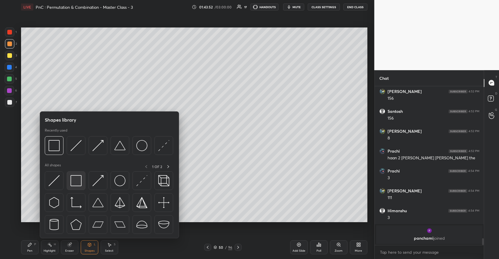
click at [80, 183] on img at bounding box center [75, 180] width 11 height 11
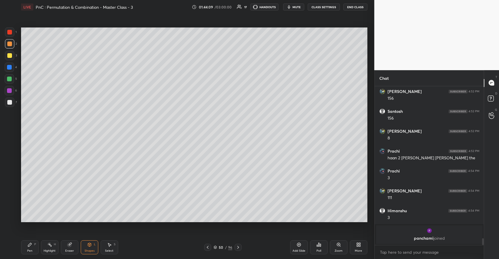
click at [8, 56] on div at bounding box center [9, 55] width 5 height 5
click at [31, 245] on icon at bounding box center [29, 244] width 5 height 5
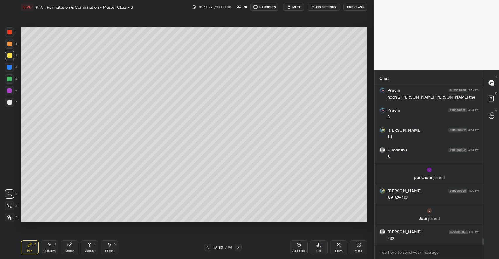
scroll to position [3547, 0]
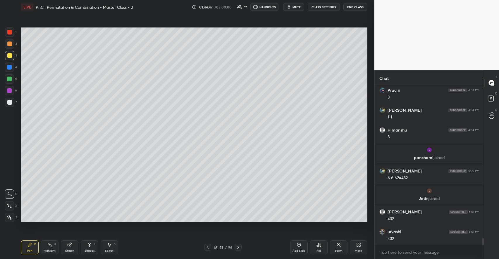
click at [9, 102] on div at bounding box center [9, 102] width 5 height 5
click at [214, 246] on icon at bounding box center [215, 248] width 4 height 4
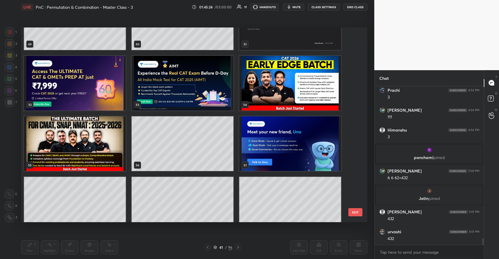
scroll to position [925, 0]
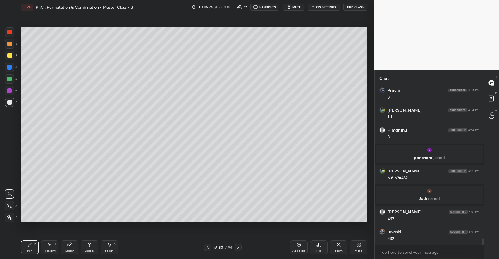
click at [300, 251] on div "Add Slide" at bounding box center [298, 250] width 13 height 3
click at [11, 56] on div at bounding box center [9, 55] width 5 height 5
click at [11, 45] on div at bounding box center [9, 44] width 5 height 5
click at [10, 105] on div at bounding box center [9, 102] width 5 height 5
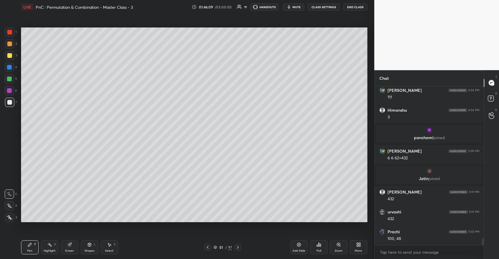
click at [10, 56] on div at bounding box center [9, 55] width 5 height 5
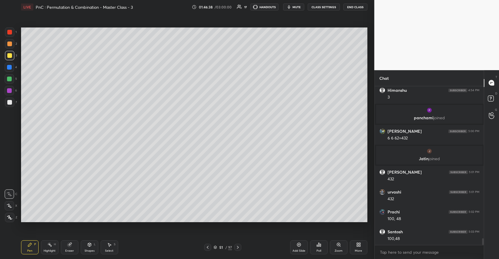
scroll to position [3607, 0]
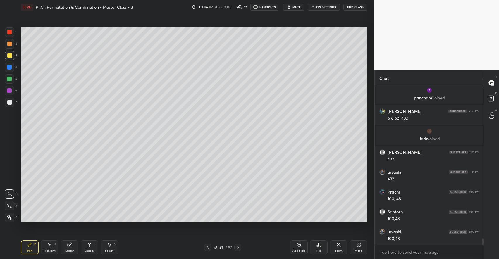
click at [53, 242] on div "Highlight H" at bounding box center [50, 247] width 18 height 14
click at [34, 244] on div "Pen P" at bounding box center [30, 247] width 18 height 14
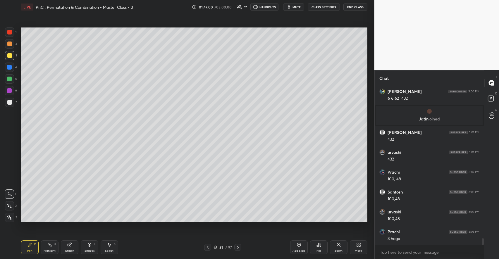
click at [74, 245] on div "Eraser" at bounding box center [70, 247] width 18 height 14
click at [34, 242] on div "Pen P" at bounding box center [30, 247] width 18 height 14
click at [75, 246] on div "Eraser" at bounding box center [70, 247] width 18 height 14
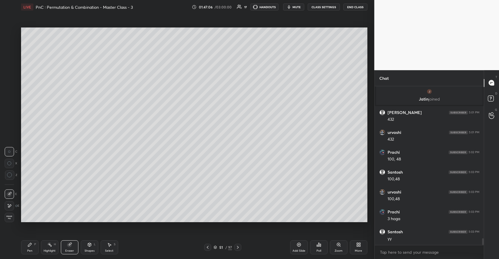
scroll to position [3666, 0]
click at [32, 246] on div "Pen P" at bounding box center [30, 247] width 18 height 14
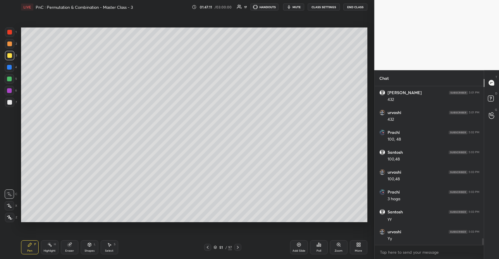
click at [298, 246] on icon at bounding box center [299, 245] width 4 height 4
click at [12, 78] on div at bounding box center [9, 78] width 9 height 9
click at [11, 103] on div at bounding box center [9, 102] width 5 height 5
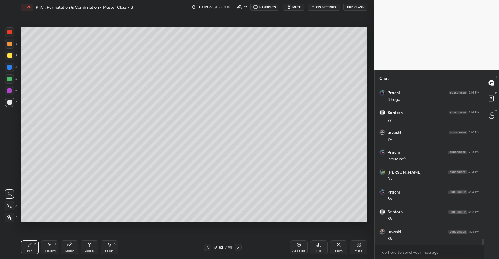
click at [88, 245] on icon at bounding box center [89, 245] width 3 height 4
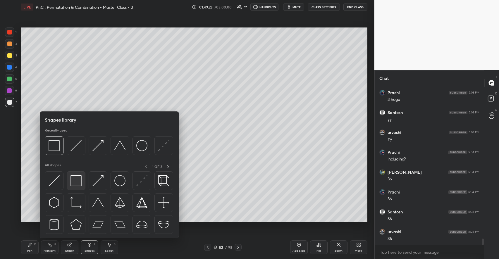
click at [77, 181] on img at bounding box center [75, 180] width 11 height 11
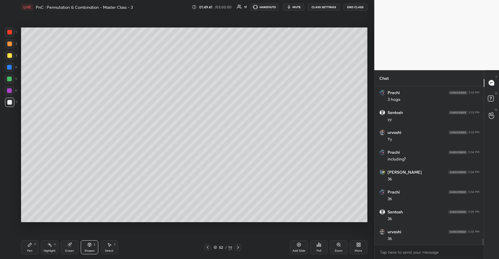
scroll to position [3786, 0]
click at [299, 246] on icon at bounding box center [299, 245] width 2 height 2
click at [34, 246] on div "P" at bounding box center [35, 244] width 2 height 3
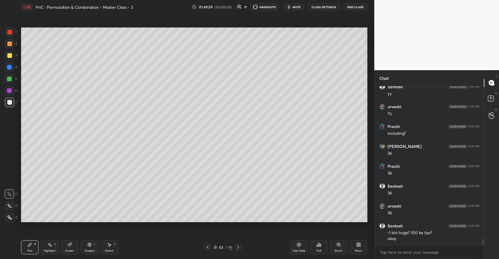
scroll to position [3812, 0]
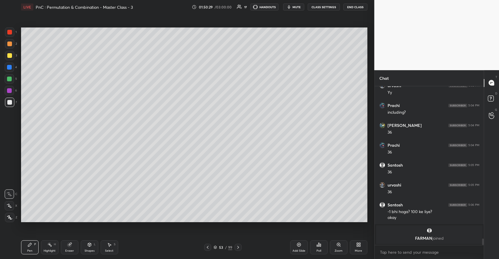
click at [89, 245] on icon at bounding box center [89, 245] width 3 height 4
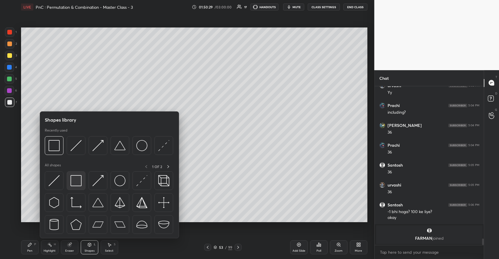
click at [77, 175] on img at bounding box center [75, 180] width 11 height 11
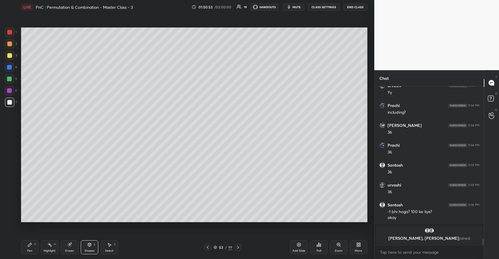
scroll to position [3747, 0]
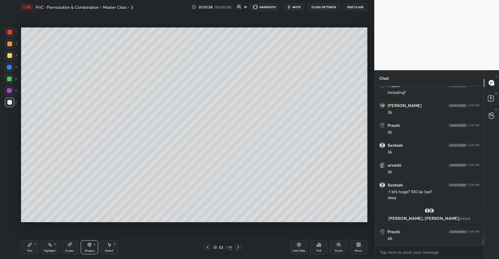
click at [10, 55] on div at bounding box center [9, 55] width 5 height 5
click at [32, 244] on icon at bounding box center [29, 244] width 5 height 5
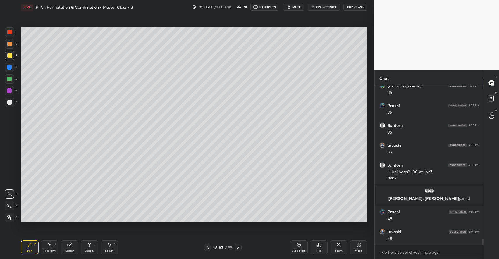
scroll to position [3787, 0]
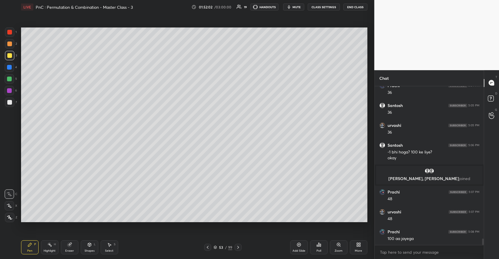
click at [51, 244] on icon at bounding box center [49, 244] width 5 height 5
click at [29, 243] on icon at bounding box center [29, 244] width 5 height 5
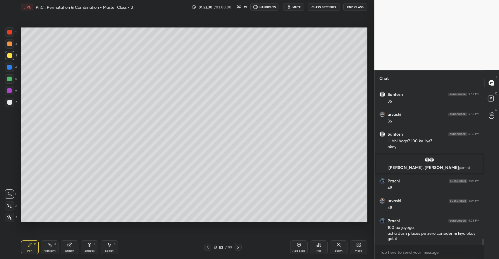
scroll to position [3818, 0]
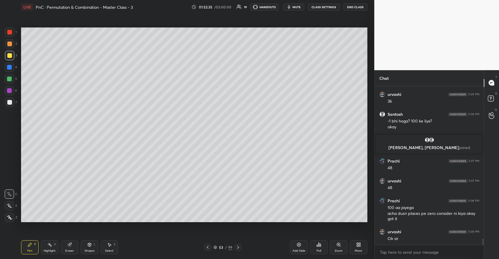
click at [110, 239] on div "Pen P Highlight H Eraser Shapes L Select S 53 / 99 Add Slide Poll Zoom More" at bounding box center [194, 247] width 346 height 23
click at [89, 249] on div "Shapes" at bounding box center [90, 250] width 10 height 3
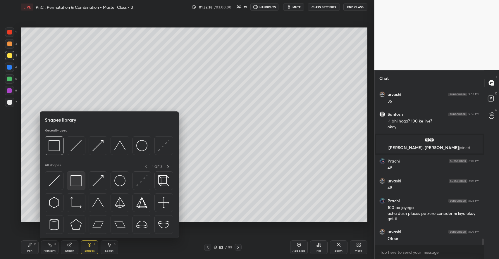
click at [80, 183] on img at bounding box center [75, 180] width 11 height 11
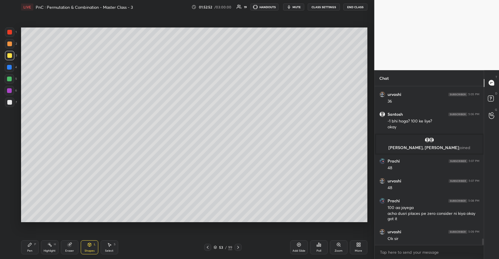
click at [11, 103] on div at bounding box center [9, 102] width 5 height 5
click at [32, 241] on div "Pen P" at bounding box center [30, 247] width 18 height 14
click at [353, 242] on div "More" at bounding box center [359, 247] width 18 height 14
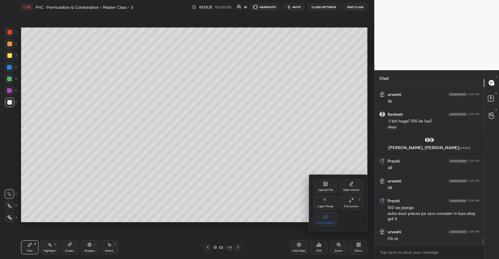
click at [326, 182] on icon at bounding box center [326, 184] width 4 height 4
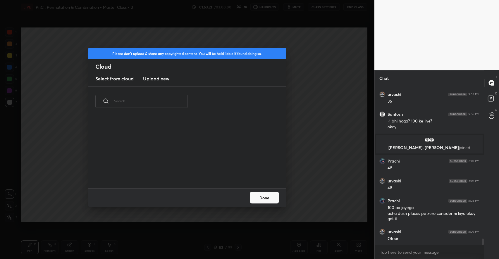
scroll to position [72, 188]
click at [166, 81] on h3 "Upload new" at bounding box center [156, 78] width 26 height 7
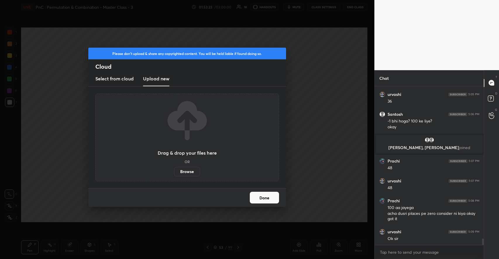
click at [187, 172] on label "Browse" at bounding box center [187, 171] width 26 height 9
click at [174, 172] on input "Browse" at bounding box center [174, 171] width 0 height 9
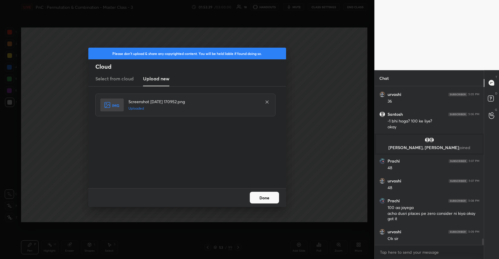
click at [256, 199] on button "Done" at bounding box center [264, 198] width 29 height 12
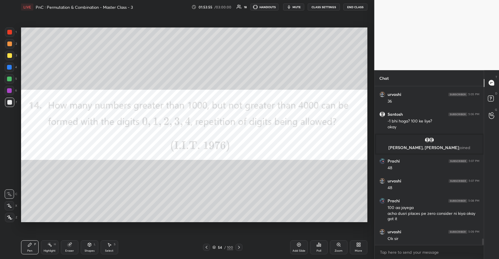
scroll to position [3839, 0]
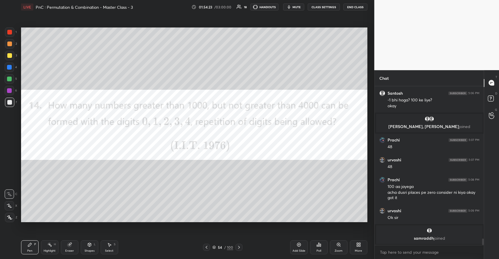
click at [9, 54] on div at bounding box center [9, 55] width 5 height 5
click at [320, 252] on div "Poll" at bounding box center [318, 250] width 5 height 3
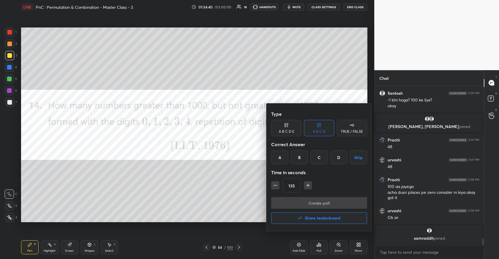
click at [302, 155] on div "B" at bounding box center [299, 157] width 17 height 14
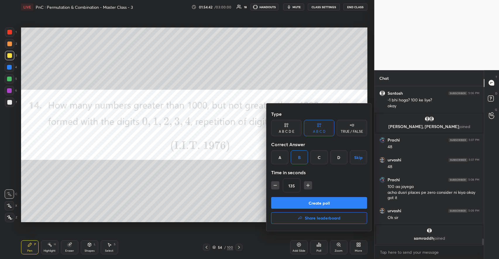
click at [303, 201] on button "Create poll" at bounding box center [319, 203] width 96 height 12
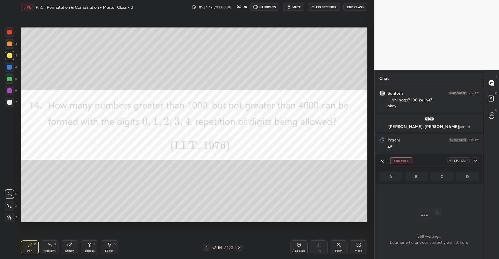
scroll to position [141, 108]
click at [11, 32] on div at bounding box center [9, 32] width 5 height 5
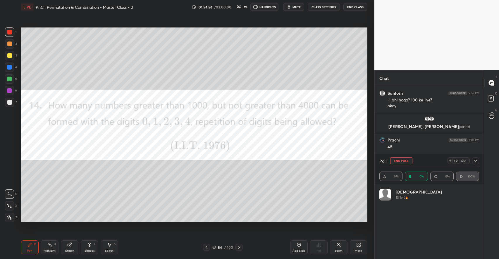
scroll to position [68, 98]
click at [88, 245] on icon at bounding box center [89, 245] width 3 height 4
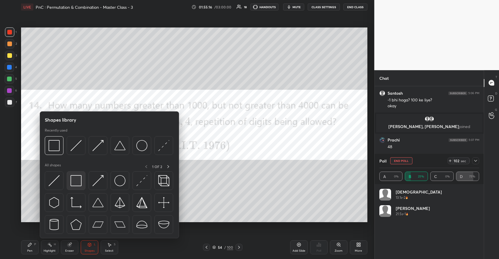
click at [78, 181] on img at bounding box center [75, 180] width 11 height 11
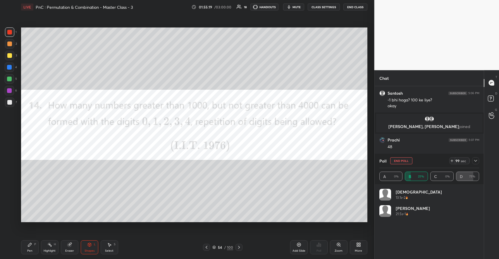
click at [27, 244] on icon at bounding box center [29, 244] width 5 height 5
click at [89, 245] on icon at bounding box center [89, 245] width 3 height 4
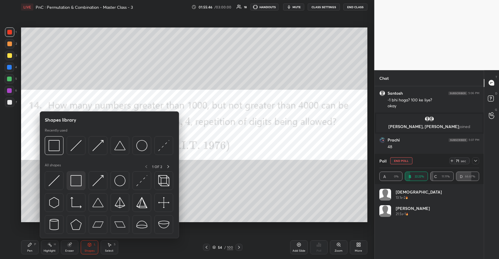
click at [76, 183] on img at bounding box center [75, 180] width 11 height 11
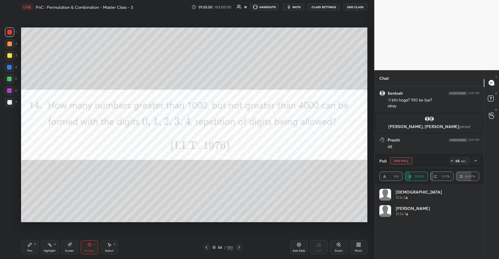
click at [32, 243] on icon at bounding box center [29, 244] width 5 height 5
click at [90, 246] on icon at bounding box center [89, 245] width 3 height 4
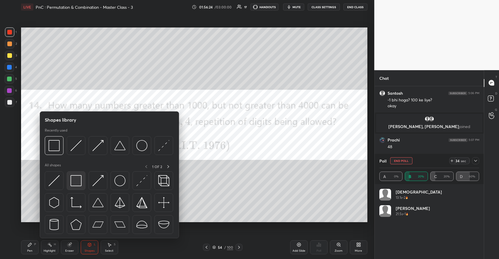
click at [76, 184] on img at bounding box center [75, 180] width 11 height 11
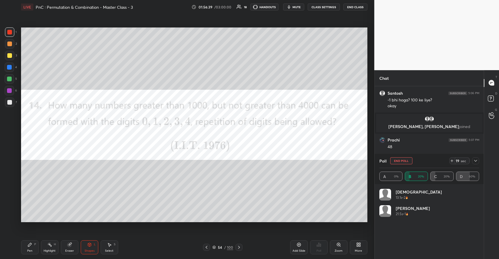
click at [401, 162] on button "End Poll" at bounding box center [401, 160] width 22 height 7
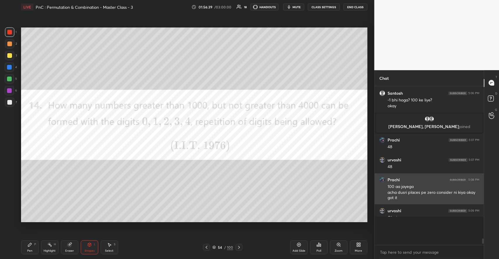
scroll to position [2, 2]
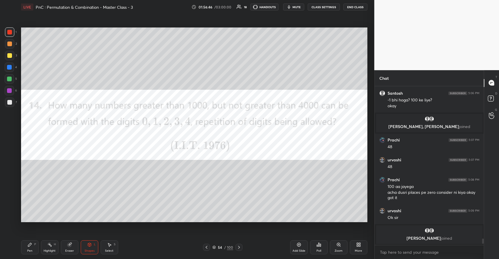
click at [29, 246] on icon at bounding box center [30, 245] width 4 height 4
click at [10, 71] on div at bounding box center [9, 67] width 9 height 9
click at [292, 250] on div "Add Slide" at bounding box center [298, 250] width 13 height 3
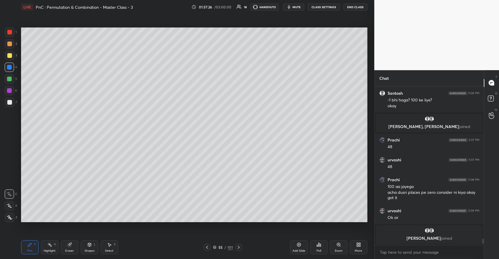
click at [12, 42] on div at bounding box center [9, 44] width 5 height 5
click at [90, 243] on icon at bounding box center [89, 244] width 5 height 5
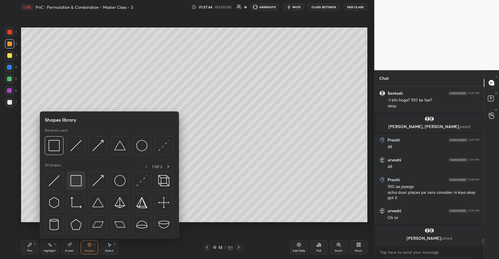
click at [79, 181] on img at bounding box center [75, 180] width 11 height 11
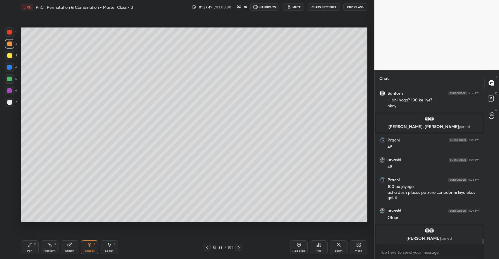
click at [30, 243] on icon at bounding box center [30, 245] width 4 height 4
click at [10, 102] on div at bounding box center [9, 102] width 5 height 5
click at [92, 245] on icon at bounding box center [89, 244] width 5 height 5
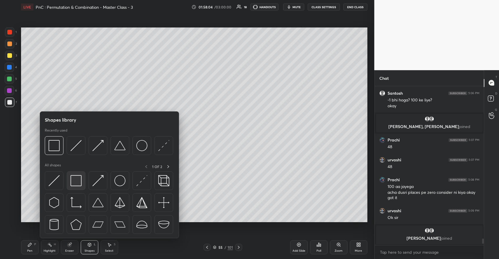
click at [76, 179] on img at bounding box center [75, 180] width 11 height 11
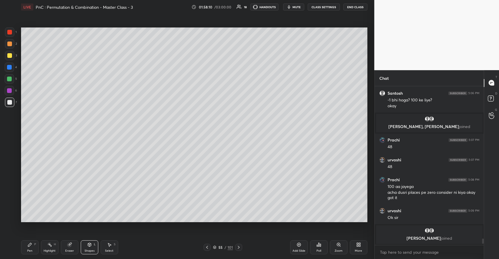
click at [32, 245] on div "Pen P" at bounding box center [30, 247] width 18 height 14
click at [11, 56] on div at bounding box center [9, 55] width 5 height 5
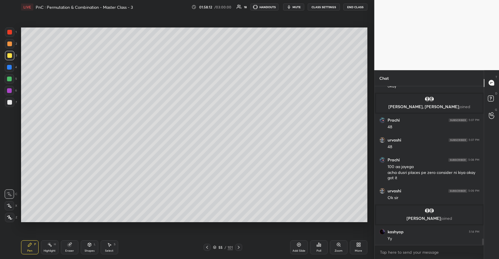
scroll to position [3825, 0]
click at [90, 247] on icon at bounding box center [89, 244] width 5 height 5
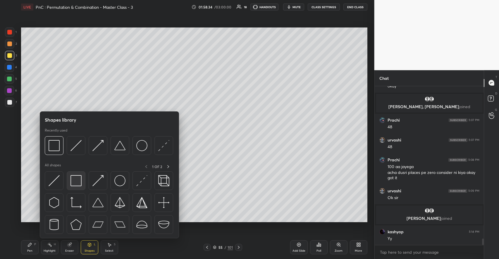
click at [75, 185] on img at bounding box center [75, 180] width 11 height 11
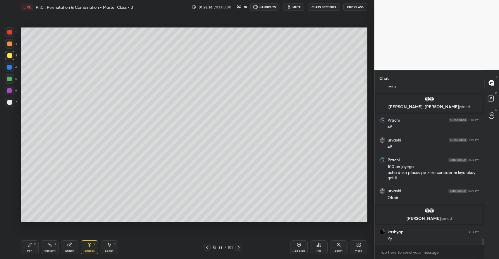
click at [32, 243] on icon at bounding box center [29, 244] width 5 height 5
click at [13, 100] on div at bounding box center [9, 102] width 9 height 9
click at [89, 250] on div "Shapes" at bounding box center [90, 250] width 10 height 3
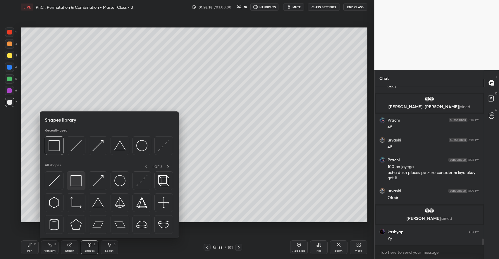
click at [78, 186] on img at bounding box center [75, 180] width 11 height 11
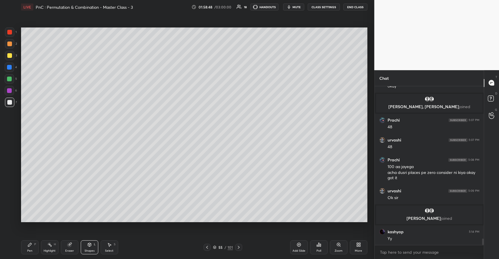
click at [30, 245] on icon at bounding box center [30, 245] width 4 height 4
click at [91, 245] on icon at bounding box center [89, 245] width 3 height 4
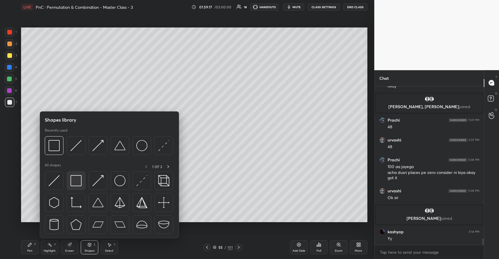
click at [79, 184] on img at bounding box center [75, 180] width 11 height 11
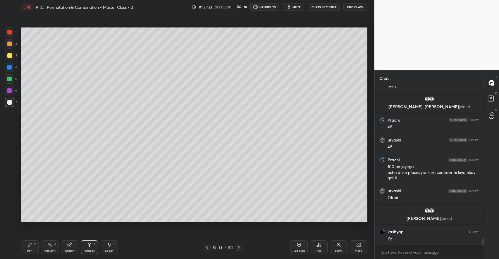
click at [29, 245] on icon at bounding box center [30, 245] width 4 height 4
click at [11, 80] on div at bounding box center [9, 79] width 5 height 5
click at [298, 248] on div "Add Slide" at bounding box center [299, 247] width 18 height 14
click at [13, 56] on div at bounding box center [9, 55] width 9 height 9
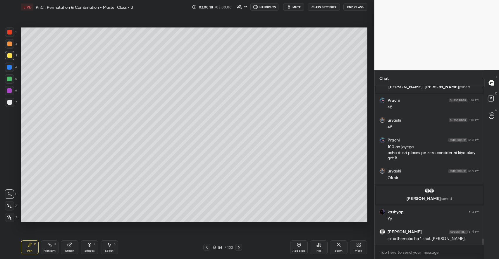
click at [11, 45] on div at bounding box center [9, 44] width 5 height 5
click at [10, 77] on div at bounding box center [9, 79] width 5 height 5
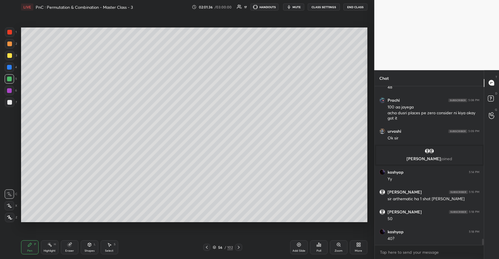
scroll to position [3905, 0]
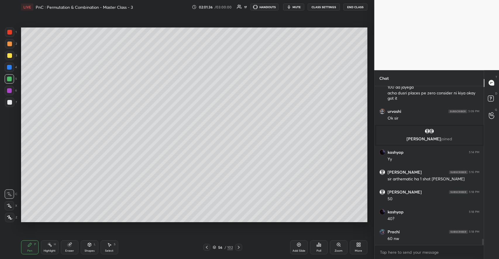
click at [87, 247] on div "Shapes L" at bounding box center [90, 247] width 18 height 14
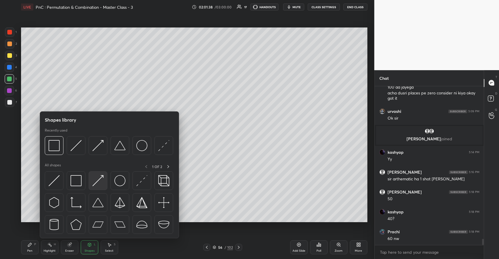
click at [99, 179] on img at bounding box center [97, 180] width 11 height 11
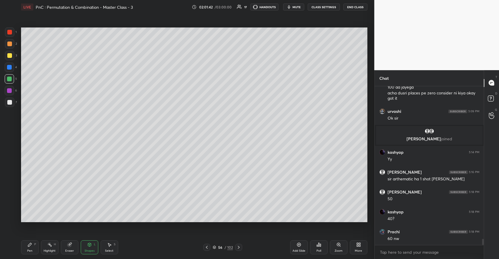
click at [33, 244] on div "Pen P" at bounding box center [30, 247] width 18 height 14
click at [89, 246] on icon at bounding box center [89, 245] width 3 height 4
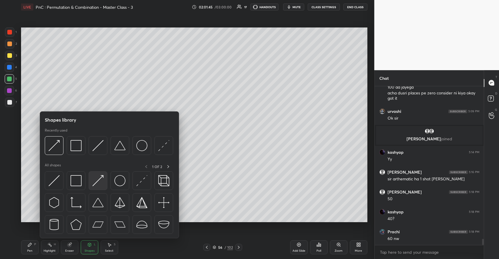
click at [101, 182] on img at bounding box center [97, 180] width 11 height 11
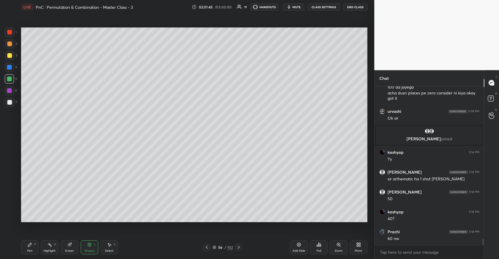
scroll to position [3925, 0]
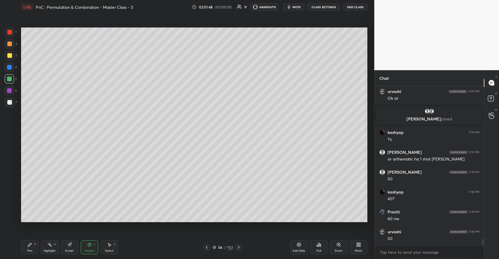
click at [31, 243] on icon at bounding box center [29, 244] width 5 height 5
click at [89, 248] on div "Shapes L" at bounding box center [90, 247] width 18 height 14
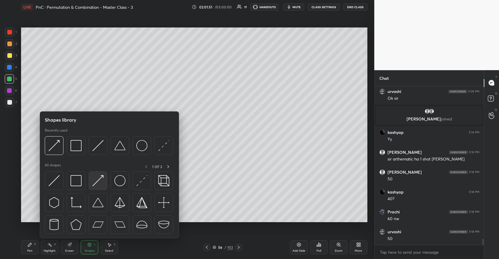
click at [99, 183] on img at bounding box center [97, 180] width 11 height 11
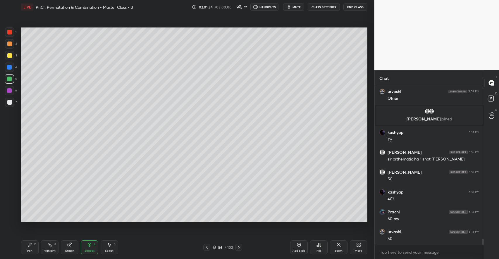
click at [30, 246] on icon at bounding box center [29, 244] width 5 height 5
click at [87, 245] on div "Shapes L" at bounding box center [90, 247] width 18 height 14
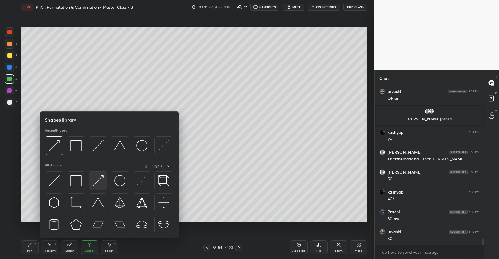
click at [96, 184] on img at bounding box center [97, 180] width 11 height 11
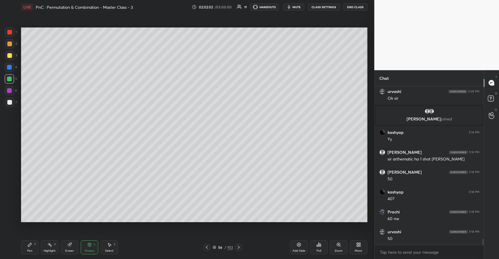
click at [33, 244] on div "Pen P" at bounding box center [30, 247] width 18 height 14
click at [89, 245] on icon at bounding box center [89, 245] width 3 height 4
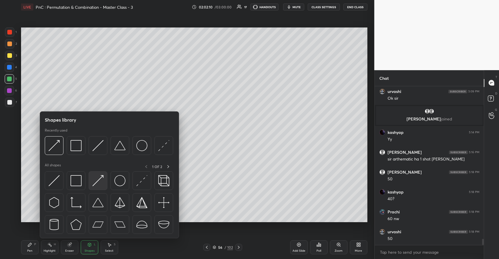
click at [96, 186] on img at bounding box center [97, 180] width 11 height 11
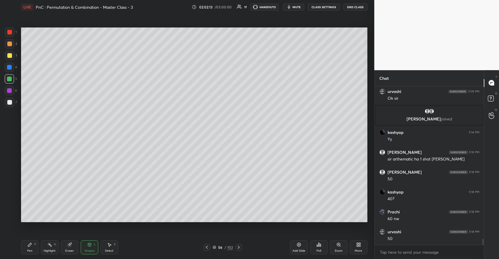
click at [33, 242] on div "Pen P" at bounding box center [30, 247] width 18 height 14
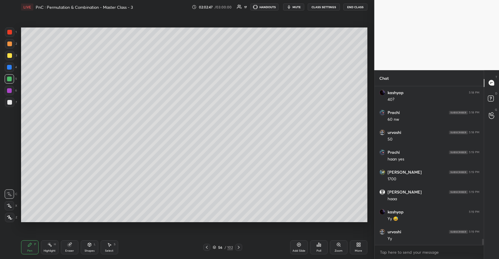
scroll to position [4045, 0]
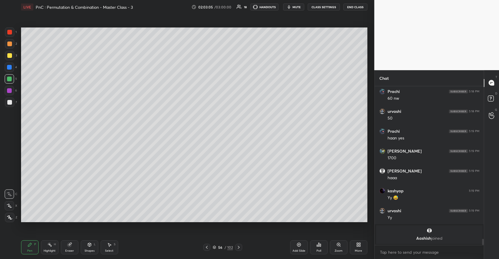
click at [87, 250] on div "Shapes" at bounding box center [90, 250] width 10 height 3
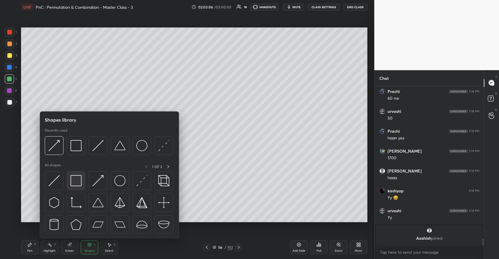
click at [75, 183] on img at bounding box center [75, 180] width 11 height 11
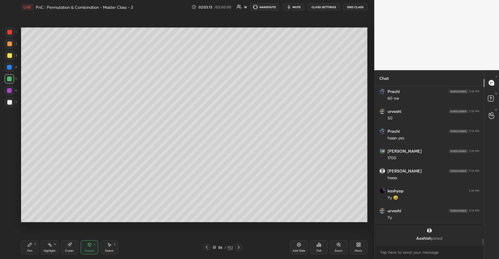
click at [35, 244] on div "P" at bounding box center [35, 244] width 2 height 3
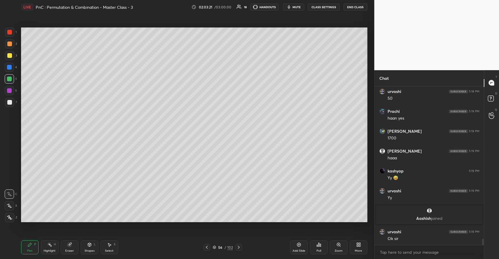
scroll to position [3991, 0]
click at [89, 244] on icon at bounding box center [89, 244] width 3 height 1
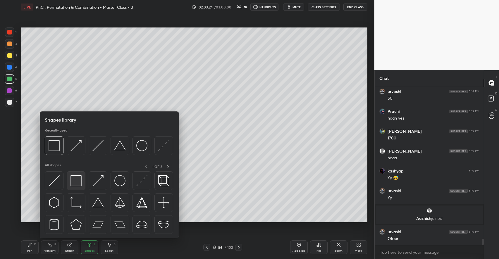
click at [78, 182] on img at bounding box center [75, 180] width 11 height 11
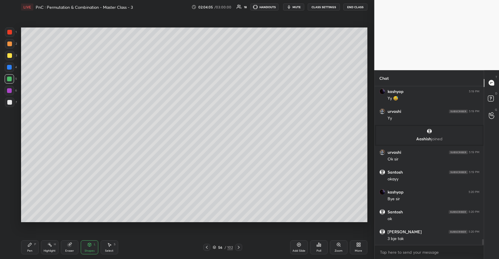
scroll to position [2, 2]
click at [29, 249] on div "Pen P" at bounding box center [30, 247] width 18 height 14
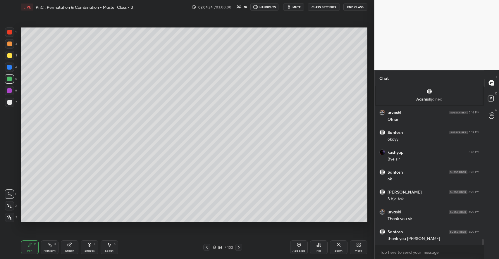
scroll to position [4131, 0]
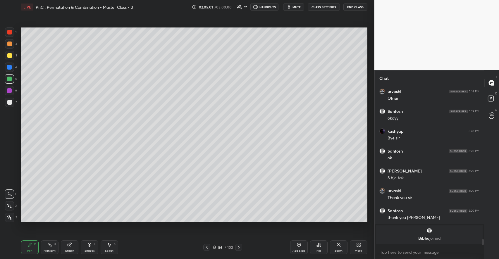
click at [8, 43] on div at bounding box center [9, 44] width 5 height 5
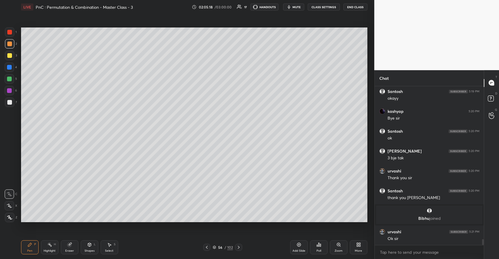
scroll to position [4126, 0]
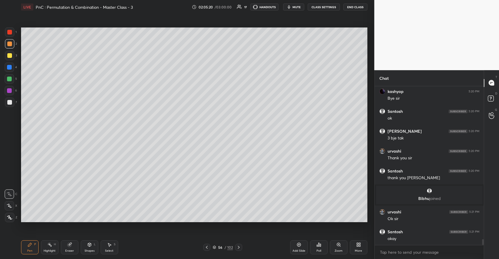
click at [348, 5] on button "End Class" at bounding box center [355, 7] width 24 height 7
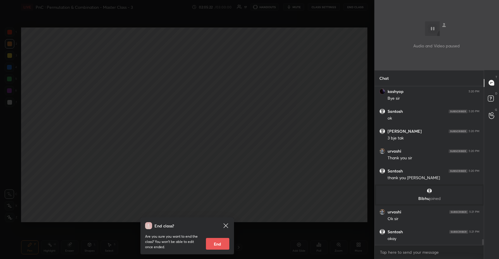
click at [220, 246] on button "End" at bounding box center [217, 244] width 23 height 12
type textarea "x"
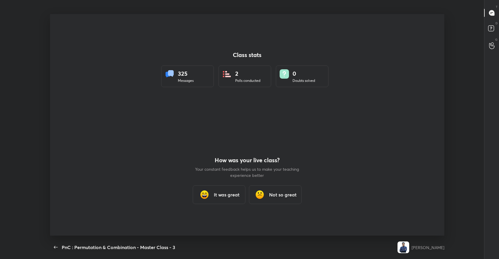
scroll to position [29019, 28746]
click at [224, 196] on h3 "It was great" at bounding box center [227, 194] width 26 height 7
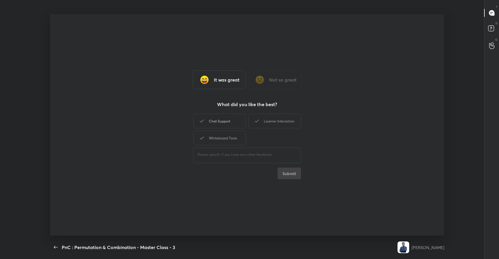
click at [218, 122] on div "Chat Support" at bounding box center [219, 121] width 53 height 15
click at [268, 120] on div "Learner Interaction" at bounding box center [274, 121] width 53 height 15
click at [228, 142] on div "Whiteboard Tools" at bounding box center [219, 138] width 53 height 15
click at [290, 174] on button "Submit" at bounding box center [288, 174] width 23 height 12
